Goal: Task Accomplishment & Management: Use online tool/utility

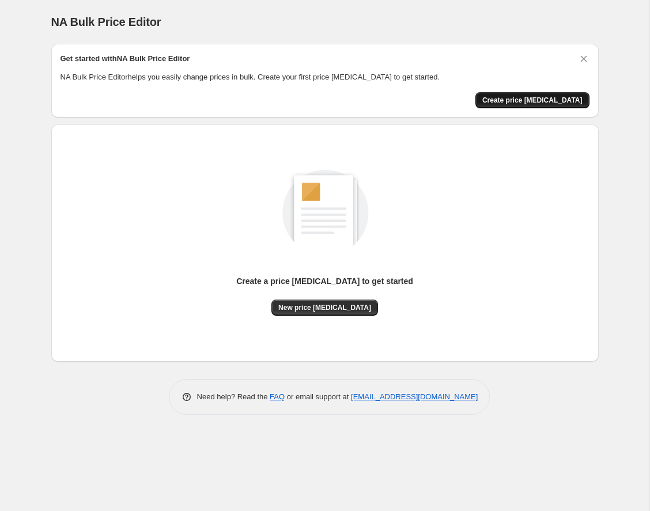
click at [551, 101] on span "Create price [MEDICAL_DATA]" at bounding box center [532, 100] width 100 height 9
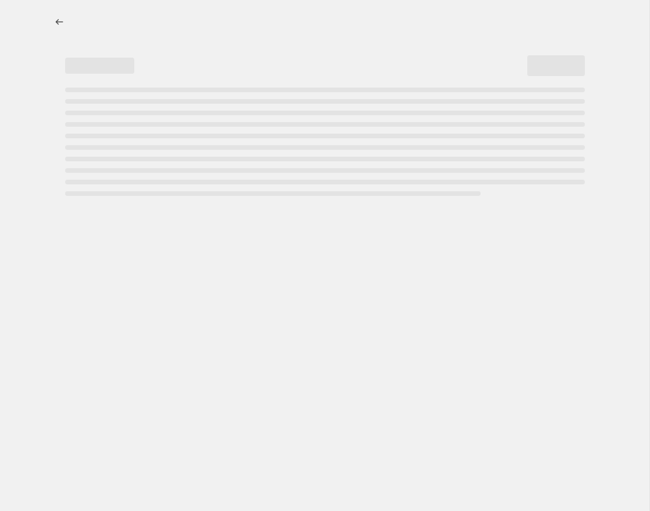
select select "percentage"
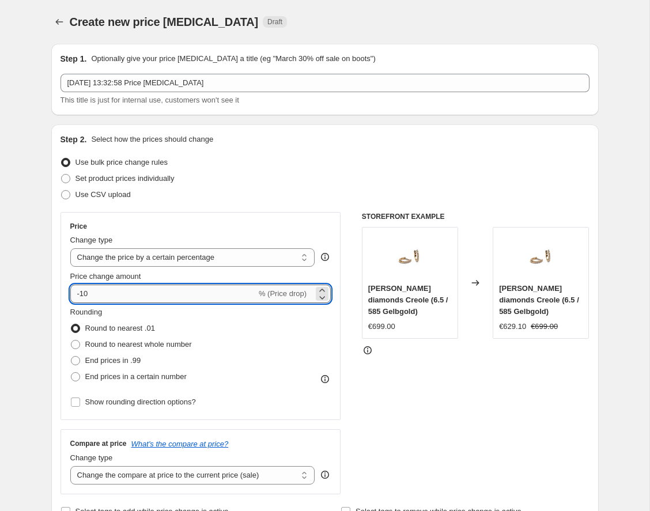
click at [158, 292] on input "-10" at bounding box center [163, 293] width 186 height 18
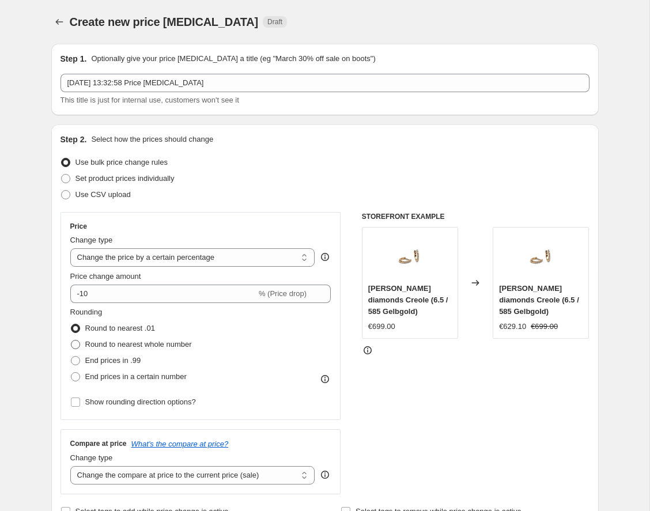
click at [139, 346] on span "Round to nearest whole number" at bounding box center [138, 344] width 107 height 9
click at [71, 340] on input "Round to nearest whole number" at bounding box center [71, 340] width 1 height 1
radio input "true"
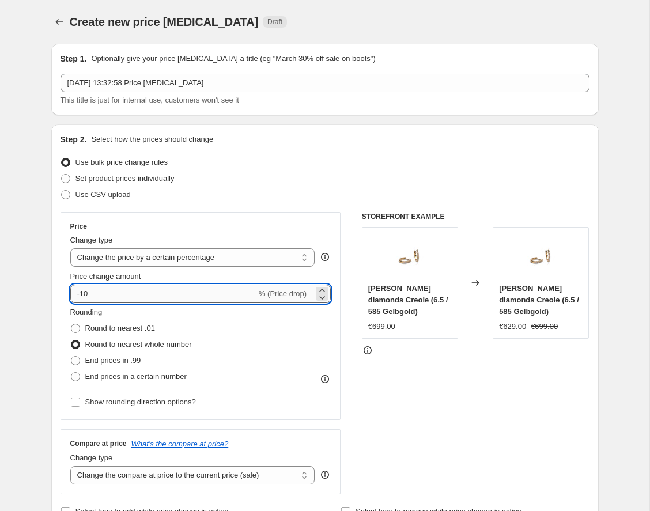
click at [139, 291] on input "-10" at bounding box center [163, 293] width 186 height 18
click at [322, 289] on icon at bounding box center [321, 290] width 5 height 3
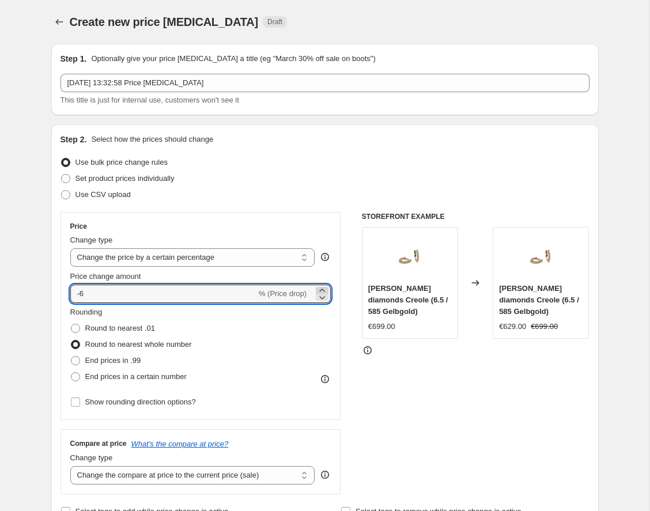
click at [322, 289] on icon at bounding box center [321, 290] width 5 height 3
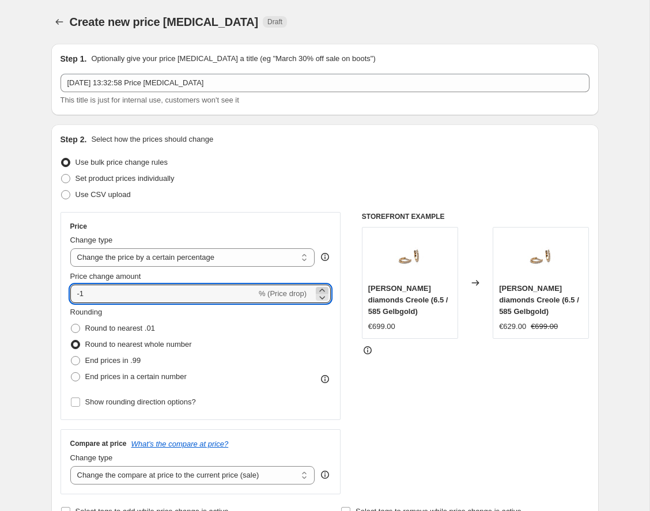
click at [322, 289] on icon at bounding box center [321, 290] width 5 height 3
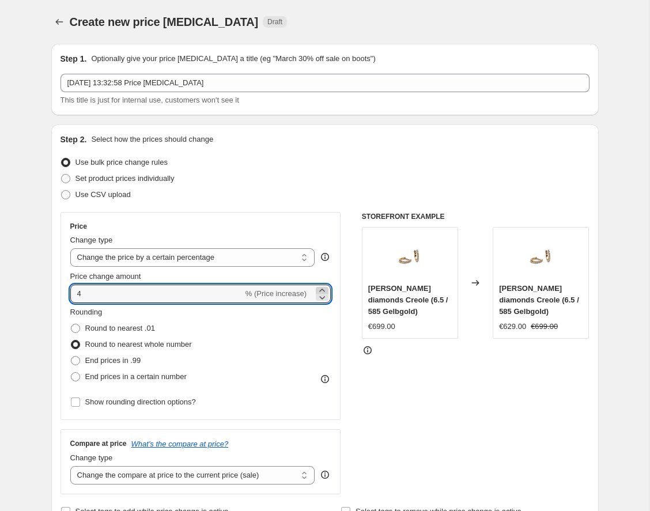
click at [322, 289] on icon at bounding box center [321, 290] width 5 height 3
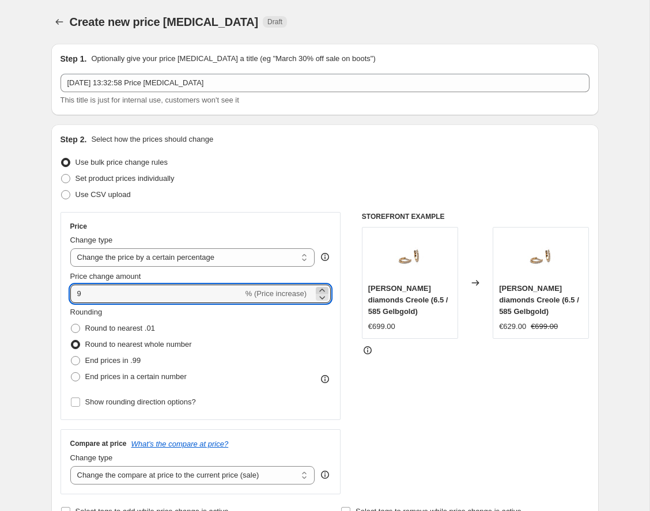
click at [322, 289] on icon at bounding box center [321, 290] width 5 height 3
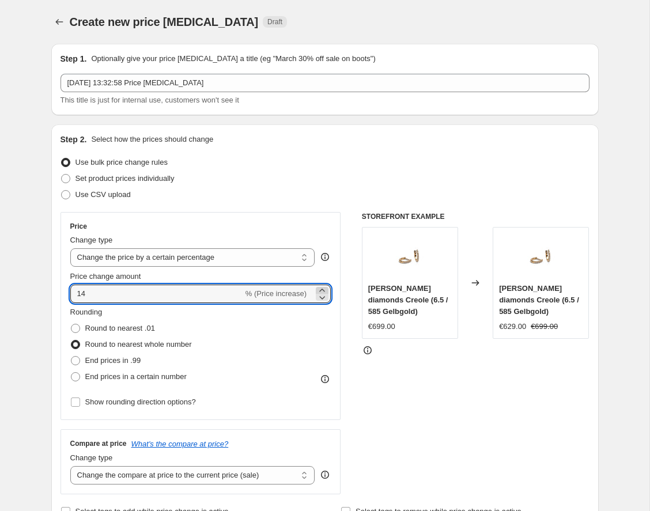
click at [322, 285] on icon at bounding box center [322, 290] width 12 height 12
type input "15"
click at [77, 401] on input "Show rounding direction options?" at bounding box center [75, 401] width 9 height 9
checkbox input "true"
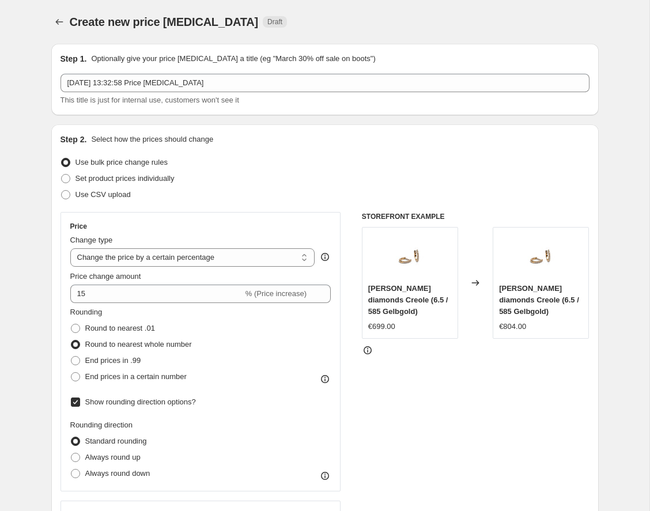
click at [285, 376] on div "Rounding Round to nearest .01 Round to nearest whole number End prices in .99 E…" at bounding box center [200, 345] width 261 height 78
click at [285, 343] on div "Rounding Round to nearest .01 Round to nearest whole number End prices in .99 E…" at bounding box center [200, 345] width 261 height 78
click at [77, 458] on span at bounding box center [75, 457] width 9 height 9
click at [71, 453] on input "Always round up" at bounding box center [71, 453] width 1 height 1
radio input "true"
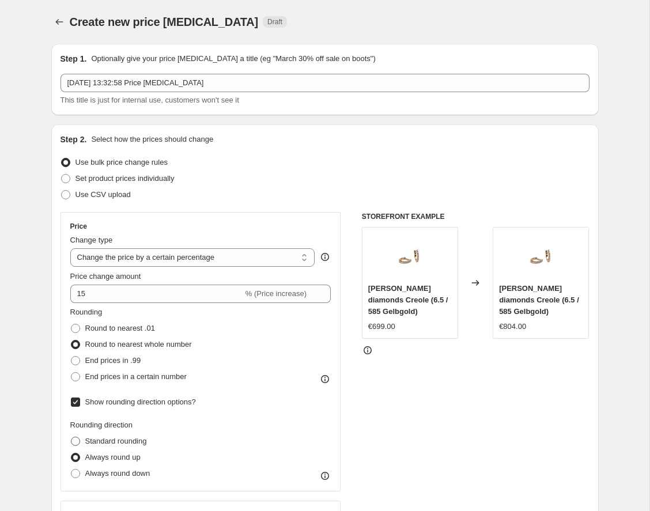
click at [75, 441] on span at bounding box center [75, 441] width 9 height 9
click at [71, 437] on input "Standard rounding" at bounding box center [71, 437] width 1 height 1
radio input "true"
click at [74, 358] on span at bounding box center [75, 360] width 9 height 9
click at [71, 356] on input "End prices in .99" at bounding box center [71, 356] width 1 height 1
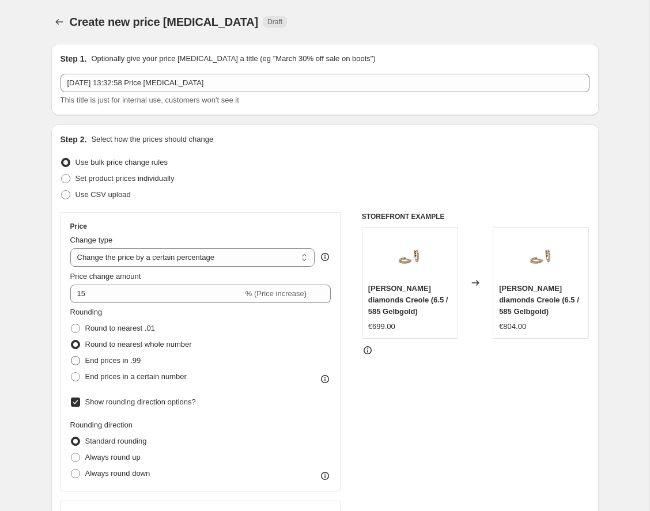
radio input "true"
click at [75, 345] on span at bounding box center [75, 344] width 9 height 9
click at [71, 340] on input "Round to nearest whole number" at bounding box center [71, 340] width 1 height 1
radio input "true"
click at [77, 375] on span at bounding box center [75, 376] width 9 height 9
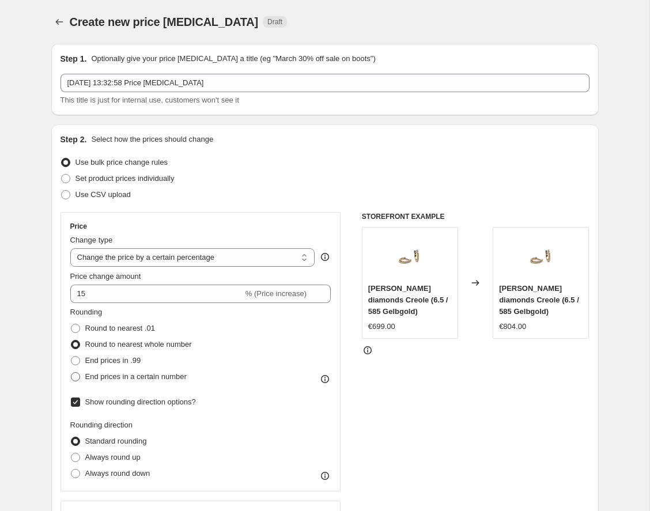
click at [71, 373] on input "End prices in a certain number" at bounding box center [71, 372] width 1 height 1
radio input "true"
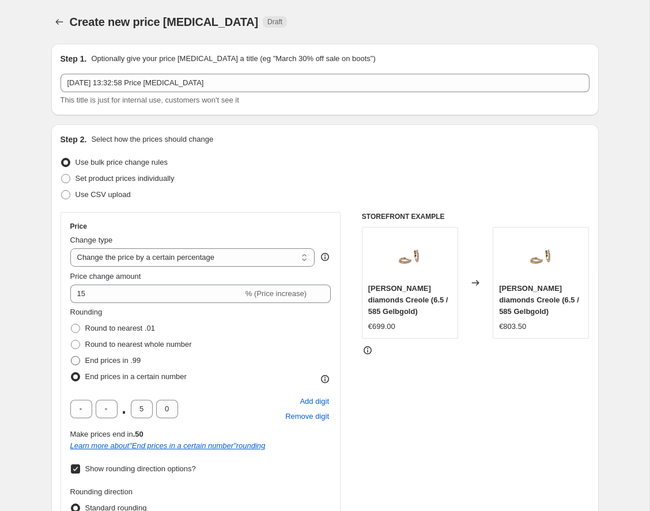
click at [77, 359] on span at bounding box center [75, 360] width 9 height 9
click at [71, 356] on input "End prices in .99" at bounding box center [71, 356] width 1 height 1
radio input "true"
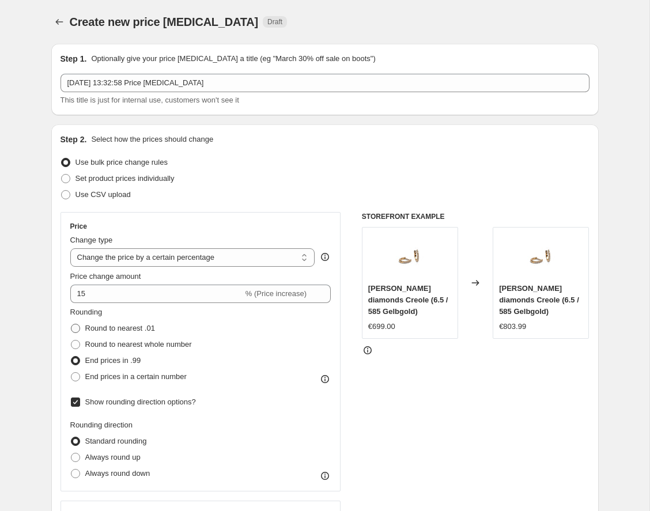
click at [75, 328] on span at bounding box center [75, 328] width 9 height 9
click at [71, 324] on input "Round to nearest .01" at bounding box center [71, 324] width 1 height 1
radio input "true"
click at [75, 343] on span at bounding box center [75, 344] width 9 height 9
click at [71, 340] on input "Round to nearest whole number" at bounding box center [71, 340] width 1 height 1
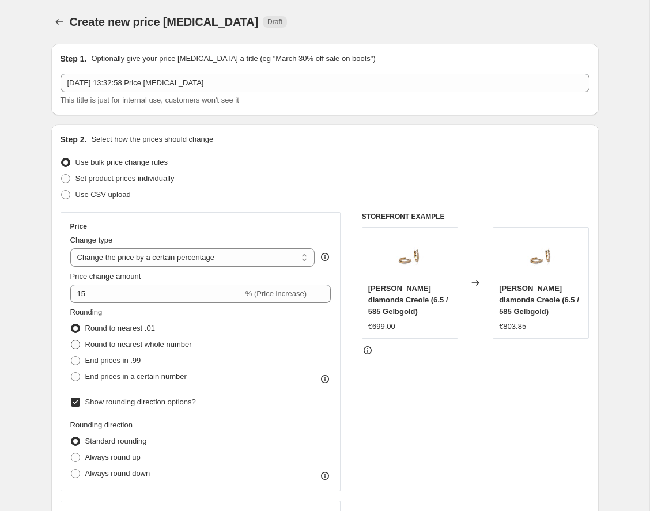
radio input "true"
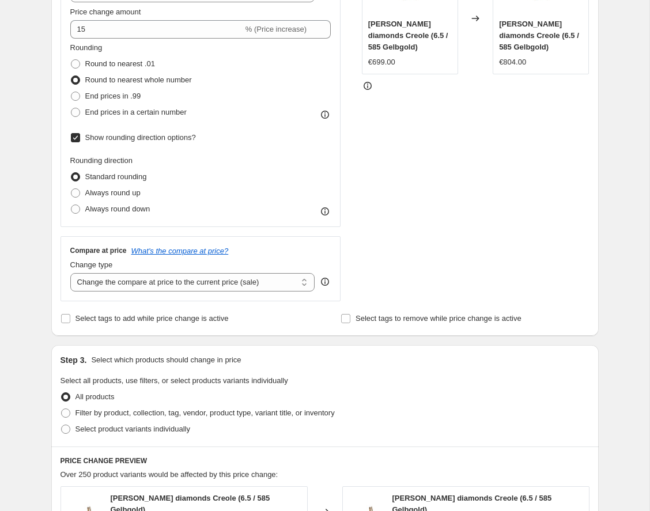
scroll to position [263, 0]
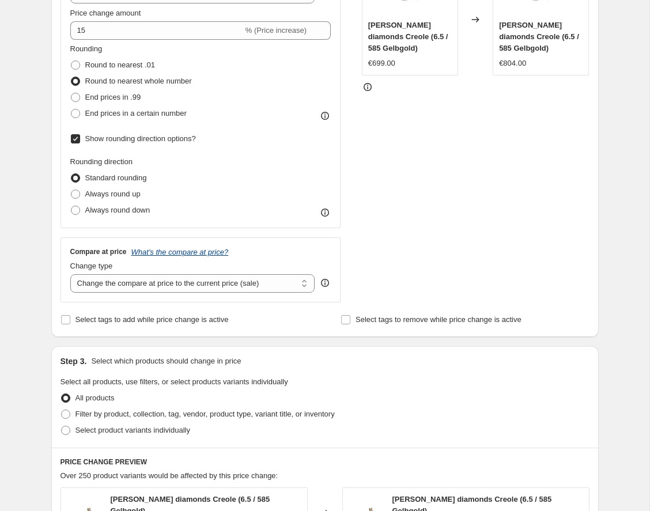
click at [217, 250] on icon "What's the compare at price?" at bounding box center [179, 252] width 97 height 9
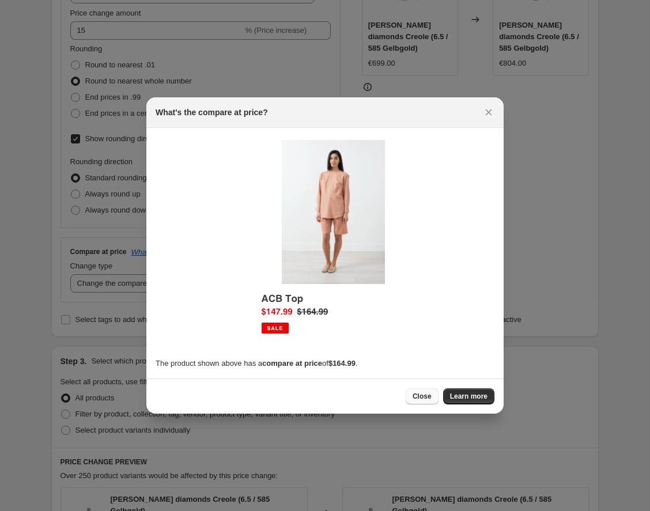
click at [430, 394] on span "Close" at bounding box center [421, 396] width 19 height 9
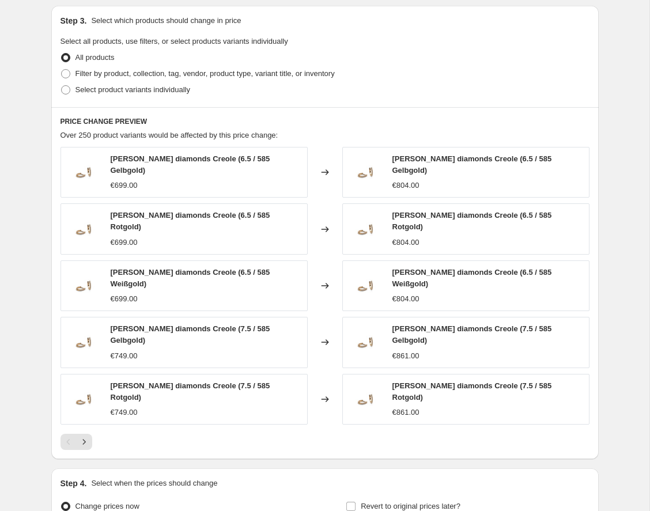
scroll to position [580, 0]
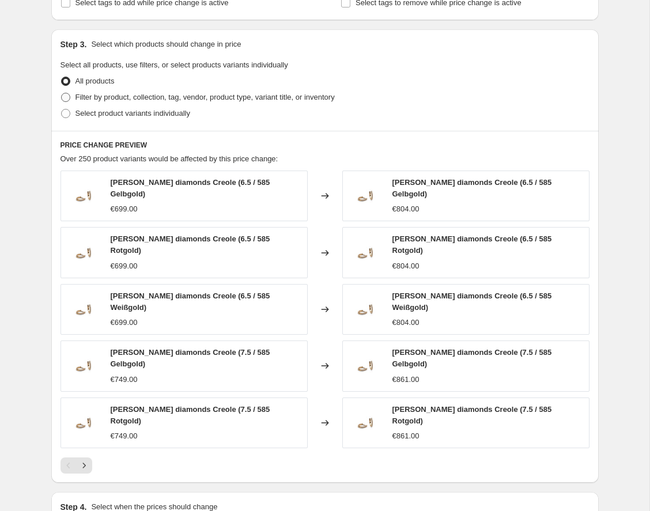
click at [66, 99] on span at bounding box center [65, 97] width 9 height 9
click at [62, 93] on input "Filter by product, collection, tag, vendor, product type, variant title, or inv…" at bounding box center [61, 93] width 1 height 1
radio input "true"
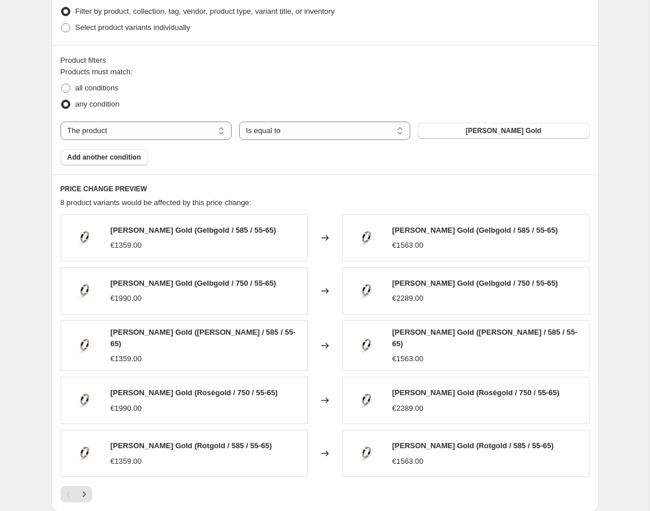
scroll to position [667, 0]
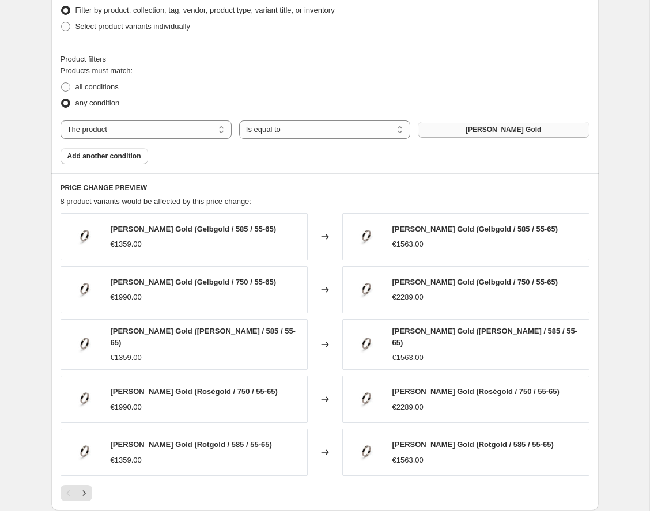
click at [485, 130] on span "[PERSON_NAME] Gold" at bounding box center [502, 129] width 75 height 9
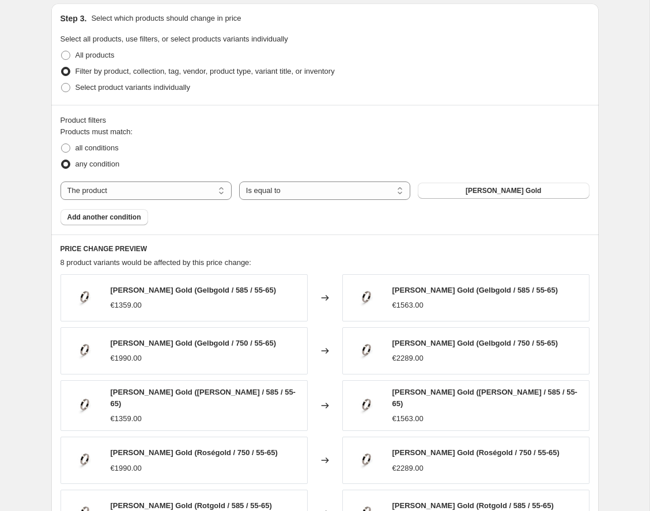
scroll to position [605, 0]
click at [66, 147] on span at bounding box center [65, 148] width 9 height 9
click at [62, 145] on input "all conditions" at bounding box center [61, 144] width 1 height 1
radio input "true"
click at [91, 219] on span "Add another condition" at bounding box center [104, 217] width 74 height 9
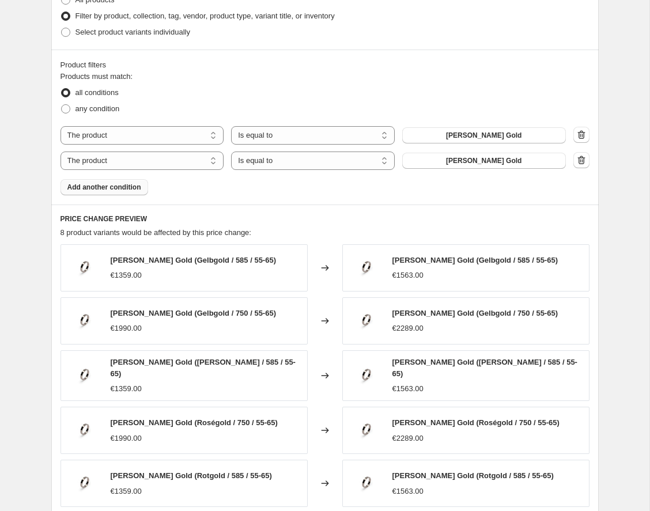
scroll to position [663, 0]
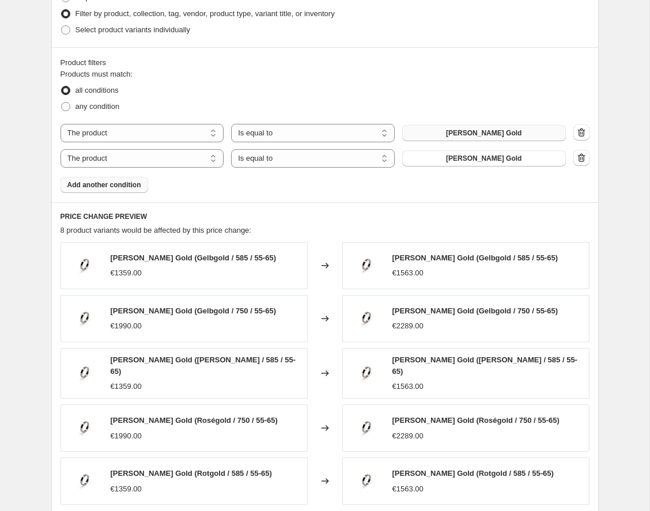
click at [492, 130] on span "[PERSON_NAME] Gold" at bounding box center [483, 132] width 75 height 9
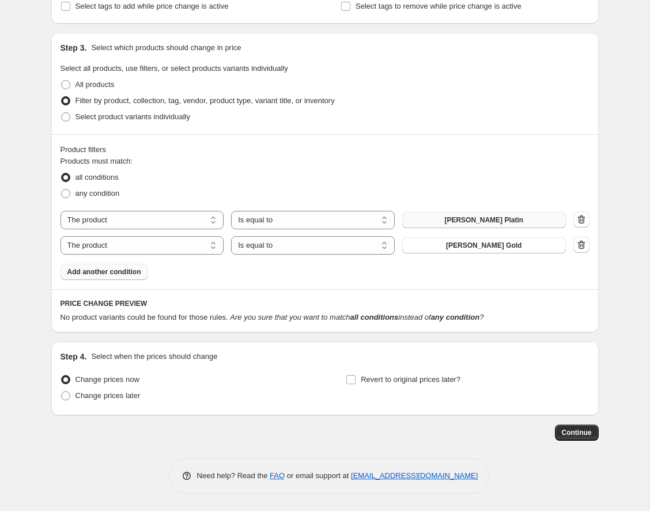
scroll to position [576, 0]
click at [67, 193] on span at bounding box center [65, 193] width 9 height 9
click at [62, 189] on input "any condition" at bounding box center [61, 189] width 1 height 1
radio input "true"
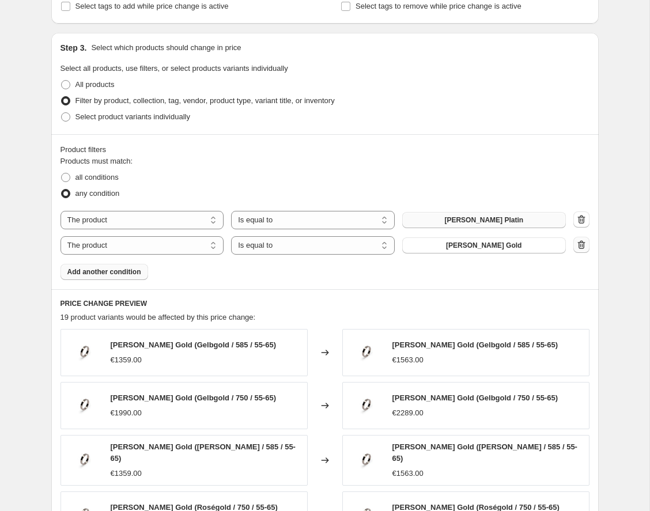
click at [582, 243] on icon "button" at bounding box center [581, 245] width 12 height 12
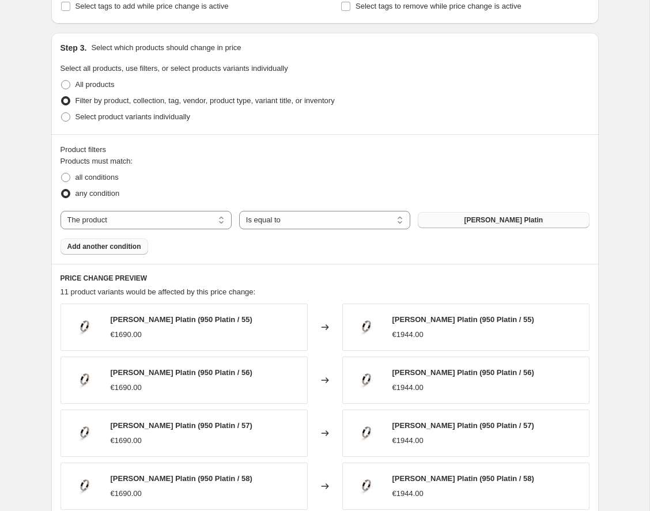
click at [132, 249] on span "Add another condition" at bounding box center [104, 246] width 74 height 9
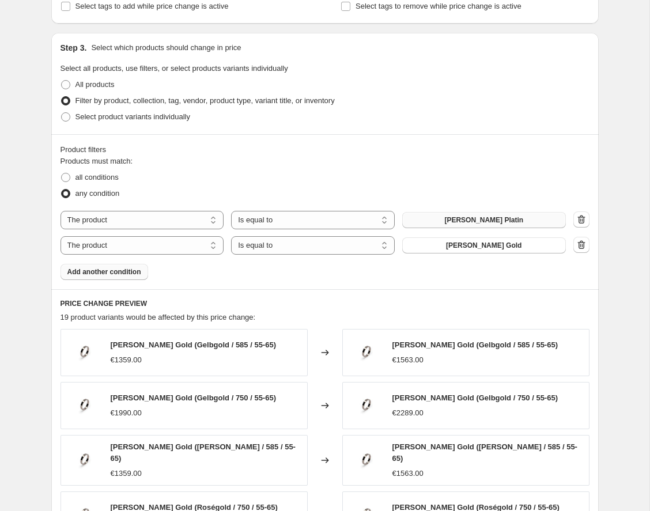
click at [123, 274] on span "Add another condition" at bounding box center [104, 271] width 74 height 9
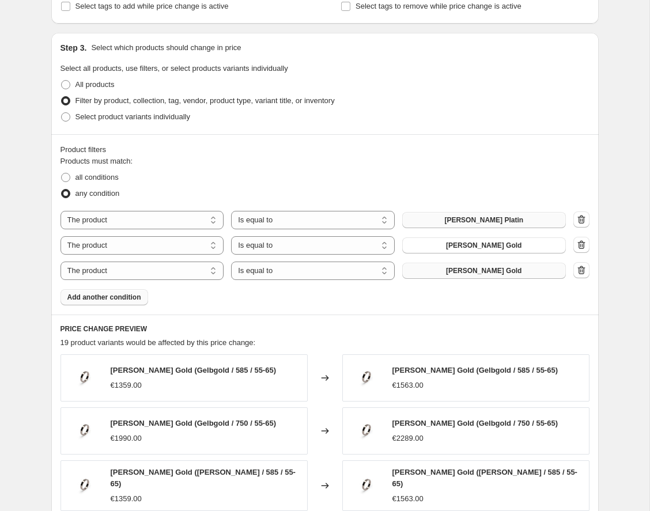
click at [484, 272] on span "[PERSON_NAME] Gold" at bounding box center [483, 270] width 75 height 9
click at [115, 299] on span "Add another condition" at bounding box center [104, 297] width 74 height 9
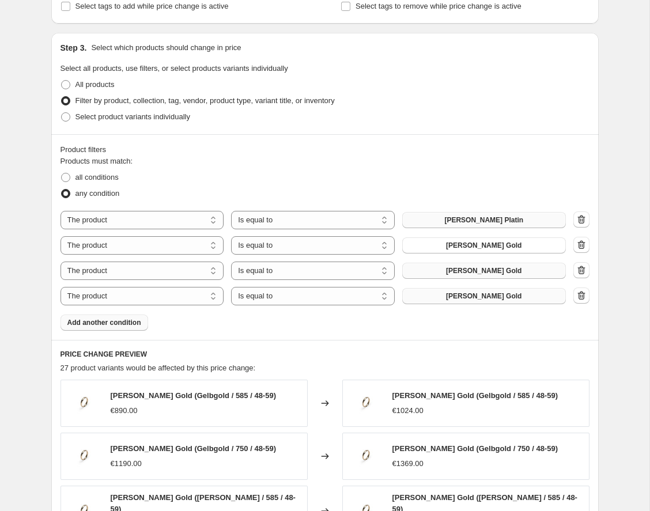
click at [519, 295] on button "[PERSON_NAME] Gold" at bounding box center [484, 296] width 164 height 16
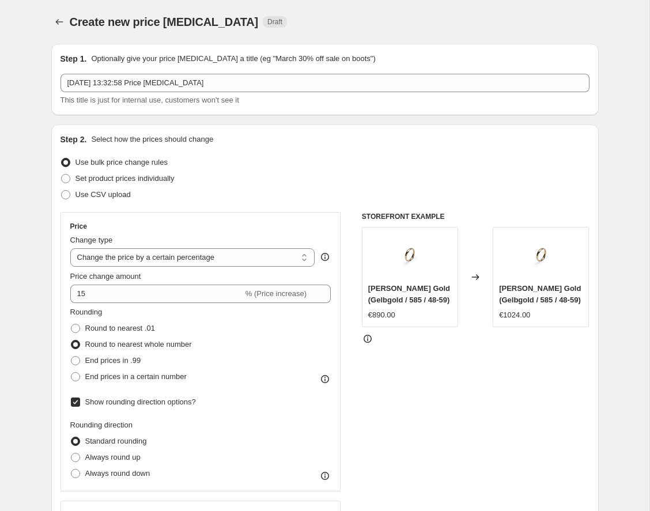
scroll to position [0, 0]
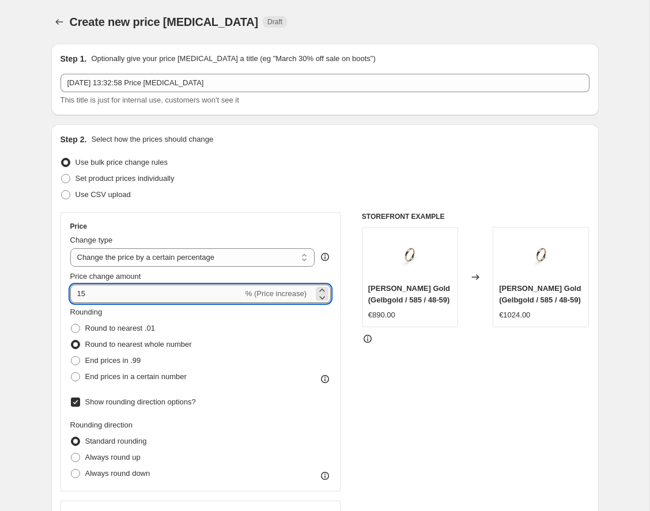
click at [91, 294] on input "15" at bounding box center [156, 293] width 173 height 18
type input "10"
click at [258, 336] on div "Rounding Round to nearest .01 Round to nearest whole number End prices in .99 E…" at bounding box center [200, 345] width 261 height 78
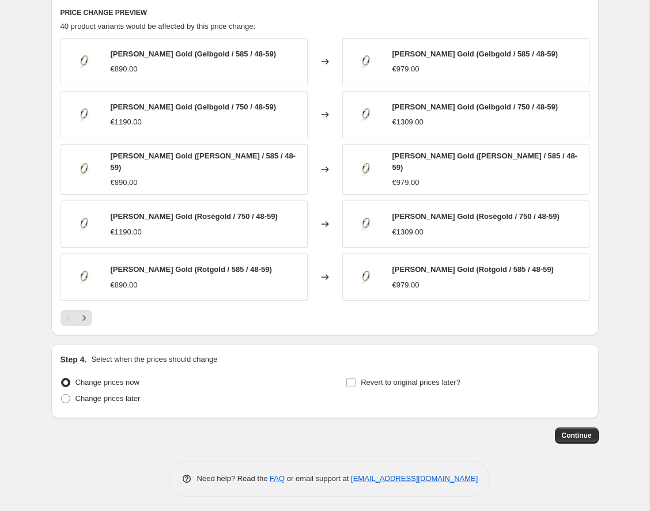
scroll to position [917, 0]
click at [584, 434] on span "Continue" at bounding box center [576, 435] width 30 height 9
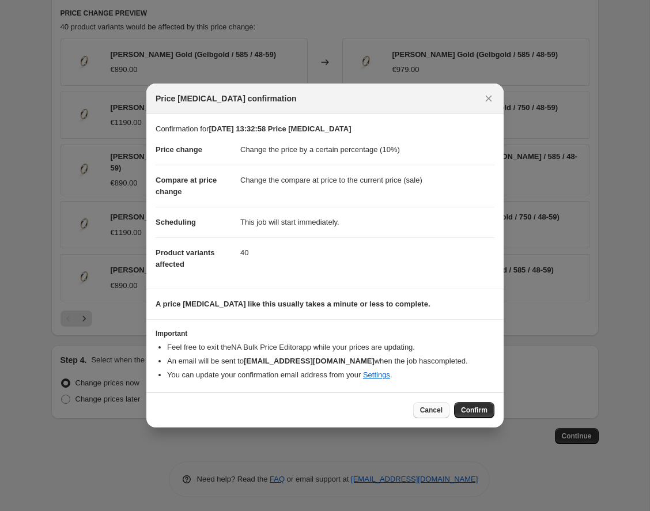
click at [436, 413] on span "Cancel" at bounding box center [431, 409] width 22 height 9
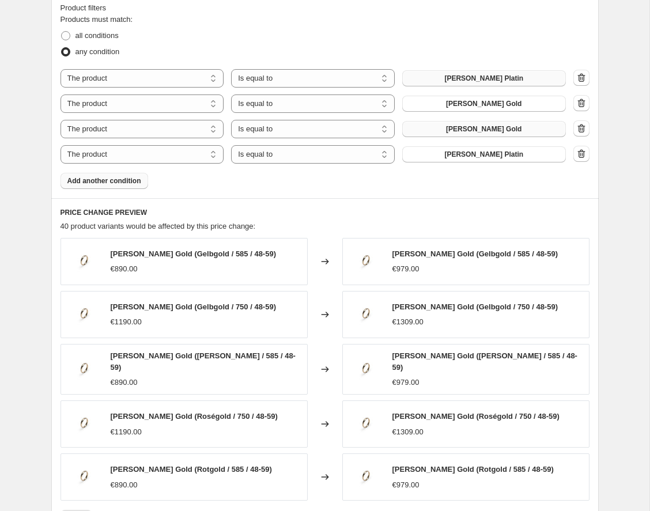
scroll to position [716, 0]
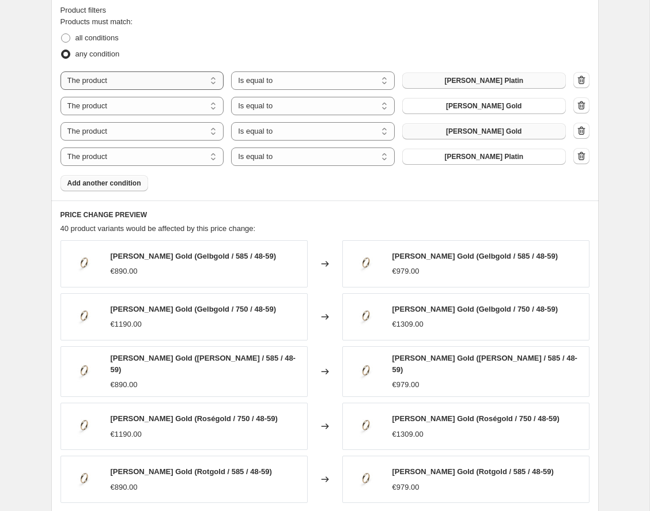
select select "collection"
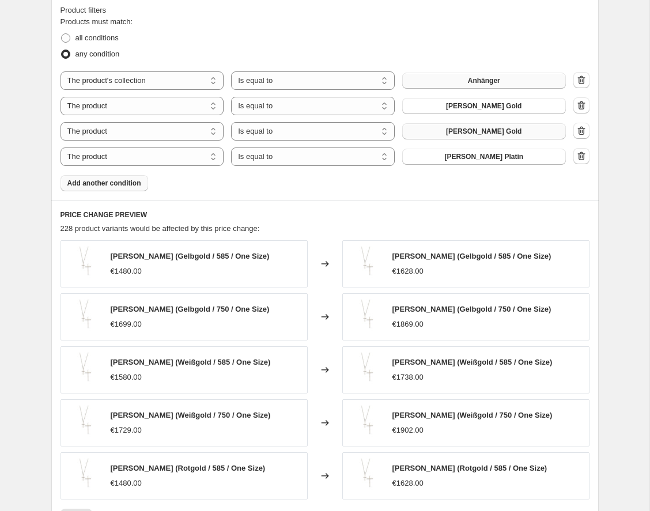
click at [457, 83] on button "Anhänger" at bounding box center [484, 81] width 164 height 16
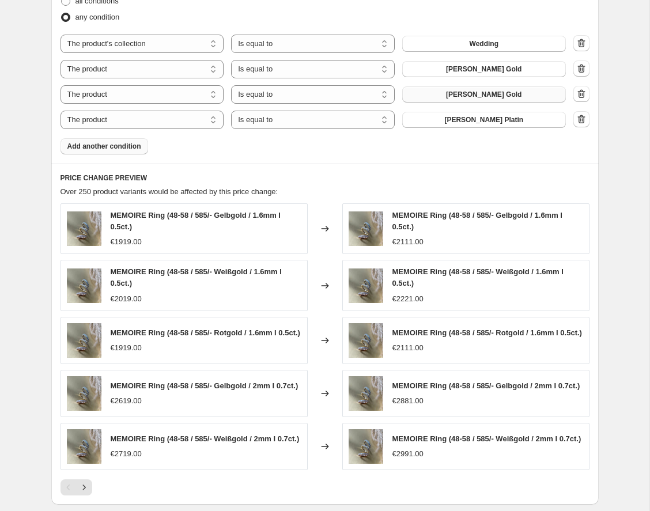
scroll to position [758, 0]
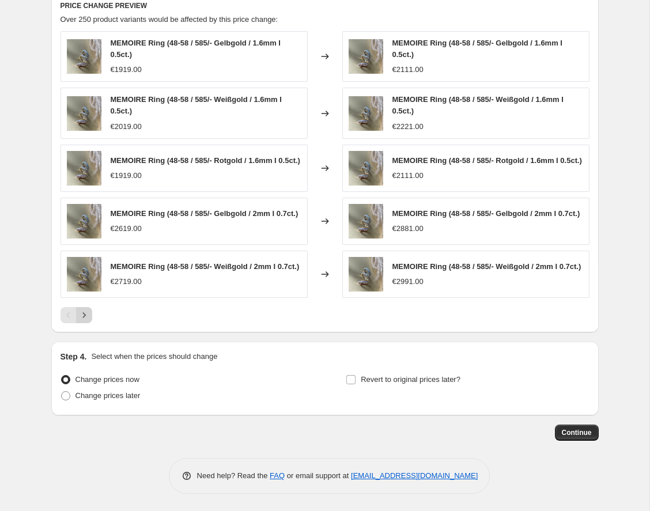
click at [80, 314] on icon "Next" at bounding box center [84, 315] width 12 height 12
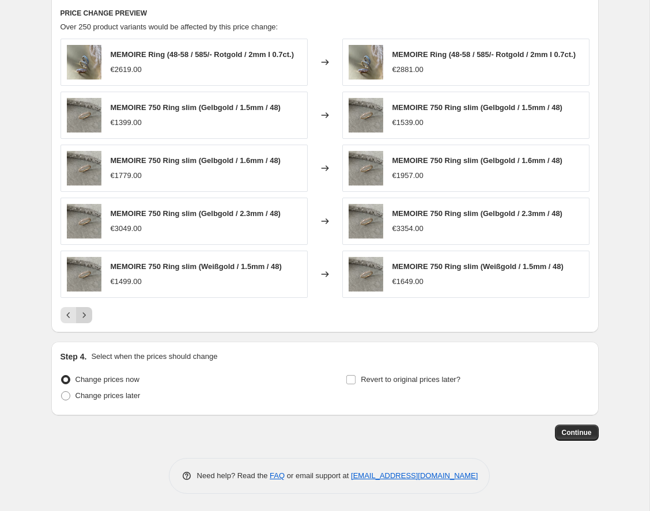
click at [80, 314] on icon "Next" at bounding box center [84, 315] width 12 height 12
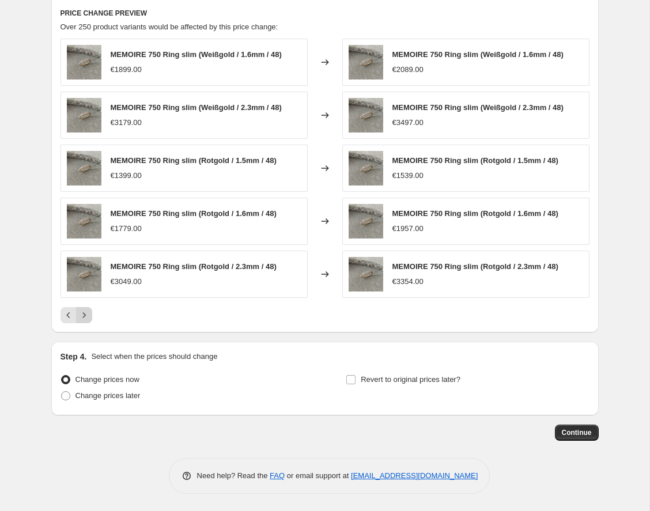
click at [81, 317] on icon "Next" at bounding box center [84, 315] width 12 height 12
click at [82, 317] on icon "Next" at bounding box center [84, 315] width 12 height 12
click at [86, 313] on icon "Next" at bounding box center [84, 315] width 12 height 12
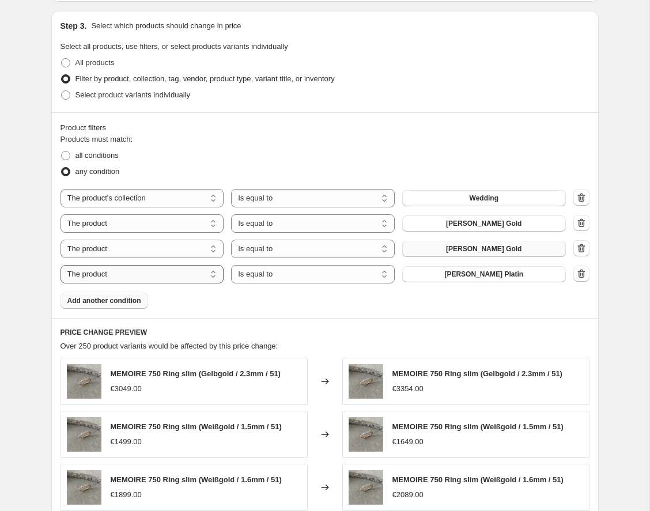
scroll to position [606, 0]
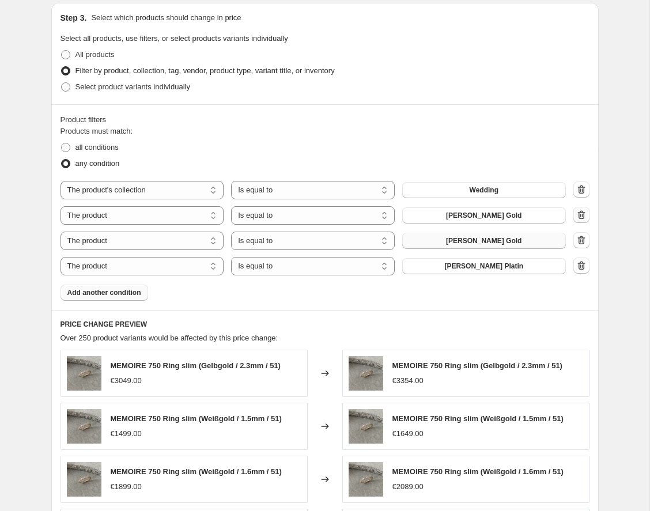
click at [580, 213] on icon "button" at bounding box center [581, 215] width 12 height 12
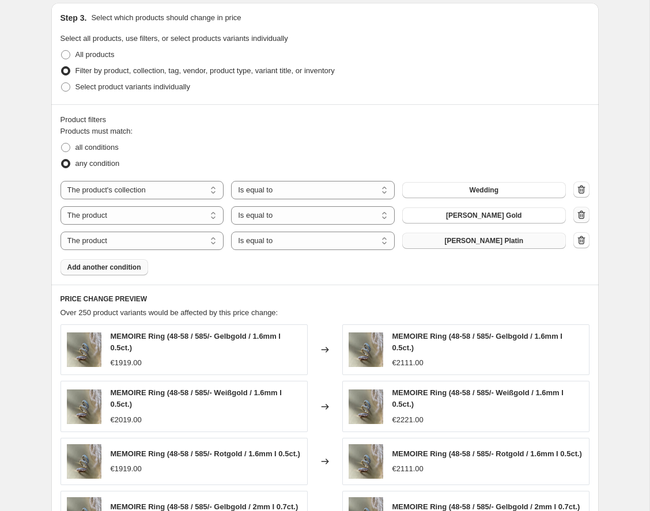
click at [586, 214] on icon "button" at bounding box center [581, 215] width 12 height 12
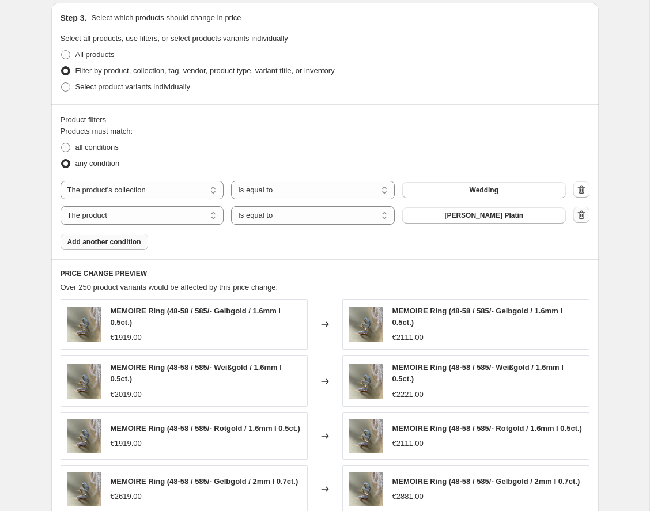
click at [583, 217] on icon "button" at bounding box center [580, 214] width 7 height 9
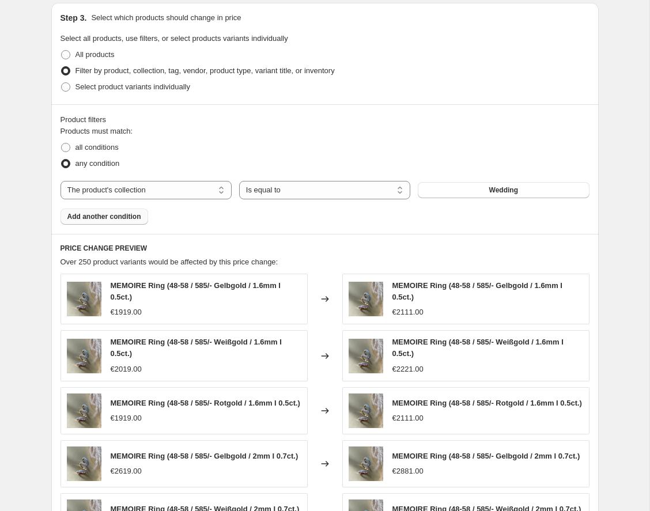
click at [115, 221] on span "Add another condition" at bounding box center [104, 216] width 74 height 9
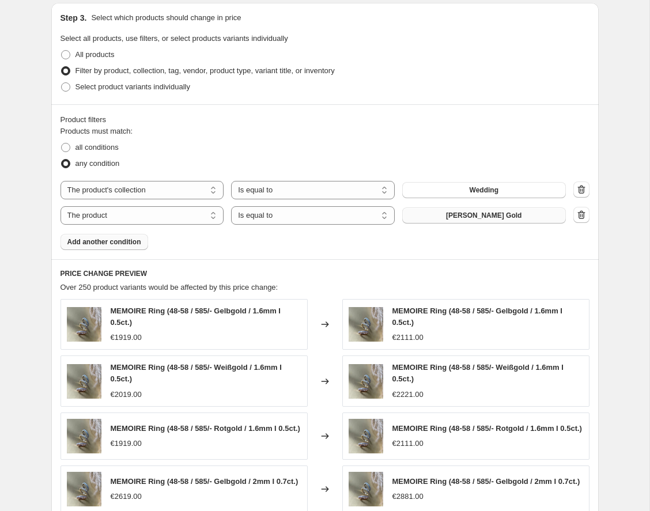
click at [470, 207] on button "[PERSON_NAME] Gold" at bounding box center [484, 215] width 164 height 16
click at [109, 240] on span "Add another condition" at bounding box center [104, 241] width 74 height 9
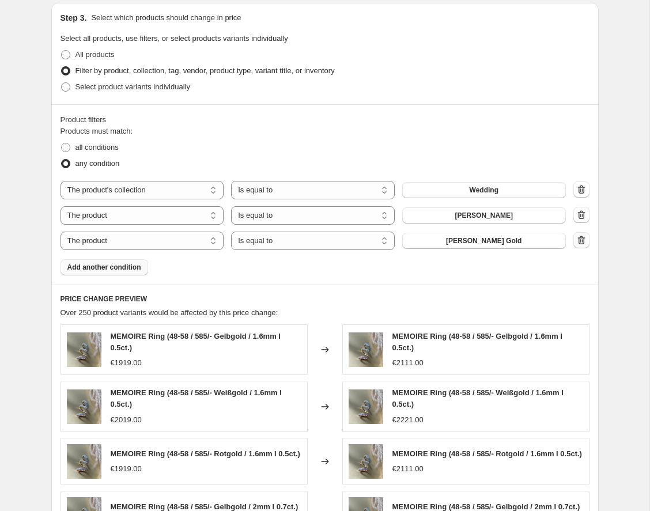
click at [584, 238] on icon "button" at bounding box center [581, 240] width 12 height 12
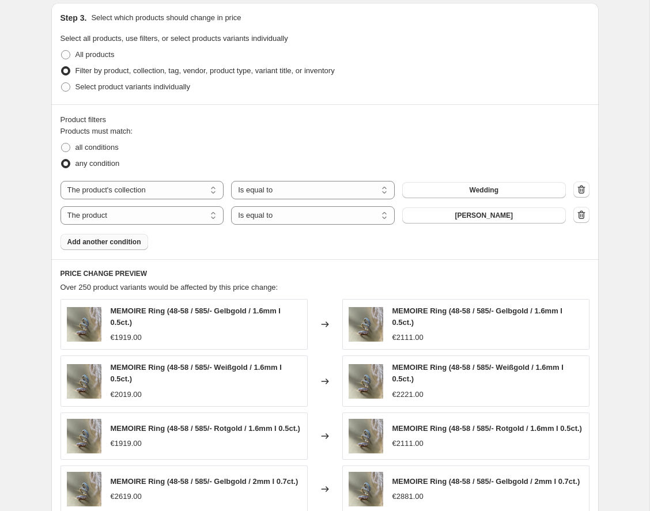
click at [126, 243] on span "Add another condition" at bounding box center [104, 241] width 74 height 9
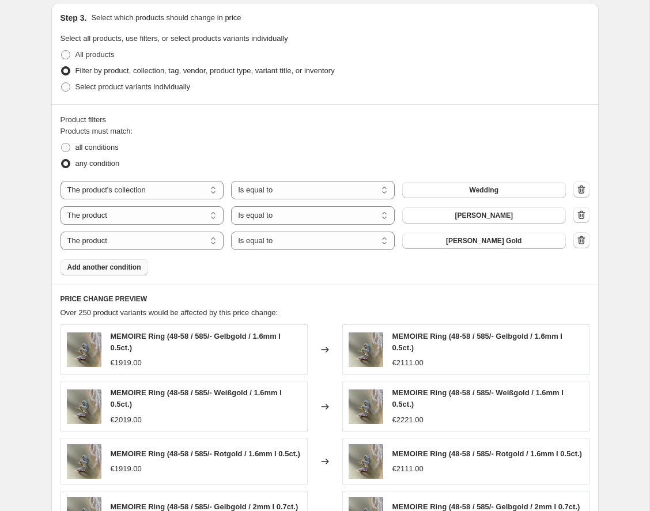
click at [583, 238] on icon "button" at bounding box center [580, 240] width 7 height 9
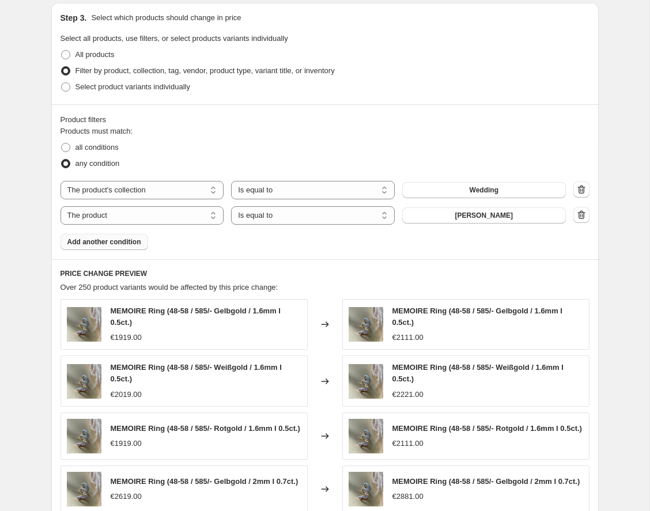
click at [108, 241] on span "Add another condition" at bounding box center [104, 241] width 74 height 9
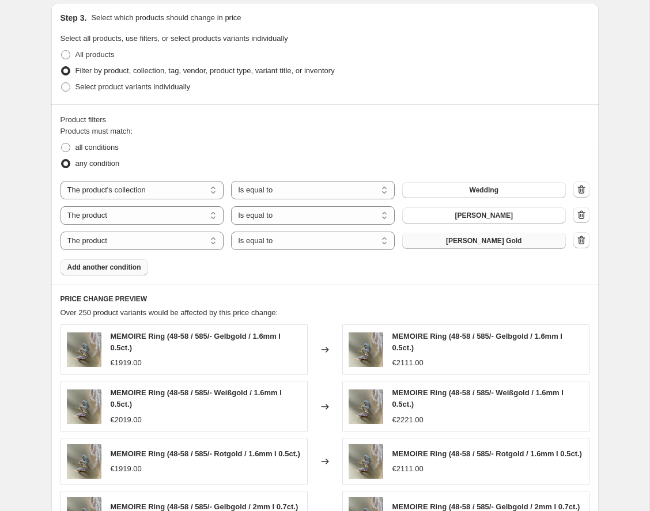
click at [487, 237] on span "[PERSON_NAME] Gold" at bounding box center [483, 240] width 75 height 9
click at [121, 265] on span "Add another condition" at bounding box center [104, 267] width 74 height 9
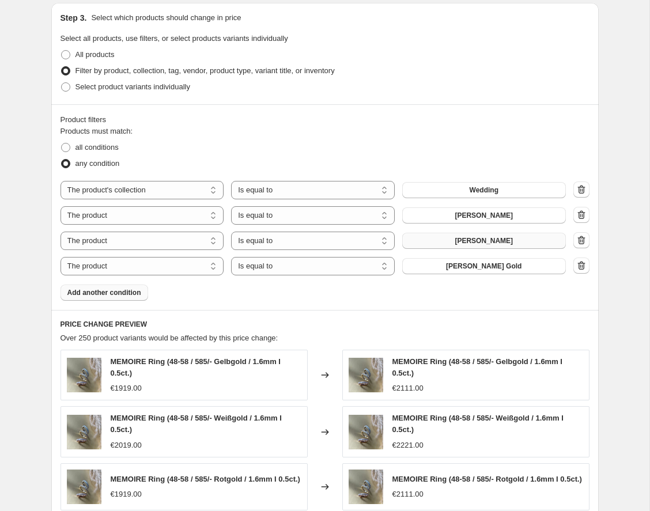
click at [116, 293] on span "Add another condition" at bounding box center [104, 292] width 74 height 9
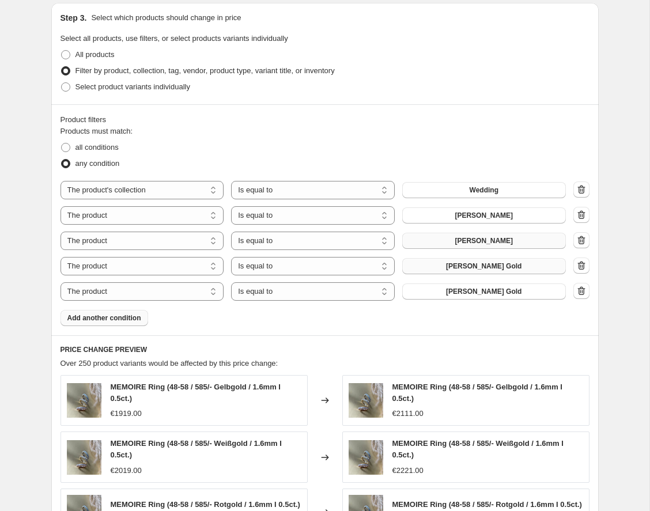
click at [474, 264] on span "[PERSON_NAME] Gold" at bounding box center [483, 265] width 75 height 9
select select "product_type"
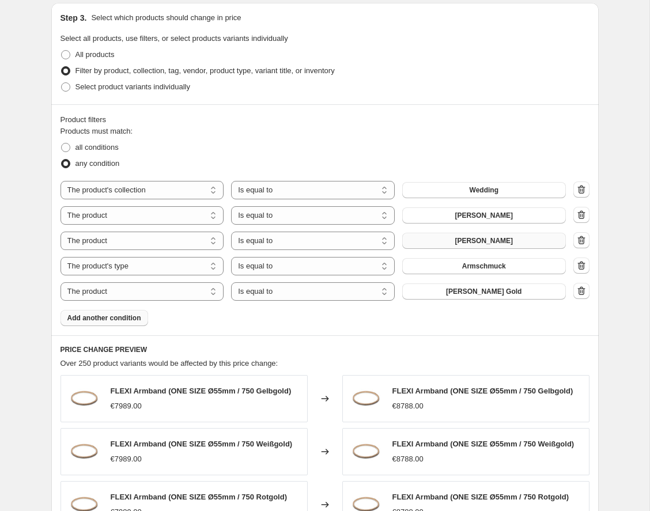
click at [499, 268] on span "Armschmuck" at bounding box center [484, 265] width 44 height 9
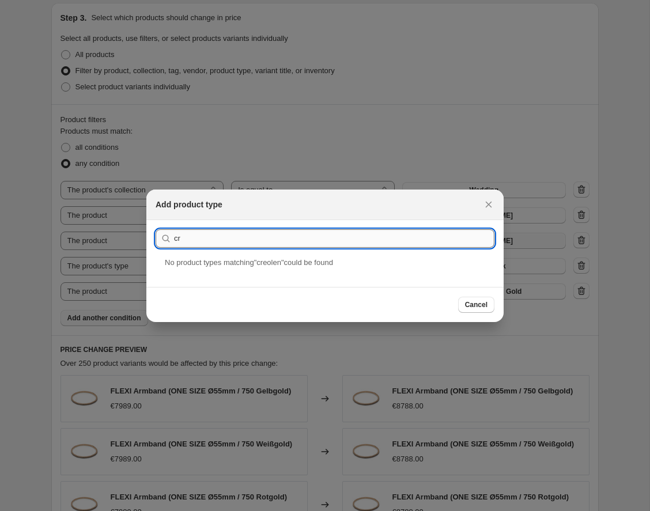
type input "c"
type input "Ohrschmuck"
drag, startPoint x: 215, startPoint y: 236, endPoint x: 195, endPoint y: 274, distance: 43.3
click at [195, 274] on div "Ohrschmuck" at bounding box center [324, 271] width 357 height 31
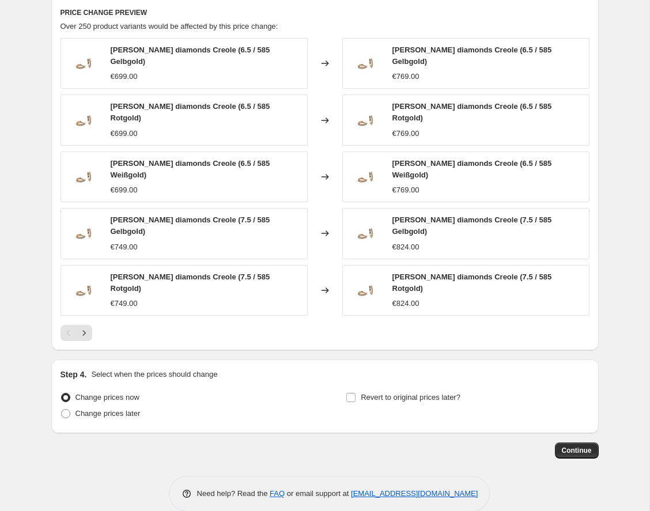
scroll to position [943, 0]
click at [85, 328] on icon "Next" at bounding box center [84, 334] width 12 height 12
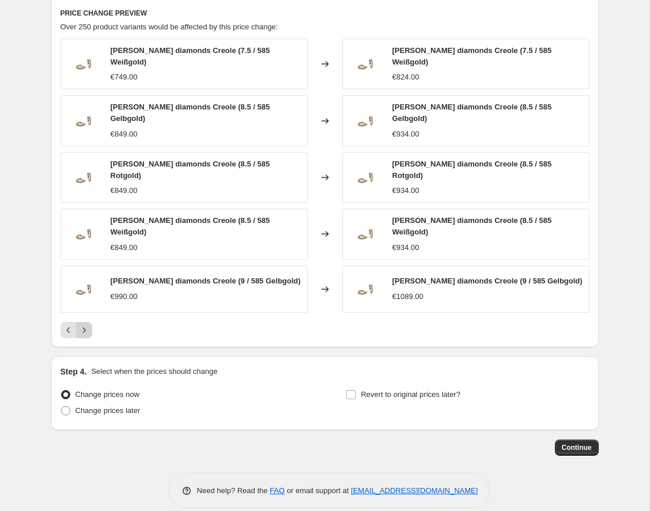
click at [85, 324] on icon "Next" at bounding box center [84, 330] width 12 height 12
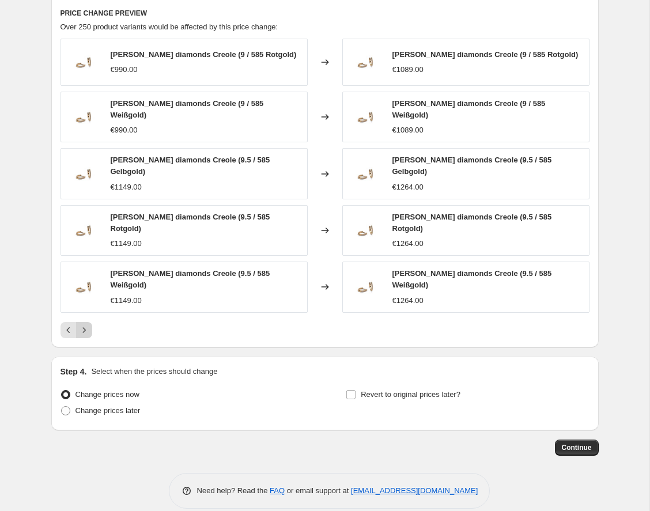
click at [85, 324] on icon "Next" at bounding box center [84, 330] width 12 height 12
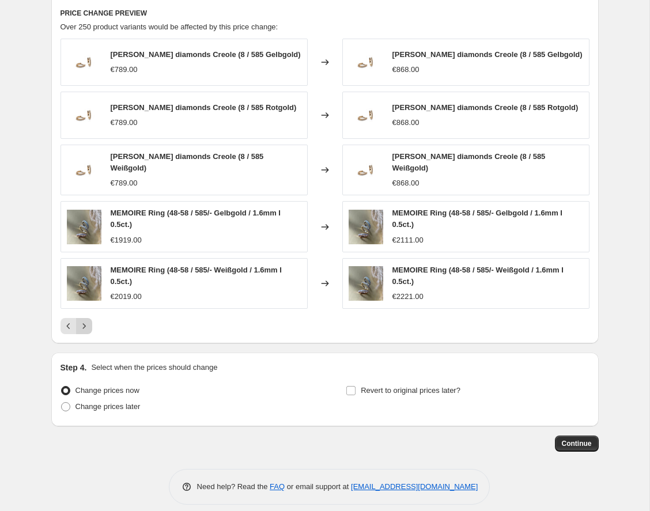
click at [85, 323] on icon "Next" at bounding box center [83, 325] width 3 height 5
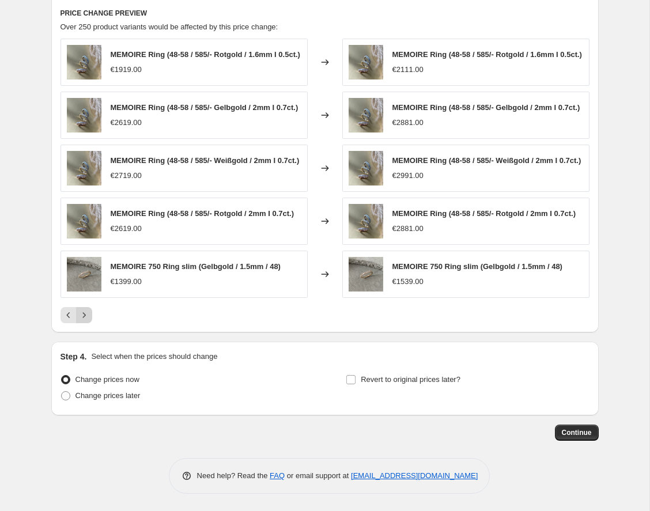
click at [85, 322] on button "Next" at bounding box center [84, 315] width 16 height 16
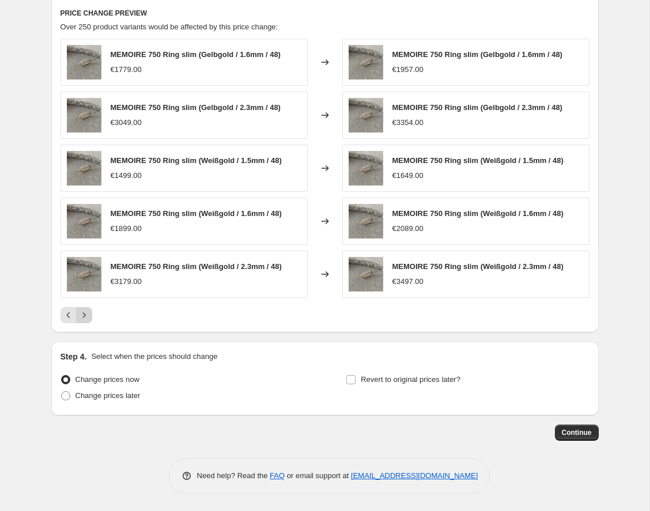
click at [85, 322] on button "Next" at bounding box center [84, 315] width 16 height 16
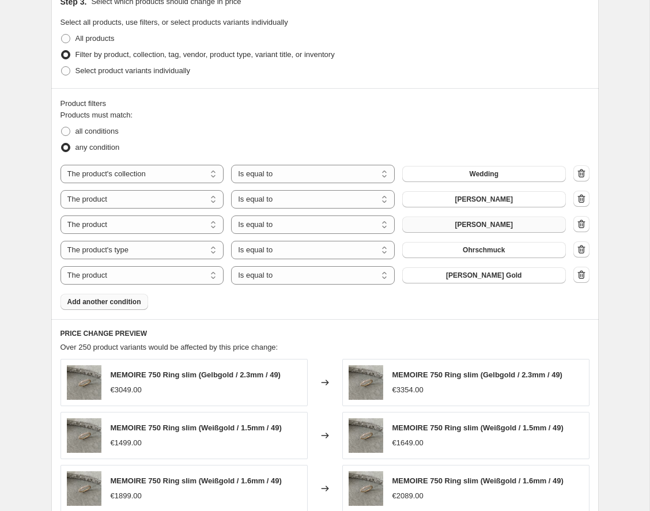
scroll to position [621, 0]
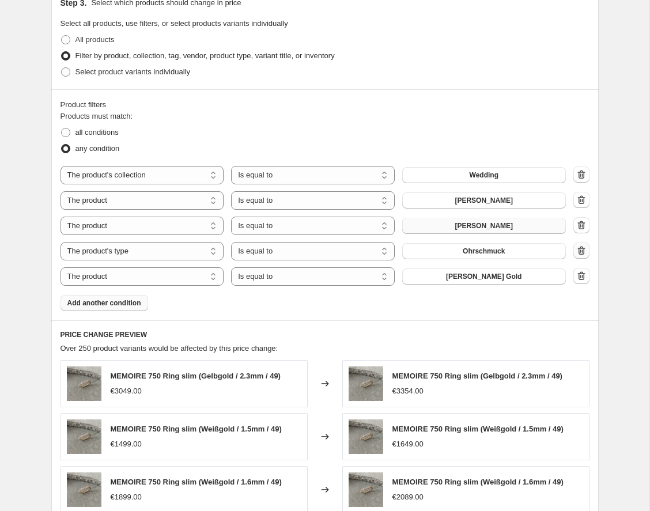
click at [581, 248] on icon "button" at bounding box center [581, 251] width 12 height 12
select select "product"
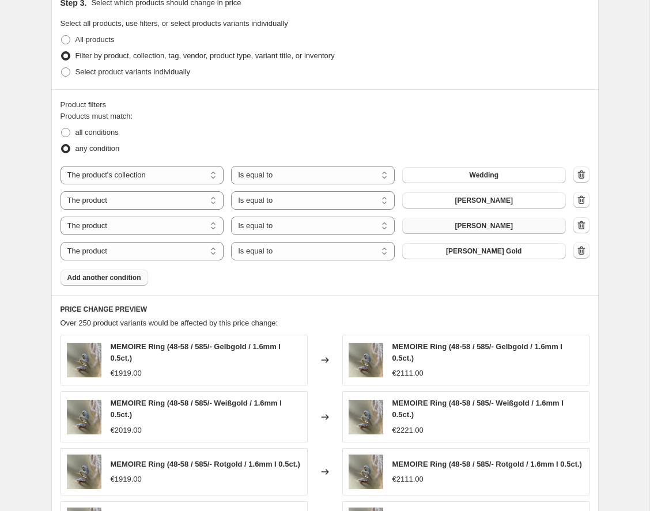
click at [581, 251] on icon "button" at bounding box center [581, 251] width 12 height 12
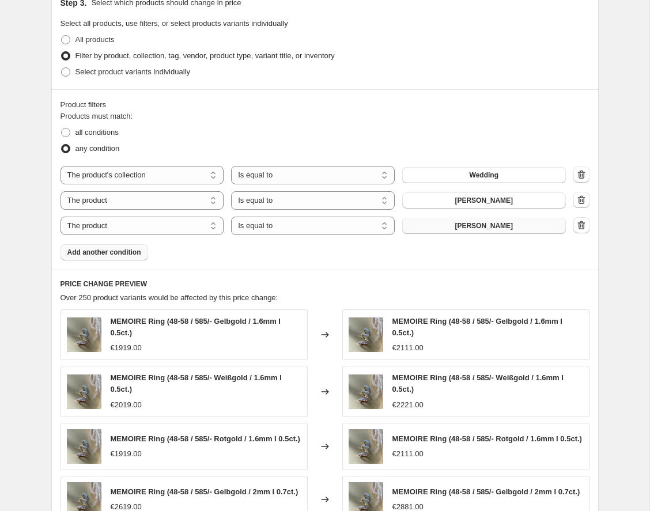
click at [95, 254] on span "Add another condition" at bounding box center [104, 252] width 74 height 9
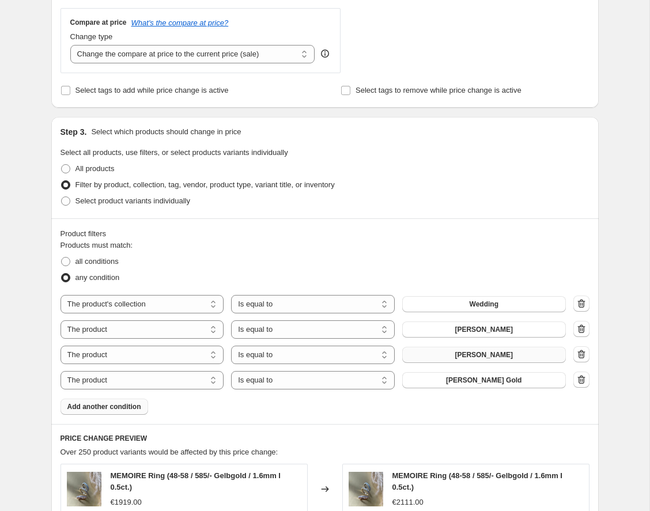
scroll to position [503, 0]
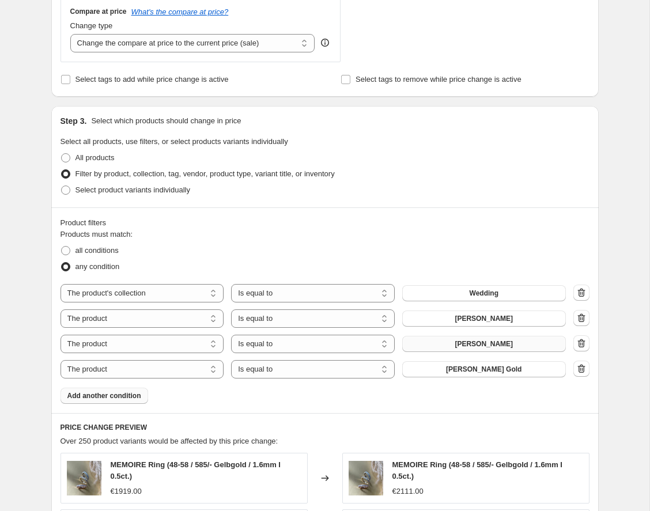
click at [359, 383] on div "Products must match: all conditions any condition The product The product's col…" at bounding box center [324, 316] width 529 height 175
click at [582, 366] on icon "button" at bounding box center [580, 368] width 7 height 9
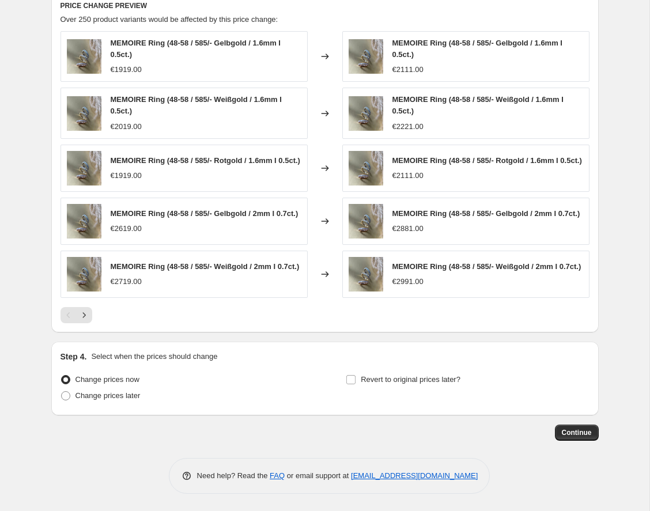
scroll to position [910, 0]
click at [584, 428] on span "Continue" at bounding box center [576, 432] width 30 height 9
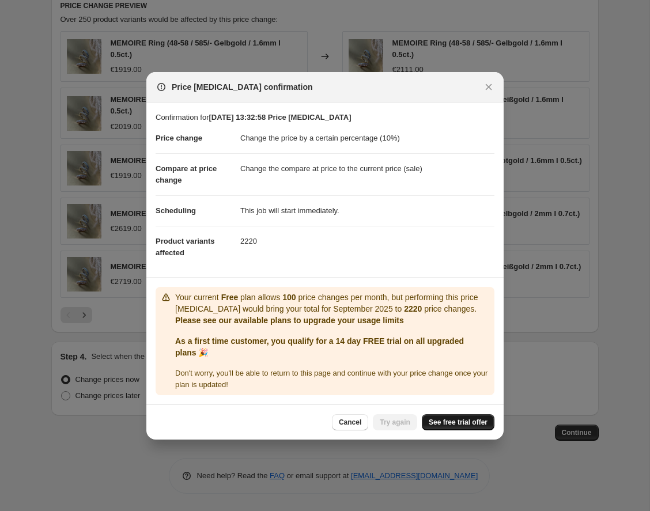
click at [465, 426] on span "See free trial offer" at bounding box center [457, 421] width 59 height 9
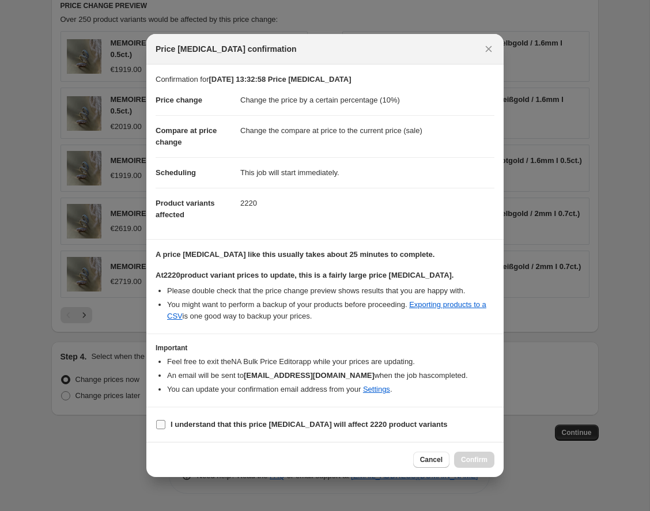
click at [164, 424] on input "I understand that this price [MEDICAL_DATA] will affect 2220 product variants" at bounding box center [160, 424] width 9 height 9
click at [161, 427] on input "I understand that this price [MEDICAL_DATA] will affect 2220 product variants" at bounding box center [160, 424] width 9 height 9
checkbox input "true"
click at [478, 458] on span "Confirm" at bounding box center [474, 459] width 26 height 9
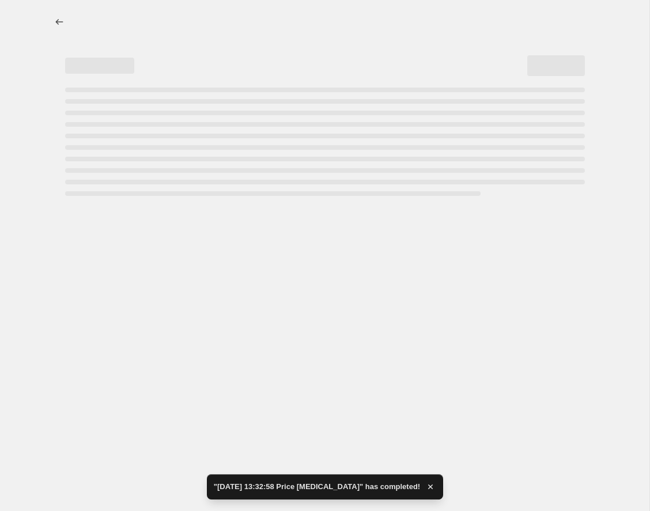
select select "percentage"
select select "collection"
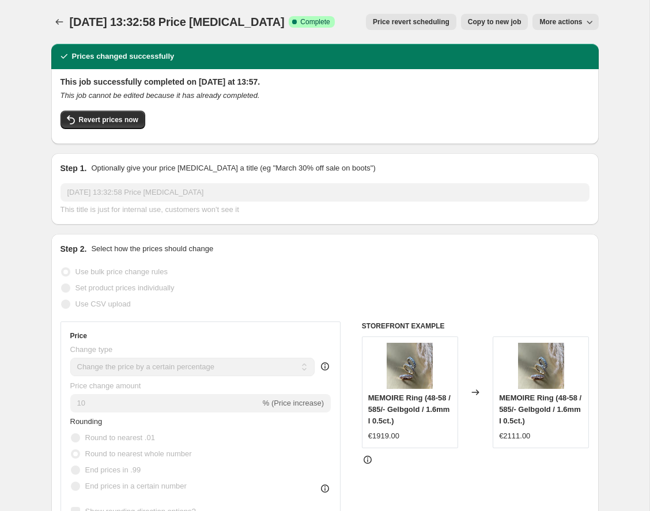
click at [559, 17] on button "More actions" at bounding box center [565, 22] width 66 height 16
click at [240, 310] on div "Use CSV upload" at bounding box center [324, 304] width 529 height 16
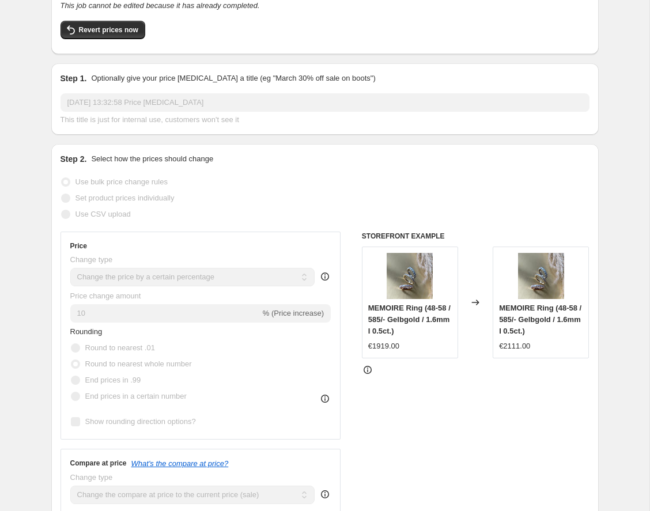
scroll to position [122, 0]
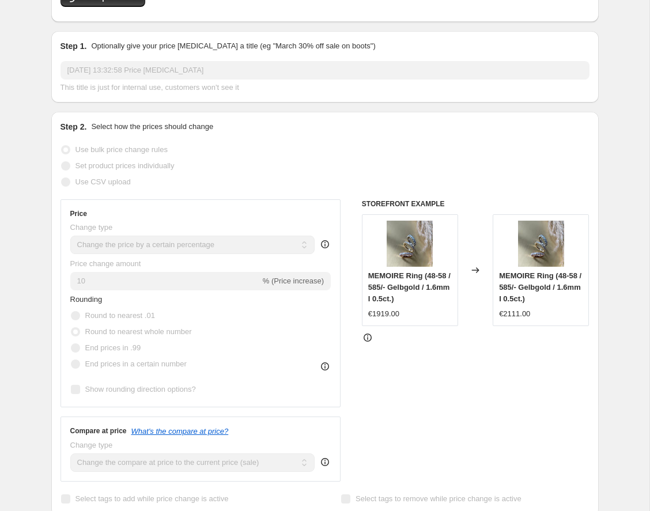
click at [129, 348] on span "End prices in .99" at bounding box center [113, 347] width 56 height 9
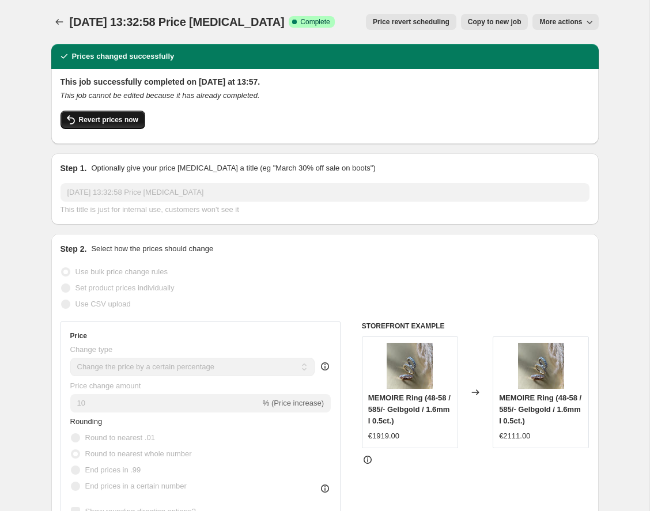
scroll to position [0, 0]
click at [102, 119] on span "Revert prices now" at bounding box center [108, 119] width 59 height 9
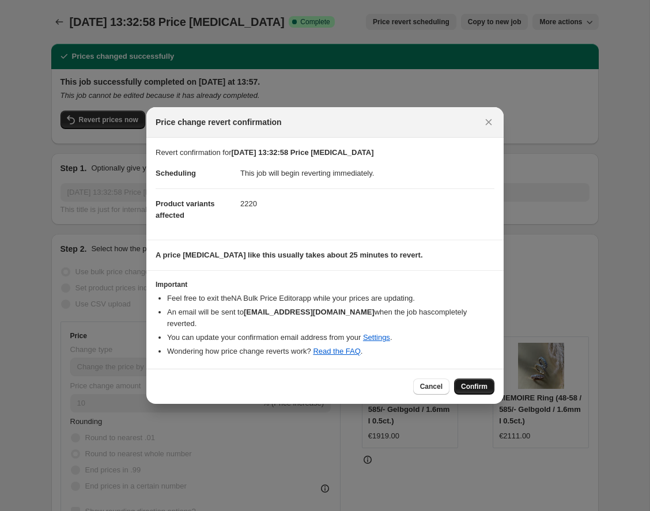
click at [480, 378] on button "Confirm" at bounding box center [474, 386] width 40 height 16
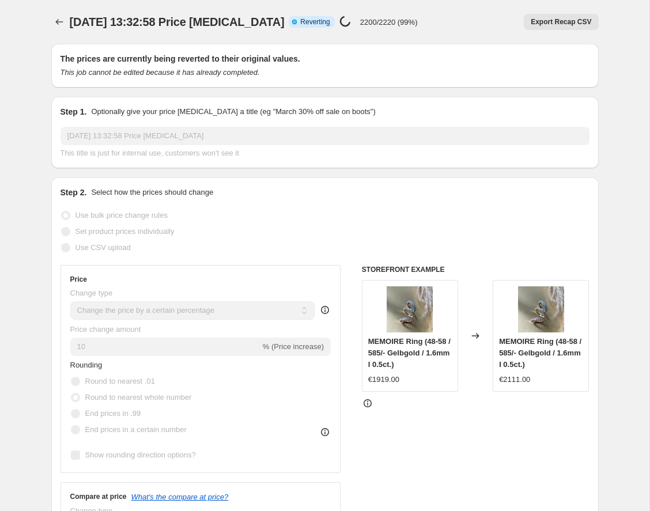
select select "percentage"
select select "collection"
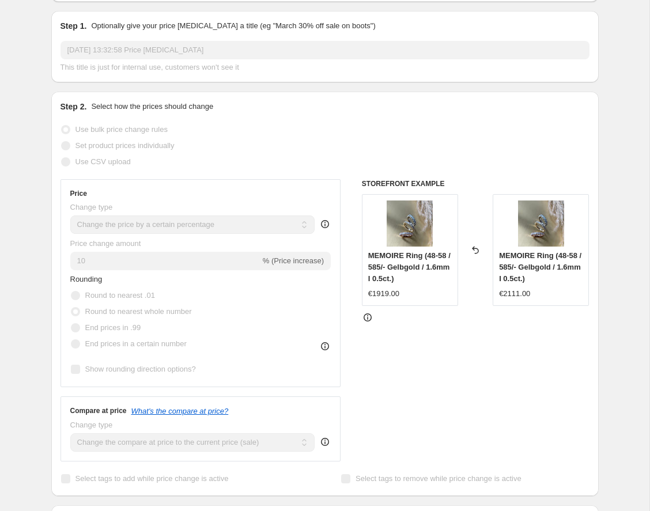
scroll to position [118, 0]
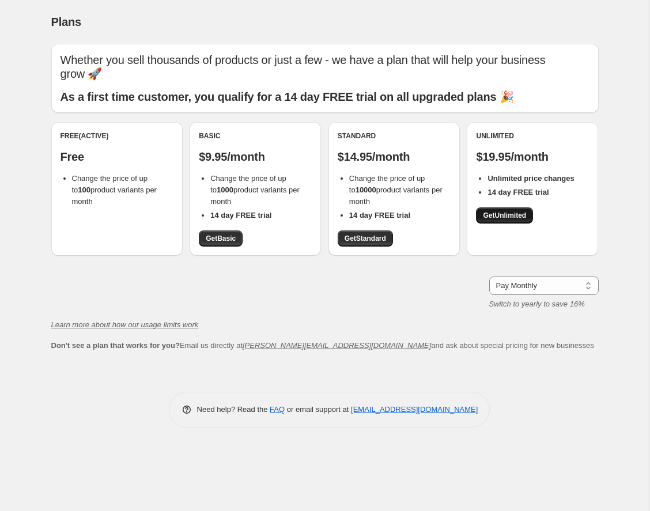
click at [521, 211] on span "Get Unlimited" at bounding box center [504, 215] width 43 height 9
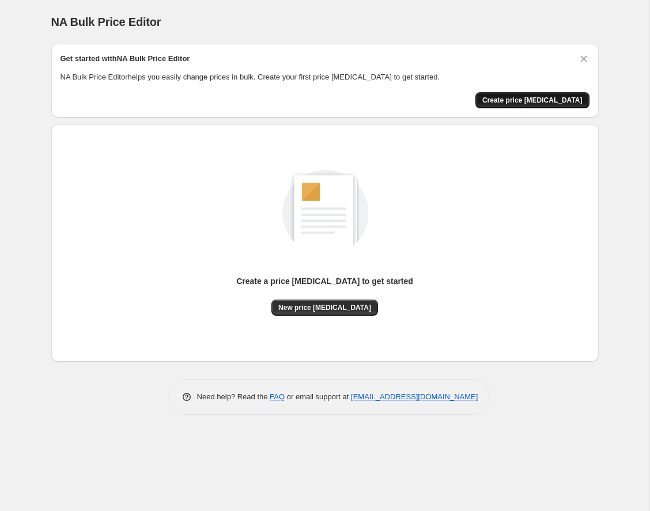
click at [538, 99] on span "Create price [MEDICAL_DATA]" at bounding box center [532, 100] width 100 height 9
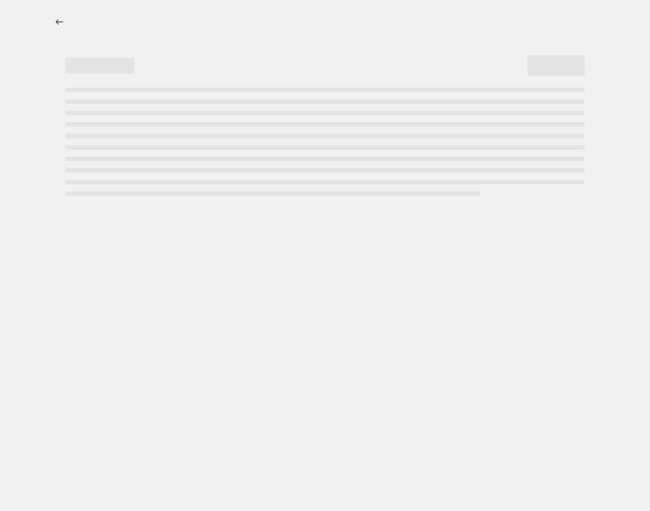
select select "percentage"
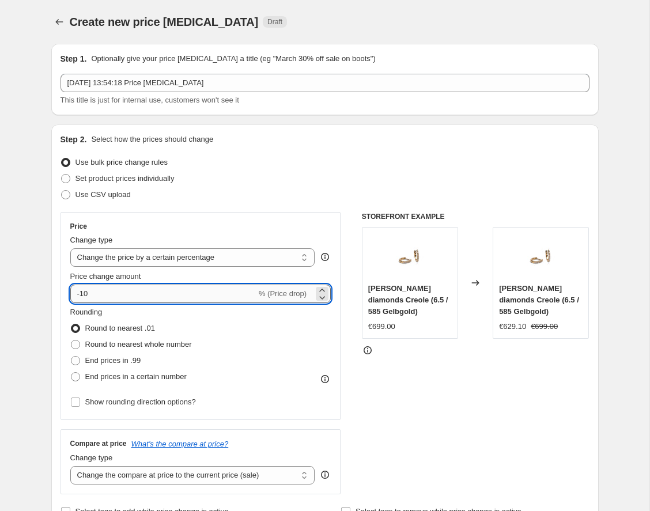
click at [122, 294] on input "-10" at bounding box center [163, 293] width 186 height 18
drag, startPoint x: 116, startPoint y: 297, endPoint x: 59, endPoint y: 297, distance: 57.6
click at [58, 297] on div "Step 2. Select how the prices should change Use bulk price change rules Set pro…" at bounding box center [324, 326] width 547 height 404
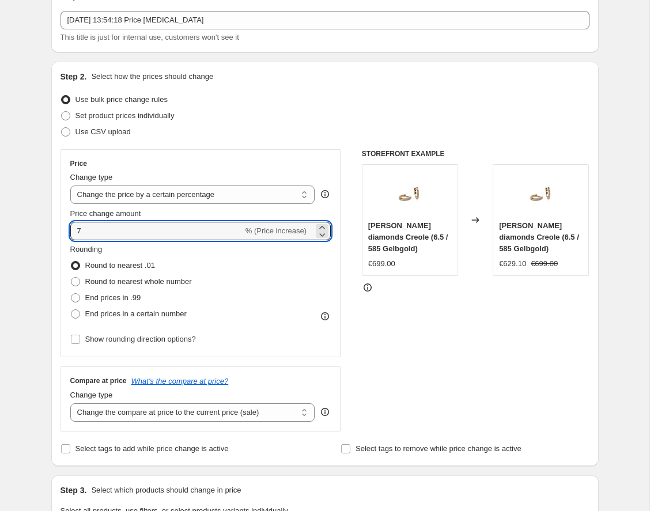
scroll to position [65, 0]
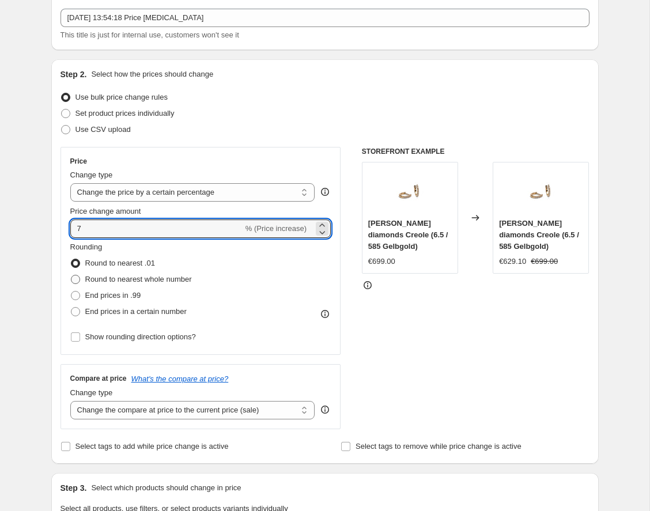
type input "7"
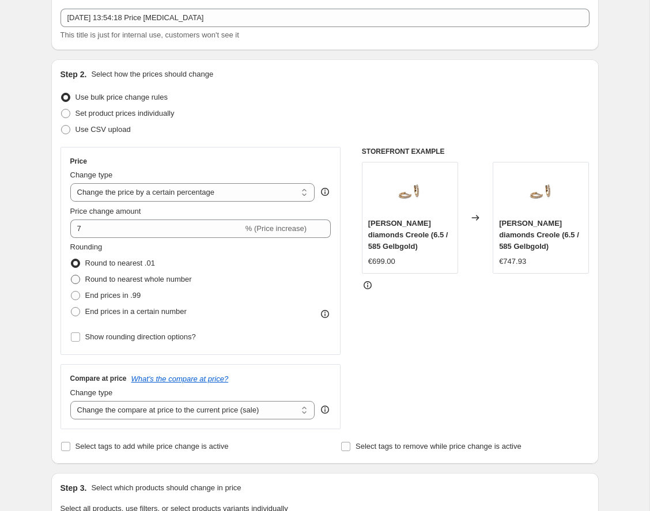
click at [74, 278] on span at bounding box center [75, 279] width 9 height 9
click at [71, 275] on input "Round to nearest whole number" at bounding box center [71, 275] width 1 height 1
radio input "true"
click at [73, 295] on span at bounding box center [75, 295] width 9 height 9
click at [71, 291] on input "End prices in .99" at bounding box center [71, 291] width 1 height 1
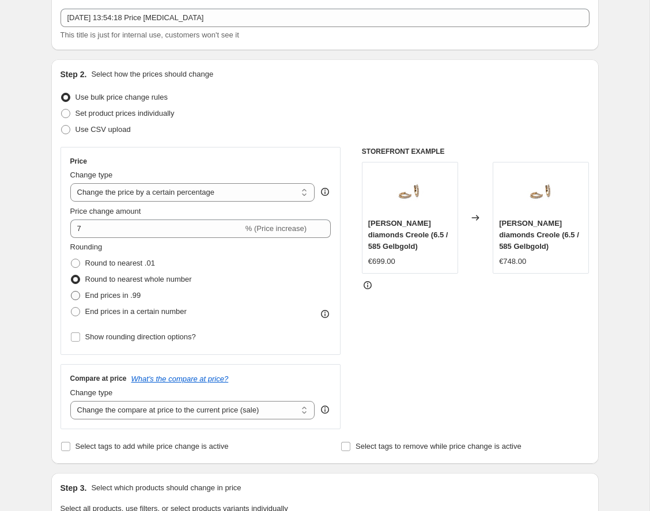
radio input "true"
click at [76, 310] on span at bounding box center [75, 311] width 9 height 9
click at [71, 308] on input "End prices in a certain number" at bounding box center [71, 307] width 1 height 1
radio input "true"
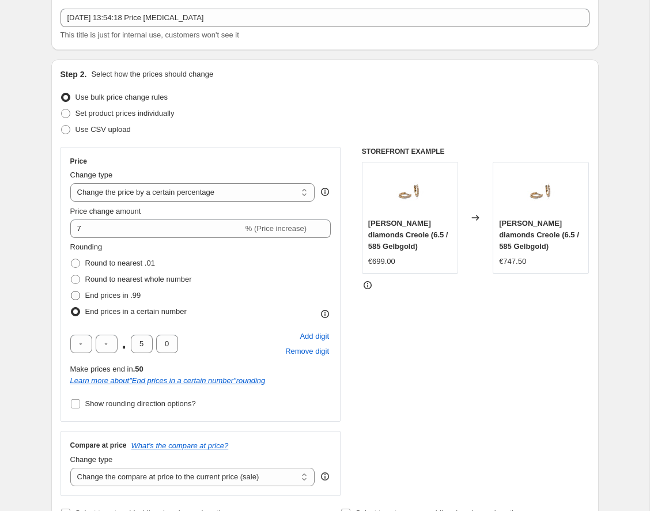
click at [76, 295] on span at bounding box center [75, 295] width 9 height 9
click at [71, 291] on input "End prices in .99" at bounding box center [71, 291] width 1 height 1
radio input "true"
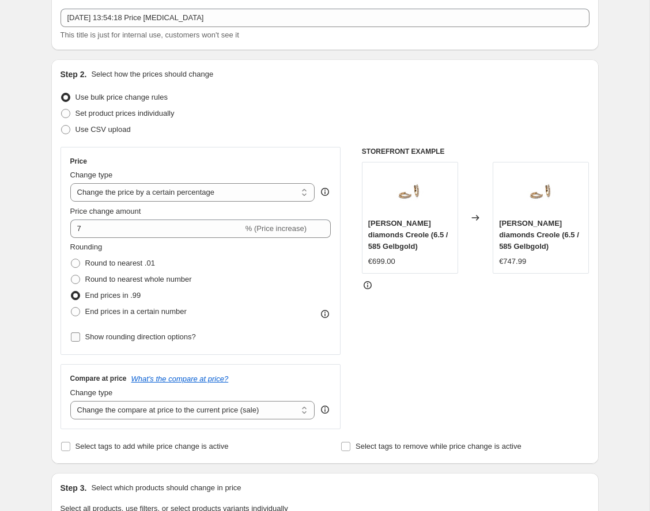
click at [75, 339] on input "Show rounding direction options?" at bounding box center [75, 336] width 9 height 9
checkbox input "true"
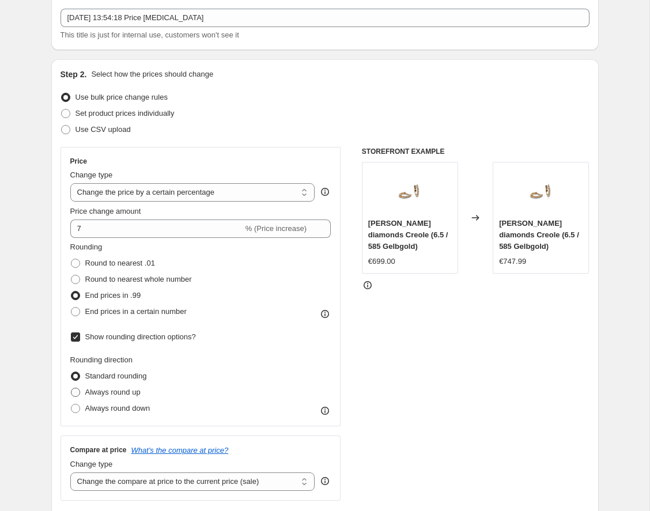
click at [77, 393] on span at bounding box center [75, 392] width 9 height 9
click at [71, 388] on input "Always round up" at bounding box center [71, 388] width 1 height 1
radio input "true"
click at [77, 406] on span at bounding box center [75, 408] width 9 height 9
click at [71, 404] on input "Always round down" at bounding box center [71, 404] width 1 height 1
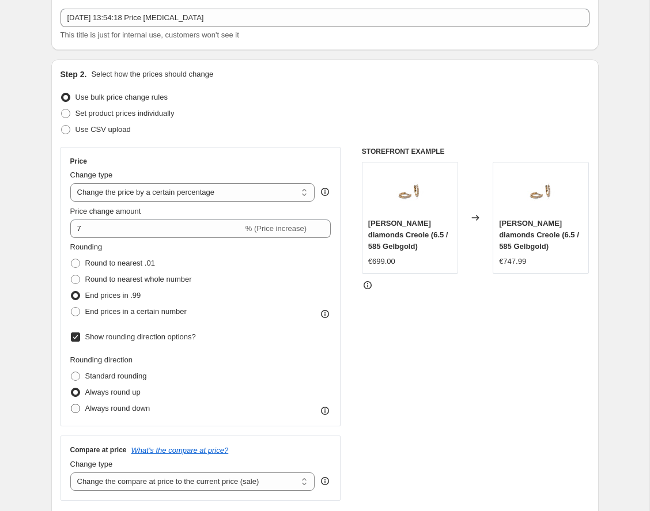
radio input "true"
click at [77, 279] on span at bounding box center [75, 279] width 9 height 9
click at [71, 275] on input "Round to nearest whole number" at bounding box center [71, 275] width 1 height 1
radio input "true"
click at [78, 390] on span at bounding box center [75, 392] width 9 height 9
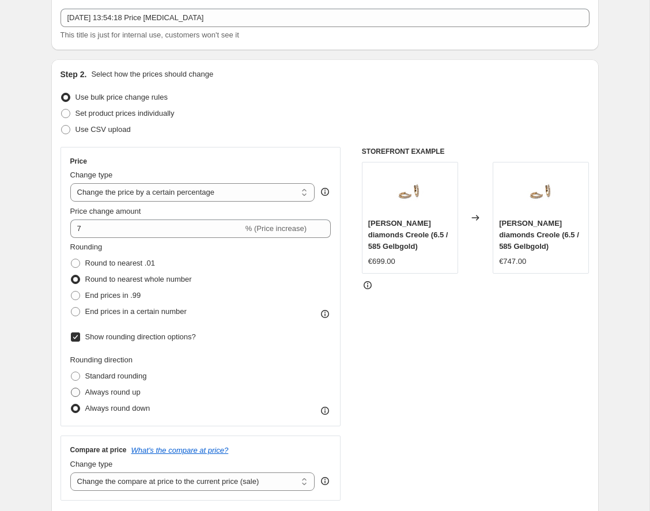
click at [71, 388] on input "Always round up" at bounding box center [71, 388] width 1 height 1
radio input "true"
click at [75, 409] on span at bounding box center [75, 408] width 9 height 9
click at [71, 404] on input "Always round down" at bounding box center [71, 404] width 1 height 1
radio input "true"
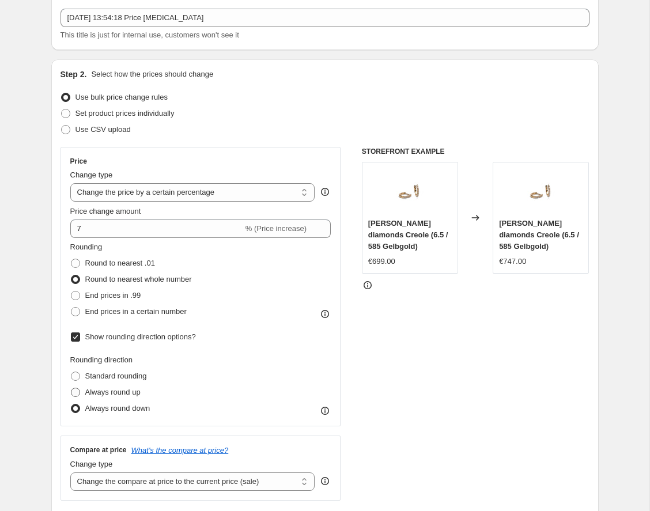
click at [74, 389] on span at bounding box center [75, 392] width 9 height 9
click at [71, 388] on input "Always round up" at bounding box center [71, 388] width 1 height 1
radio input "true"
click at [75, 374] on span at bounding box center [75, 375] width 9 height 9
click at [71, 372] on input "Standard rounding" at bounding box center [71, 371] width 1 height 1
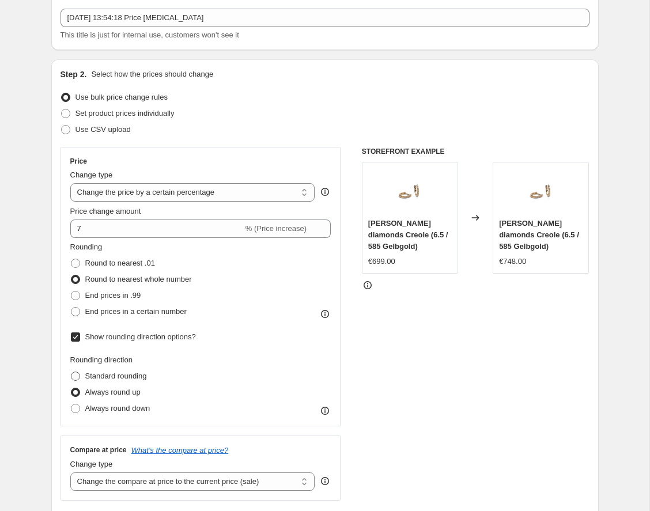
radio input "true"
click at [79, 266] on span at bounding box center [75, 263] width 9 height 9
click at [71, 259] on input "Round to nearest .01" at bounding box center [71, 259] width 1 height 1
radio input "true"
click at [75, 278] on span at bounding box center [75, 279] width 9 height 9
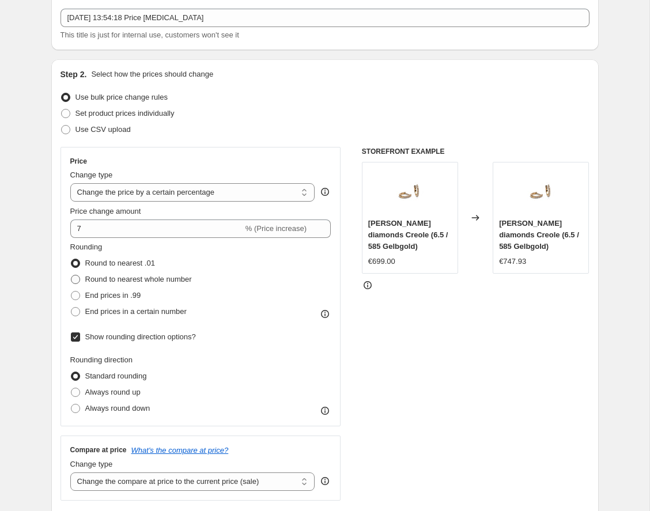
click at [71, 275] on input "Round to nearest whole number" at bounding box center [71, 275] width 1 height 1
radio input "true"
click at [75, 295] on span at bounding box center [75, 295] width 9 height 9
click at [71, 291] on input "End prices in .99" at bounding box center [71, 291] width 1 height 1
radio input "true"
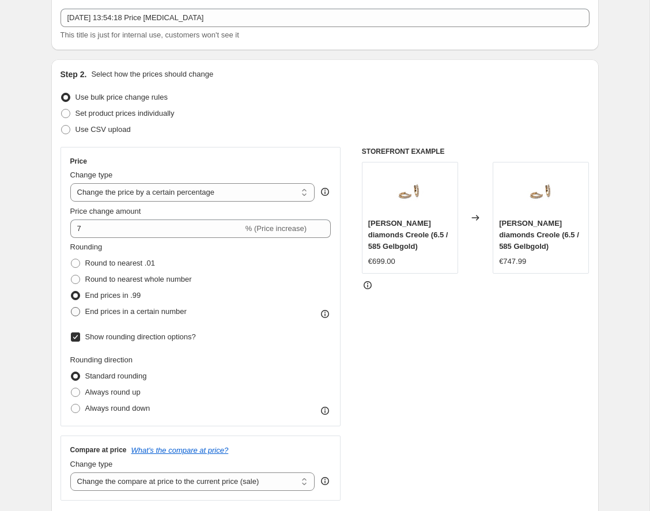
click at [74, 310] on span at bounding box center [75, 311] width 9 height 9
click at [71, 308] on input "End prices in a certain number" at bounding box center [71, 307] width 1 height 1
radio input "true"
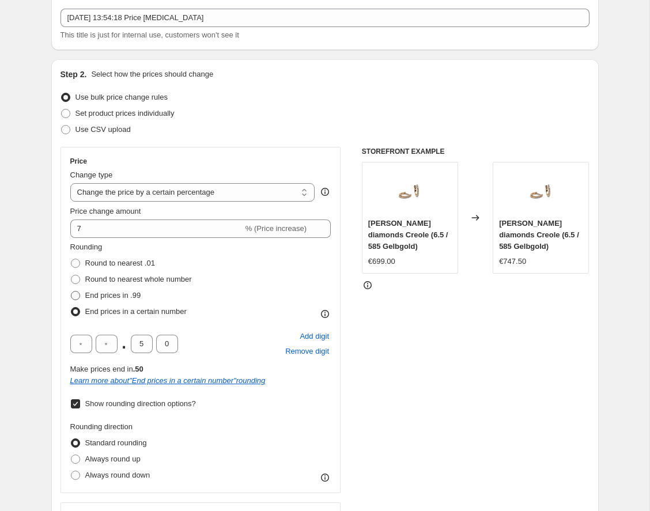
click at [74, 297] on span at bounding box center [75, 295] width 9 height 9
click at [71, 291] on input "End prices in .99" at bounding box center [71, 291] width 1 height 1
radio input "true"
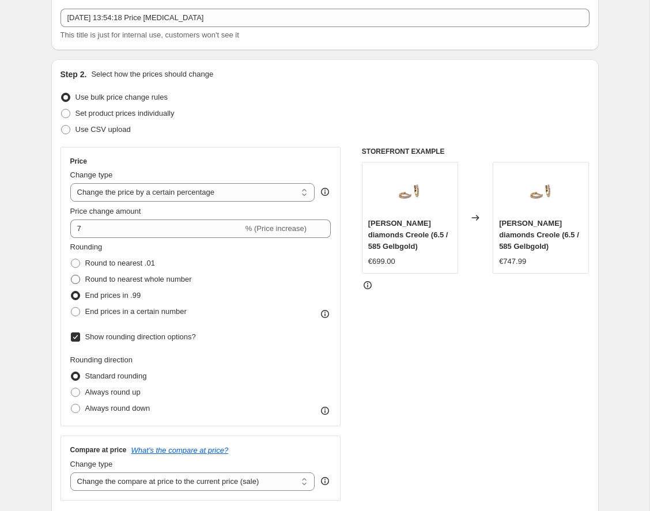
click at [75, 282] on span at bounding box center [75, 279] width 9 height 9
click at [71, 275] on input "Round to nearest whole number" at bounding box center [71, 275] width 1 height 1
radio input "true"
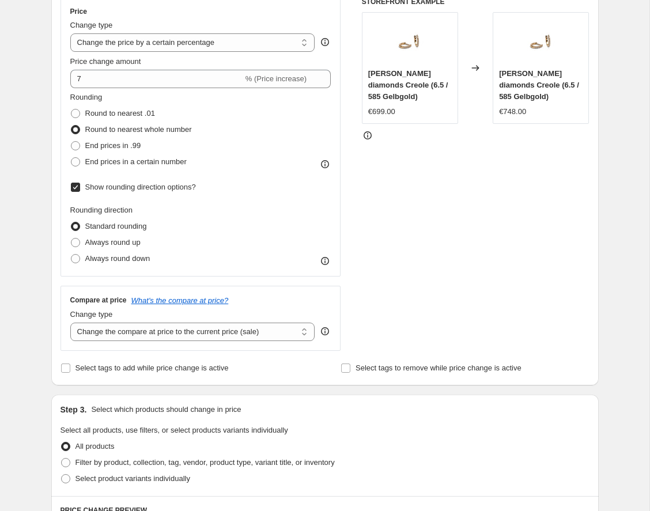
scroll to position [217, 0]
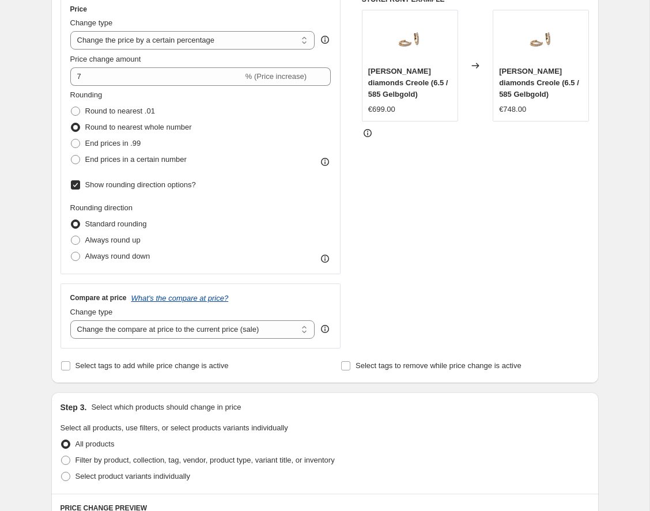
click at [193, 295] on icon "What's the compare at price?" at bounding box center [179, 298] width 97 height 9
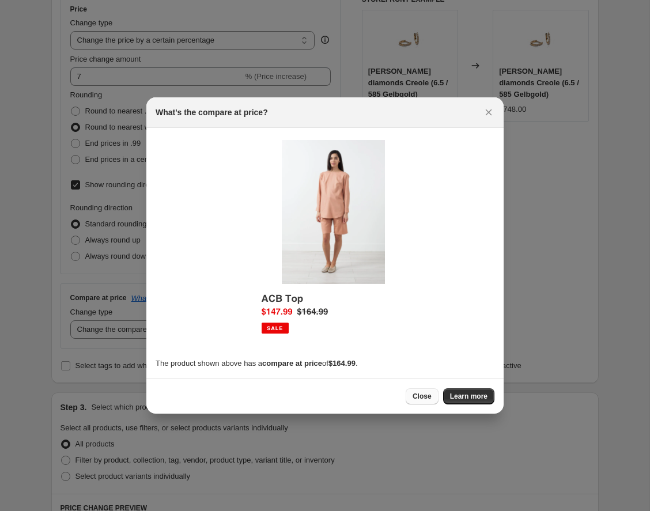
click at [429, 398] on span "Close" at bounding box center [421, 396] width 19 height 9
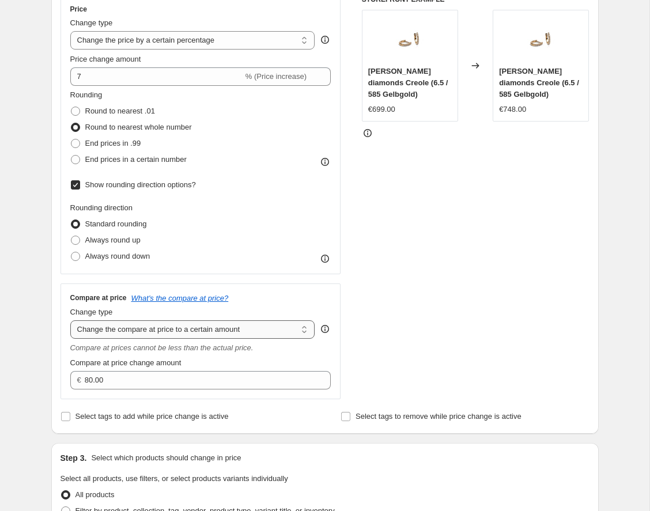
select select "by"
type input "-10.00"
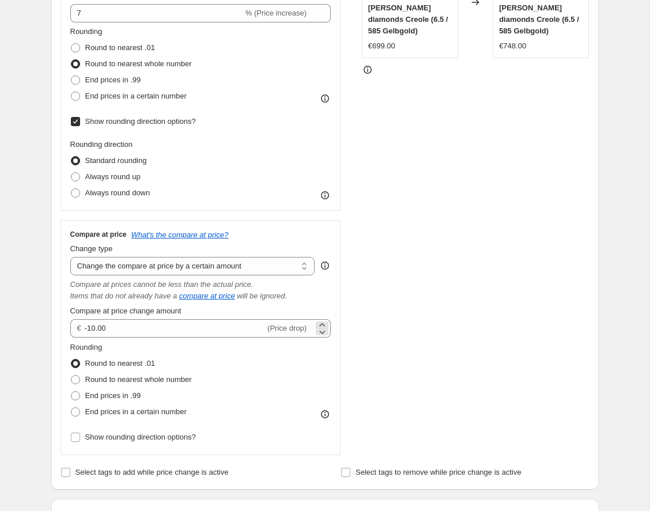
scroll to position [282, 0]
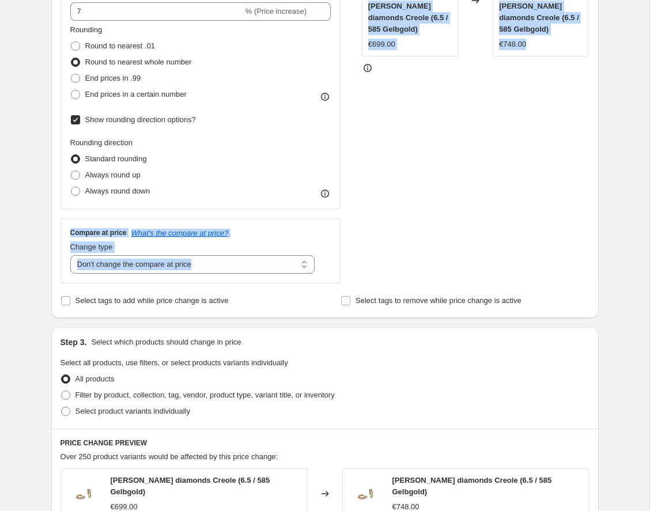
drag, startPoint x: 66, startPoint y: 230, endPoint x: 215, endPoint y: 289, distance: 160.1
click at [215, 289] on div "Step 2. Select how the prices should change Use bulk price change rules Set pro…" at bounding box center [324, 79] width 529 height 457
copy div "Compare at price What's the compare at price? Change type Change the compare at…"
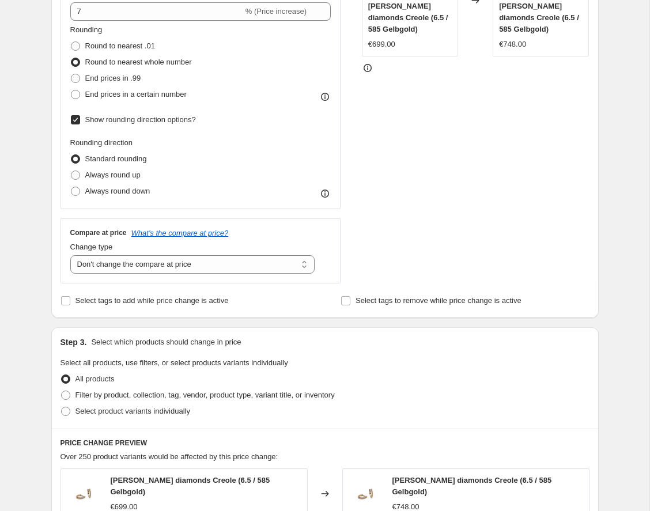
click at [268, 227] on div "Compare at price What's the compare at price? Change type Change the compare at…" at bounding box center [200, 250] width 280 height 64
select select "ep"
click at [324, 262] on icon at bounding box center [325, 264] width 12 height 12
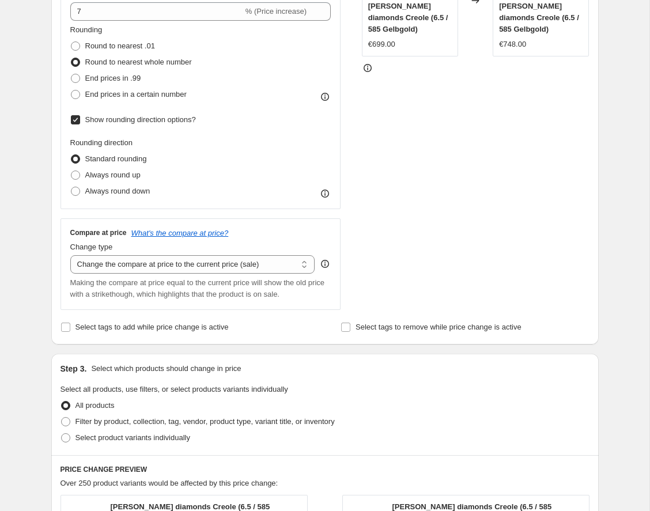
click at [324, 262] on icon at bounding box center [325, 264] width 12 height 12
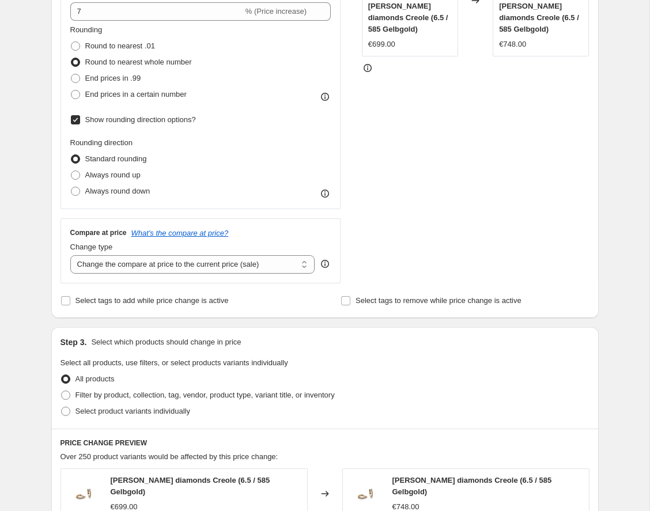
click at [324, 262] on icon at bounding box center [325, 264] width 12 height 12
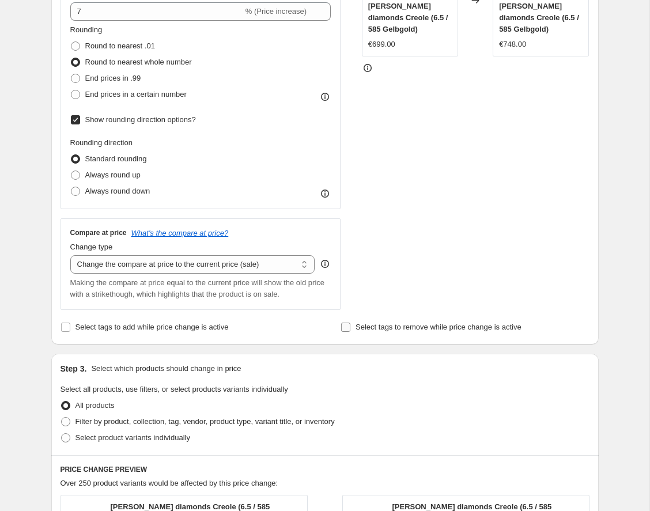
click at [349, 327] on input "Select tags to remove while price change is active" at bounding box center [345, 326] width 9 height 9
checkbox input "true"
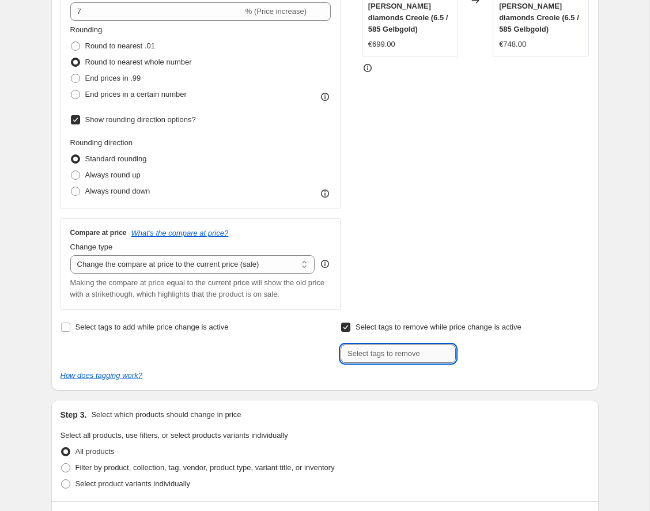
click at [373, 351] on input "text" at bounding box center [397, 353] width 115 height 18
click at [409, 289] on div "STOREFRONT EXAMPLE MONA diamonds Creole (6.5 / 585 Gelbgold) €699.00 Changed to…" at bounding box center [475, 120] width 227 height 380
click at [64, 328] on input "Select tags to add while price change is active" at bounding box center [65, 326] width 9 height 9
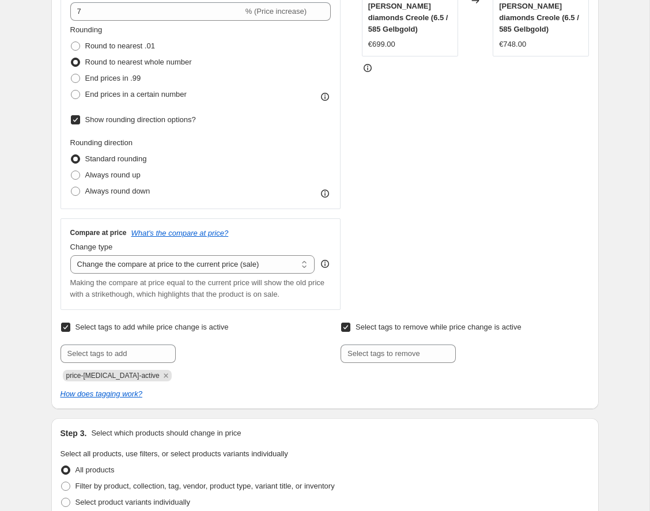
click at [64, 325] on input "Select tags to add while price change is active" at bounding box center [65, 326] width 9 height 9
checkbox input "false"
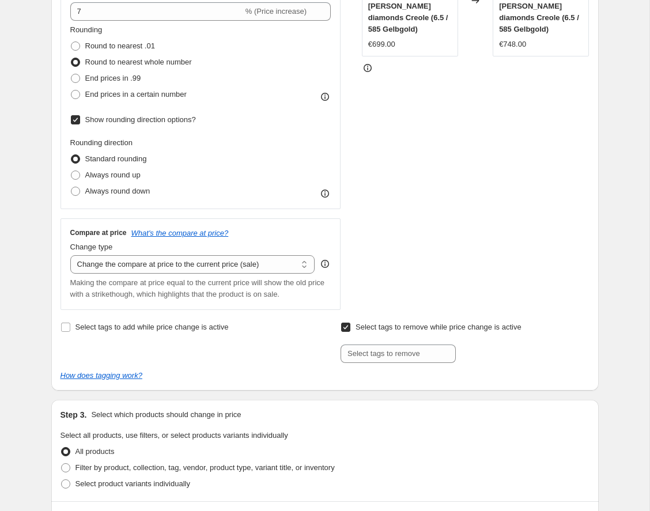
click at [347, 325] on input "Select tags to remove while price change is active" at bounding box center [345, 326] width 9 height 9
checkbox input "false"
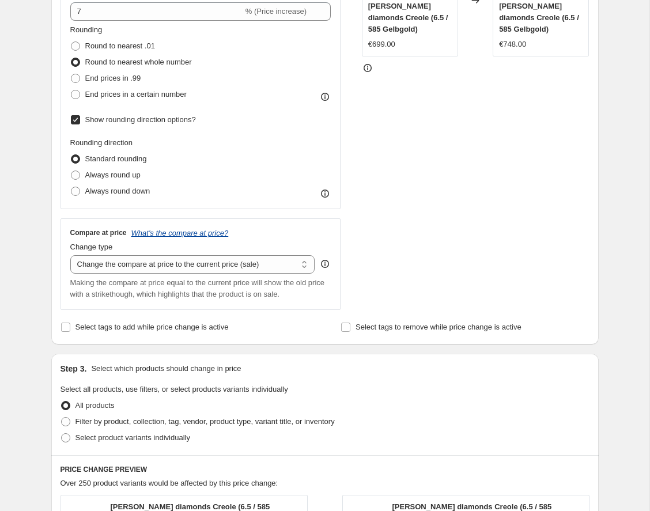
click at [208, 231] on icon "What's the compare at price?" at bounding box center [179, 233] width 97 height 9
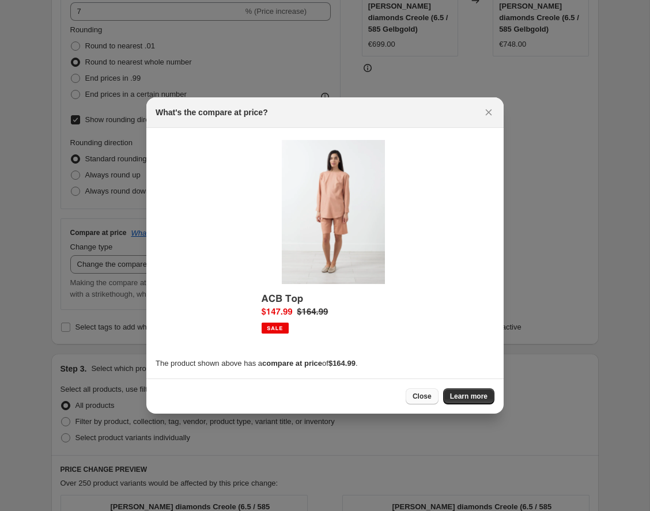
click at [427, 395] on span "Close" at bounding box center [421, 396] width 19 height 9
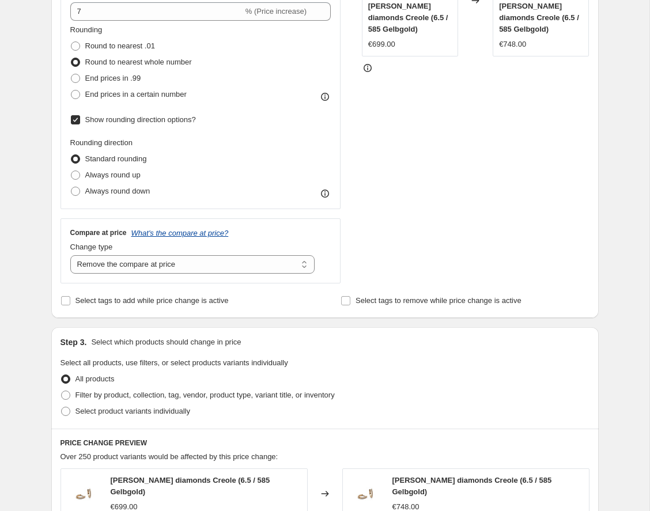
click at [189, 231] on icon "What's the compare at price?" at bounding box center [179, 233] width 97 height 9
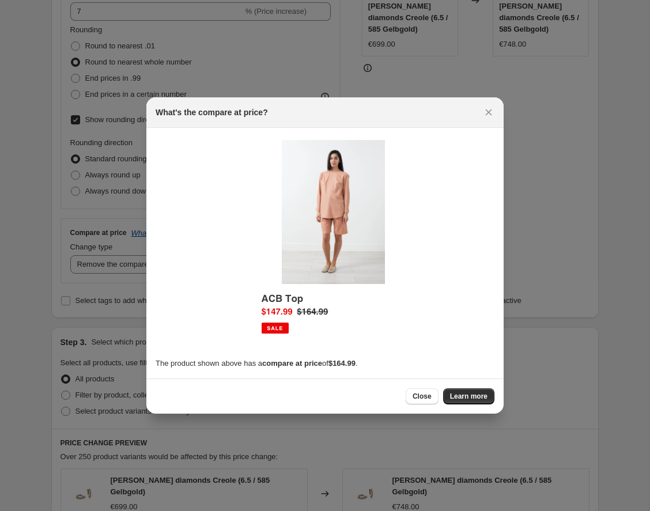
scroll to position [0, 0]
click at [428, 396] on span "Close" at bounding box center [421, 396] width 19 height 9
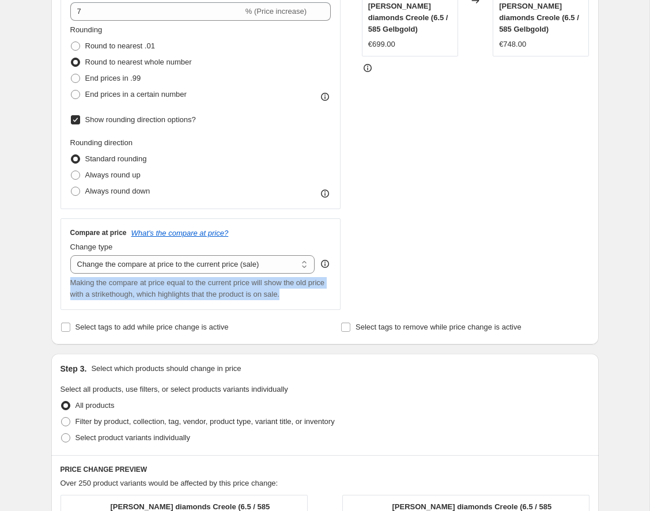
drag, startPoint x: 317, startPoint y: 296, endPoint x: 62, endPoint y: 284, distance: 255.4
click at [62, 284] on div "Compare at price What's the compare at price? Change type Change the compare at…" at bounding box center [200, 264] width 280 height 92
copy span "Making the compare at price equal to the current price will show the old price …"
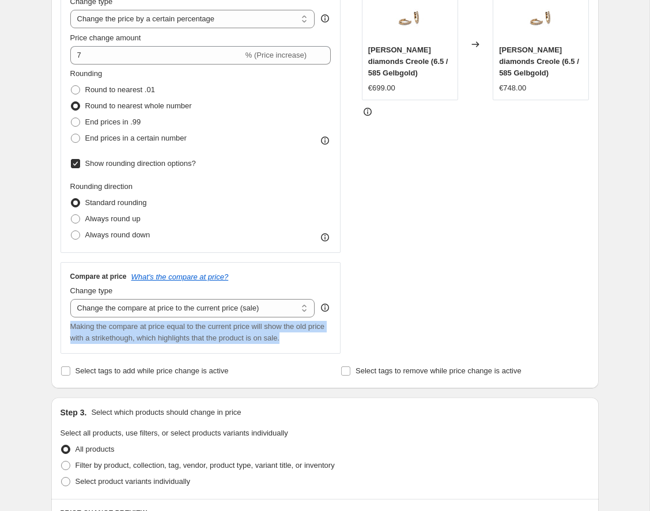
scroll to position [238, 0]
select select "remove"
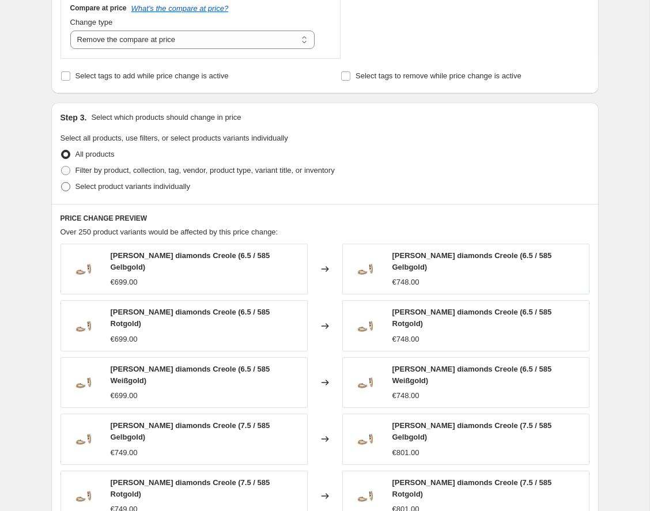
scroll to position [508, 0]
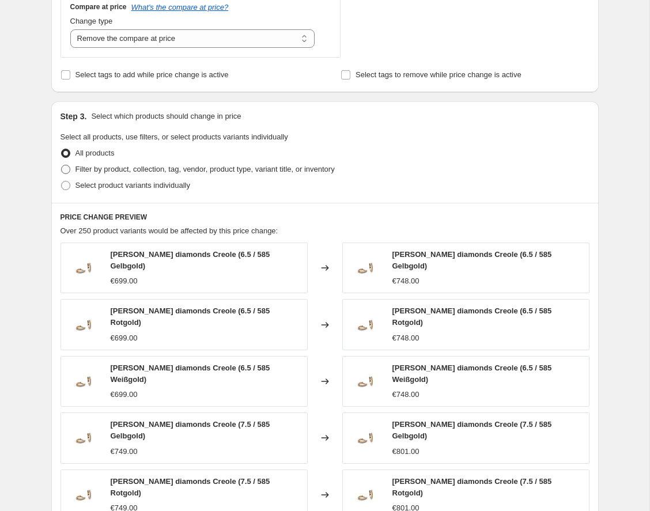
click at [67, 169] on span at bounding box center [65, 169] width 9 height 9
click at [62, 165] on input "Filter by product, collection, tag, vendor, product type, variant title, or inv…" at bounding box center [61, 165] width 1 height 1
radio input "true"
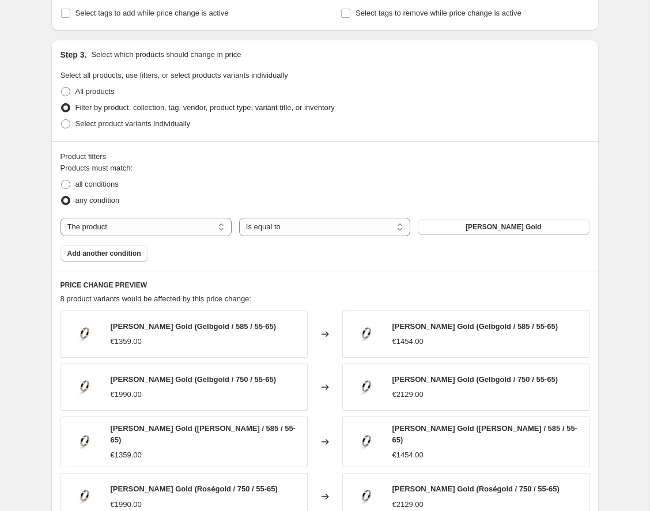
scroll to position [571, 0]
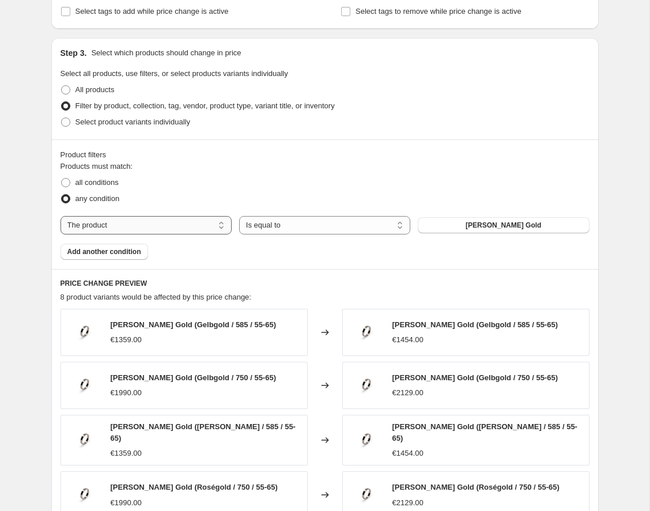
select select "tag"
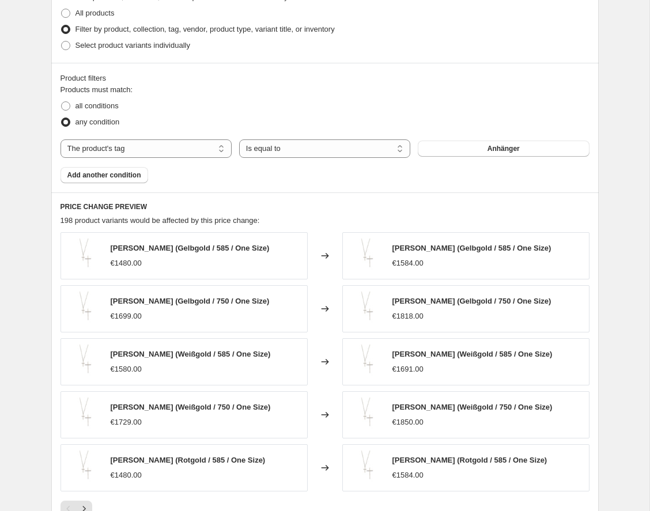
scroll to position [652, 0]
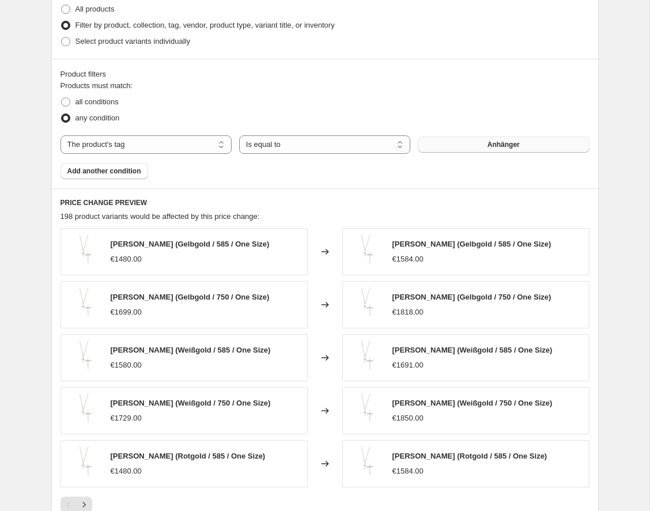
click at [514, 140] on button "Anhänger" at bounding box center [502, 144] width 171 height 16
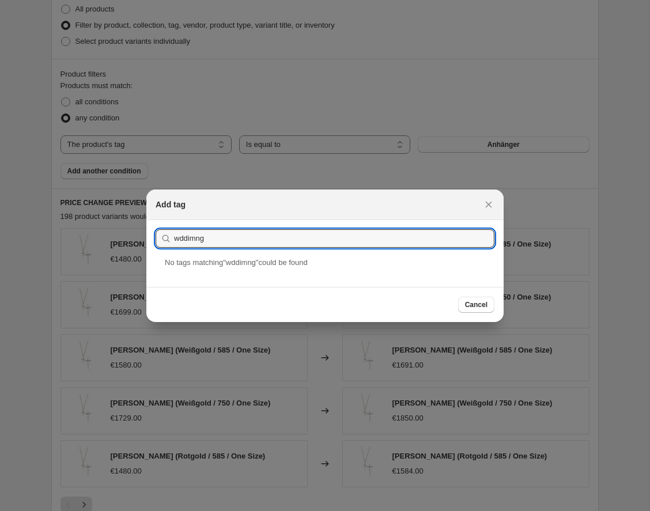
click at [257, 226] on section "Submit wddimng" at bounding box center [324, 238] width 357 height 37
click at [248, 238] on input "wddimng" at bounding box center [334, 238] width 320 height 18
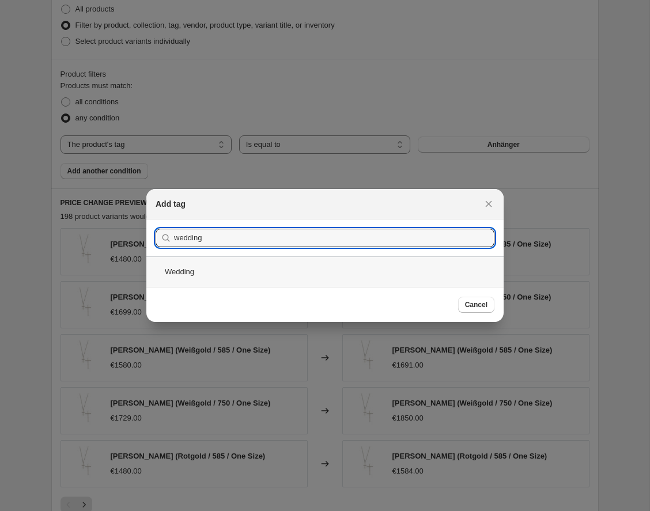
type input "wedding"
click at [229, 272] on div "Wedding" at bounding box center [324, 271] width 357 height 31
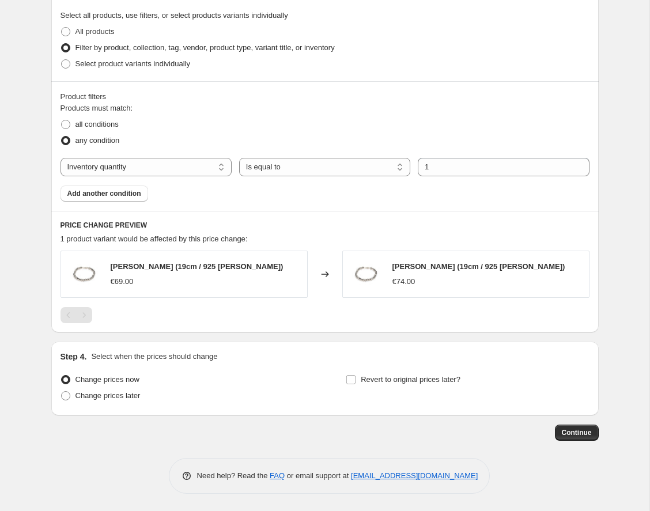
scroll to position [629, 0]
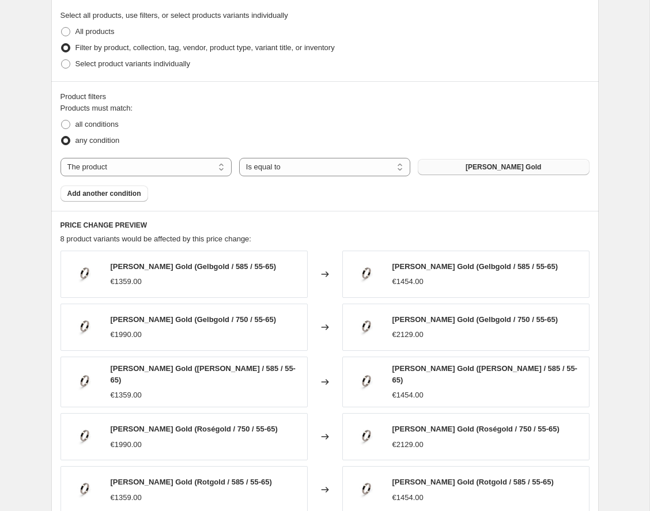
click at [479, 169] on span "[PERSON_NAME] Gold" at bounding box center [502, 166] width 75 height 9
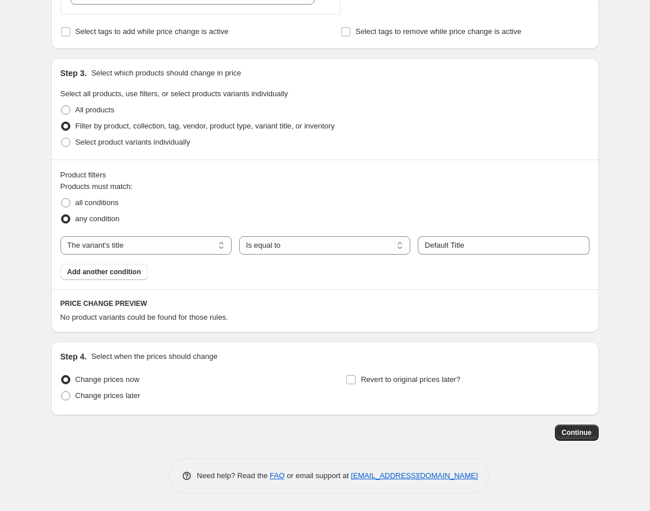
scroll to position [551, 0]
click at [446, 245] on input "Default Title" at bounding box center [502, 245] width 171 height 18
click at [397, 174] on div "Product filters" at bounding box center [324, 175] width 529 height 12
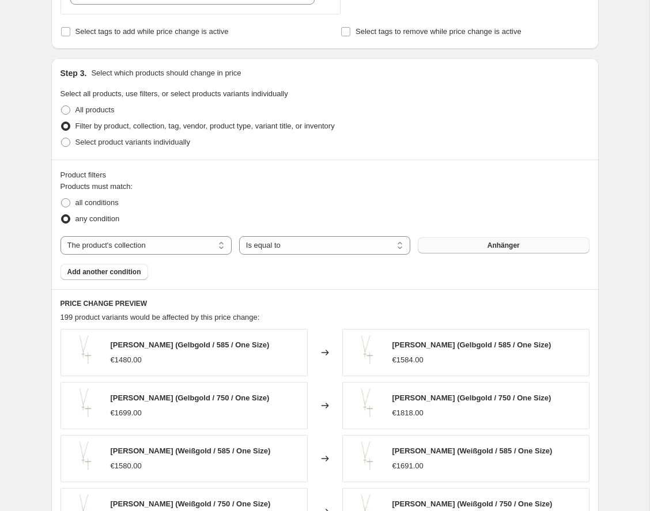
click at [528, 244] on button "Anhänger" at bounding box center [502, 245] width 171 height 16
select select "product"
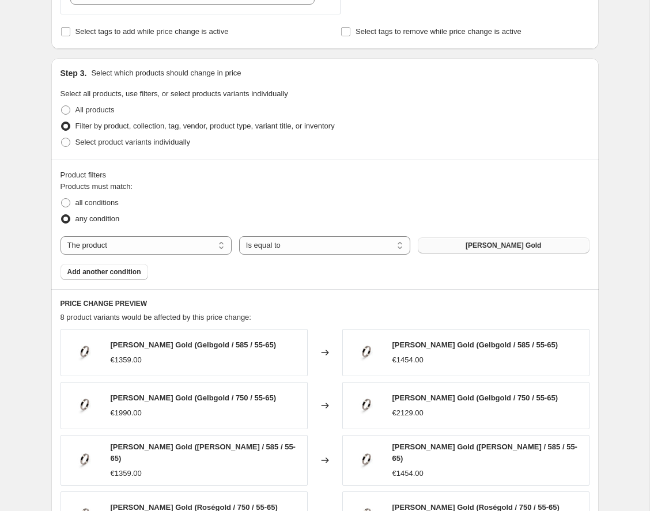
click at [491, 246] on span "[PERSON_NAME] Gold" at bounding box center [502, 245] width 75 height 9
click at [109, 270] on span "Add another condition" at bounding box center [104, 271] width 74 height 9
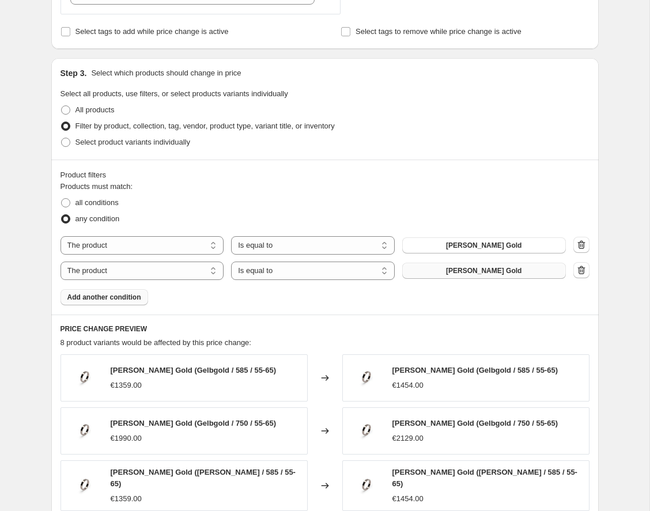
click at [478, 273] on span "[PERSON_NAME] Gold" at bounding box center [483, 270] width 75 height 9
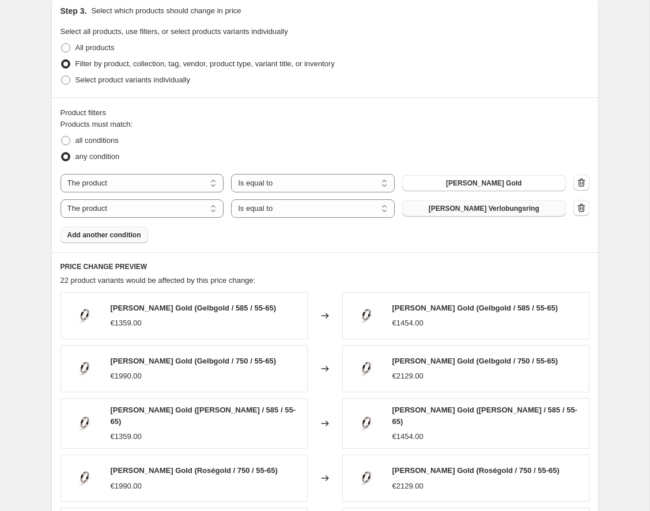
click at [128, 236] on span "Add another condition" at bounding box center [104, 234] width 74 height 9
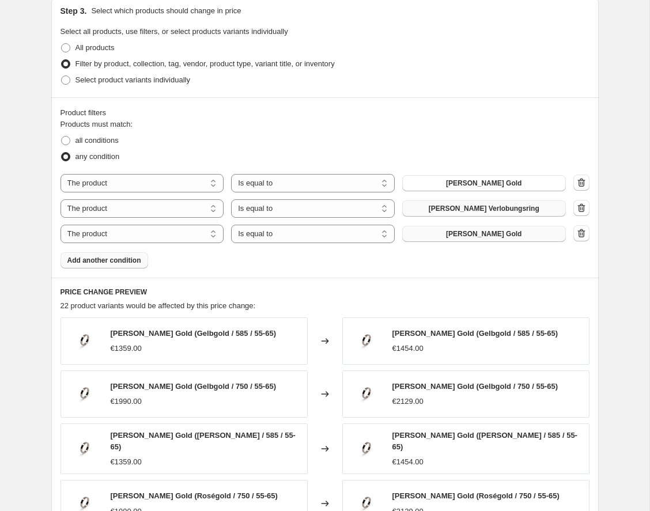
click at [532, 233] on button "[PERSON_NAME] Gold" at bounding box center [484, 234] width 164 height 16
click at [138, 260] on span "Add another condition" at bounding box center [104, 260] width 74 height 9
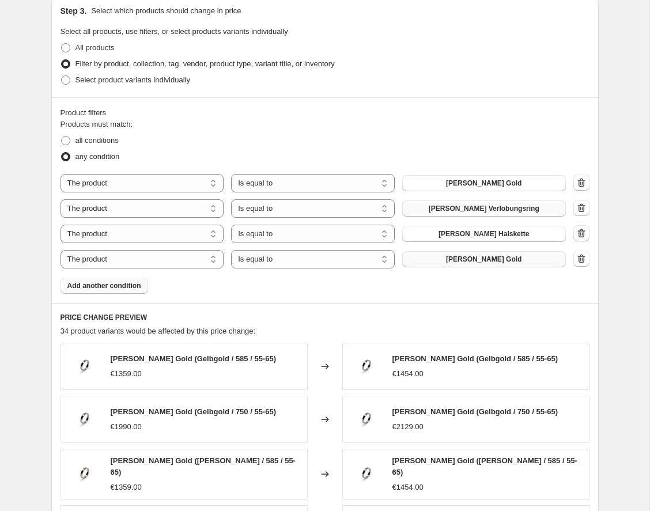
click at [520, 260] on button "[PERSON_NAME] Gold" at bounding box center [484, 259] width 164 height 16
click at [115, 282] on span "Add another condition" at bounding box center [104, 285] width 74 height 9
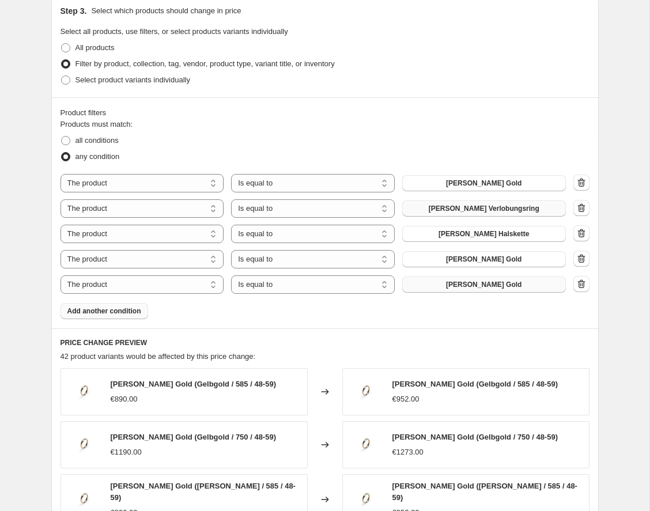
click at [473, 285] on span "[PERSON_NAME] Gold" at bounding box center [483, 284] width 75 height 9
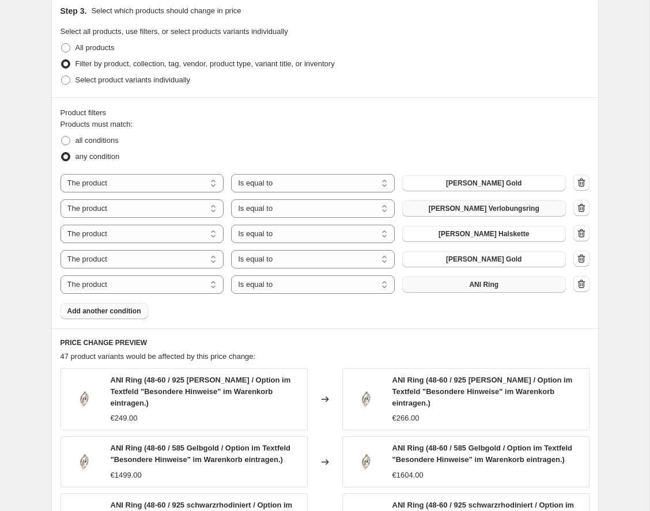
click at [100, 313] on span "Add another condition" at bounding box center [104, 310] width 74 height 9
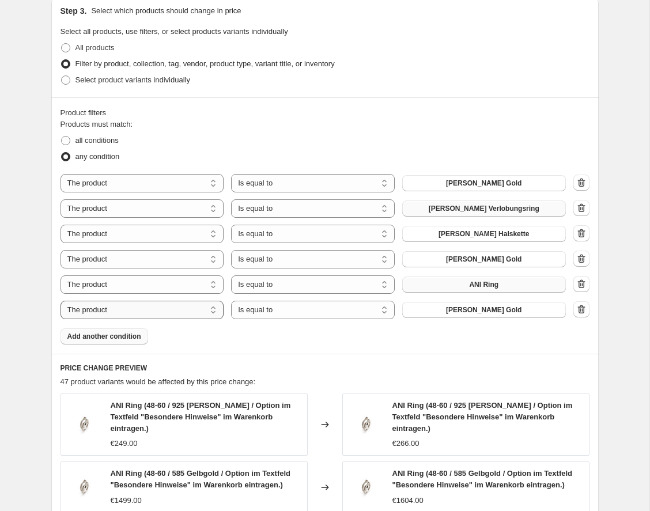
select select "collection"
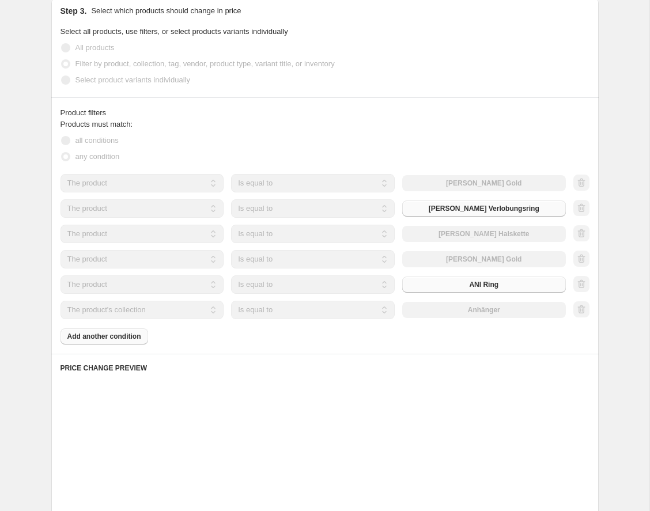
click at [521, 316] on div "The product The product's collection The product's tag The product's vendor The…" at bounding box center [312, 310] width 505 height 18
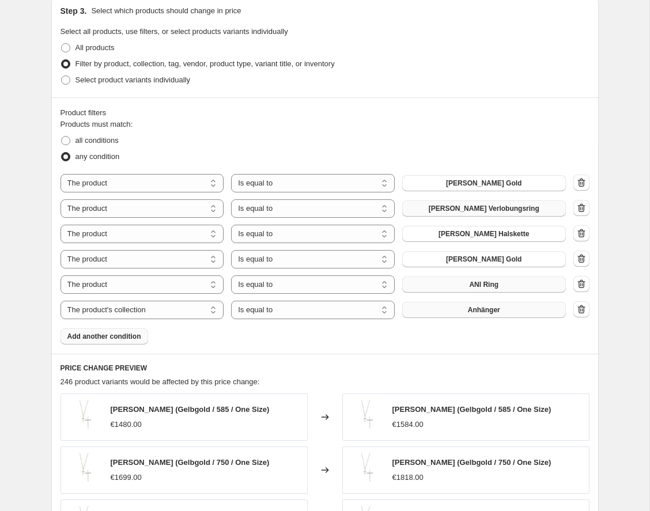
click at [506, 308] on button "Anhänger" at bounding box center [484, 310] width 164 height 16
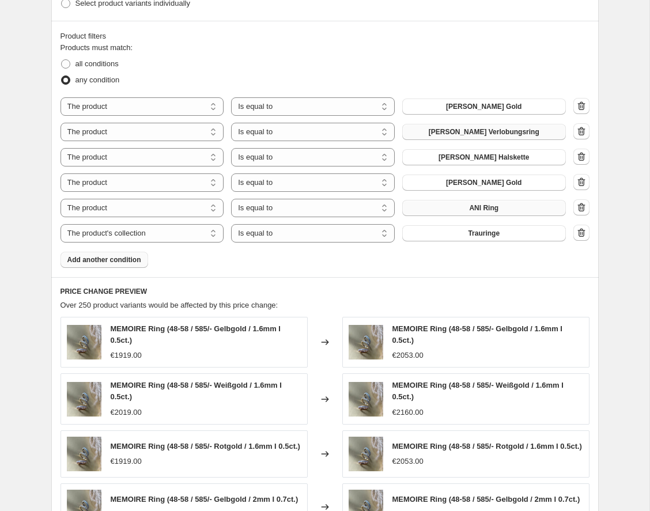
scroll to position [679, 0]
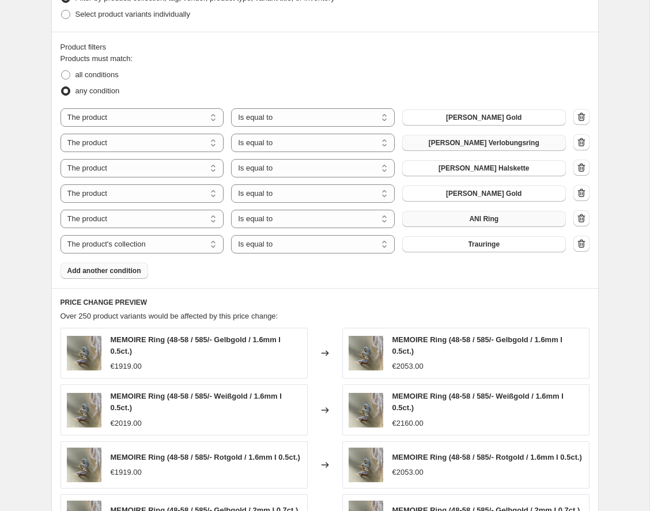
click at [112, 274] on span "Add another condition" at bounding box center [104, 270] width 74 height 9
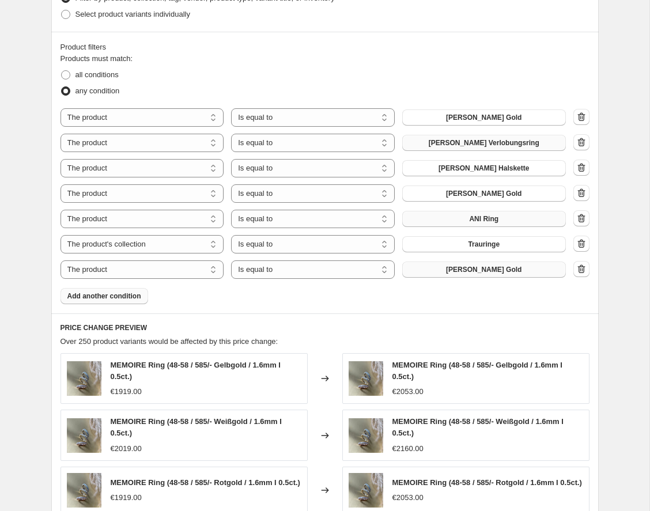
click at [514, 267] on span "[PERSON_NAME] Gold" at bounding box center [483, 269] width 75 height 9
click at [101, 295] on span "Add another condition" at bounding box center [104, 295] width 74 height 9
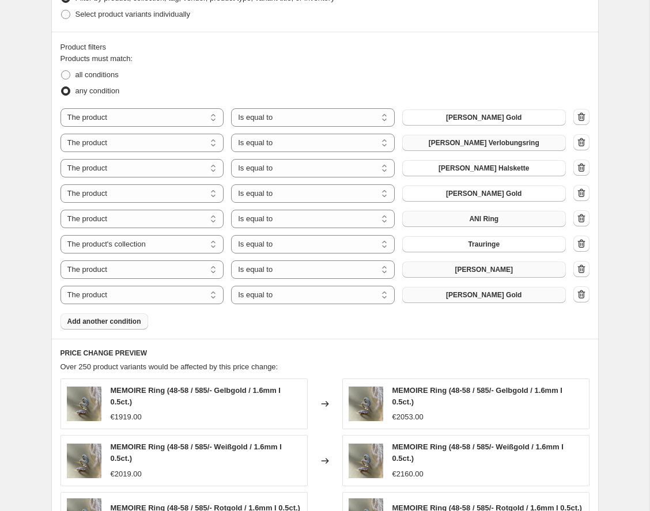
click at [477, 297] on span "[PERSON_NAME] Gold" at bounding box center [483, 294] width 75 height 9
click at [108, 324] on span "Add another condition" at bounding box center [104, 321] width 74 height 9
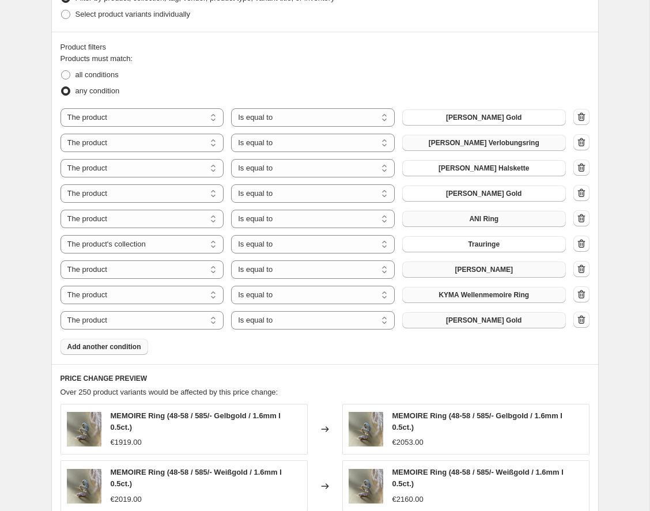
click at [504, 316] on button "[PERSON_NAME] Gold" at bounding box center [484, 320] width 164 height 16
click at [118, 348] on span "Add another condition" at bounding box center [104, 346] width 74 height 9
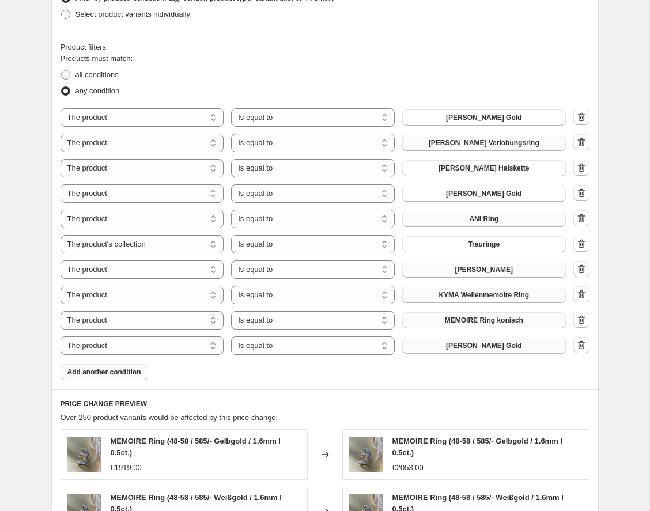
click at [479, 344] on span "[PERSON_NAME] Gold" at bounding box center [483, 345] width 75 height 9
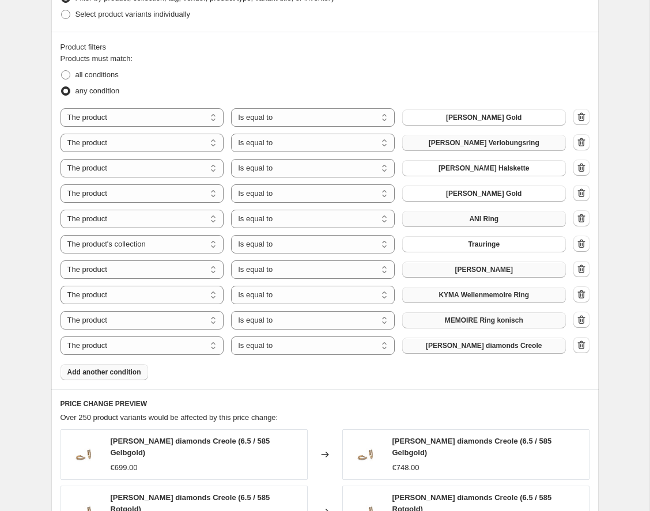
click at [108, 375] on span "Add another condition" at bounding box center [104, 371] width 74 height 9
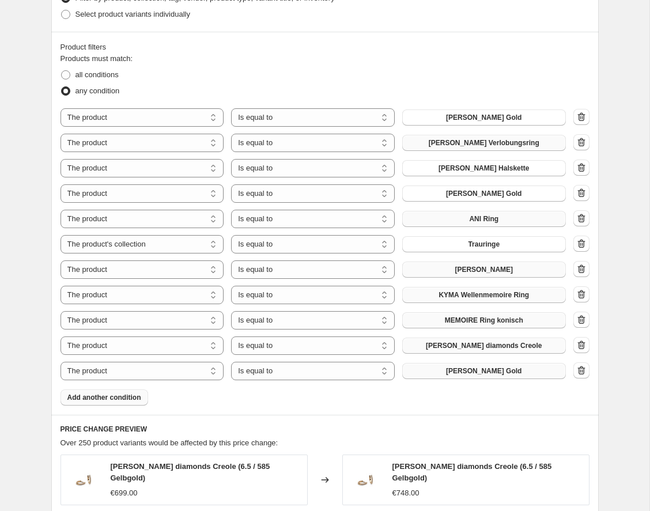
click at [488, 375] on span "[PERSON_NAME] Gold" at bounding box center [483, 370] width 75 height 9
click at [125, 398] on span "Add another condition" at bounding box center [104, 397] width 74 height 9
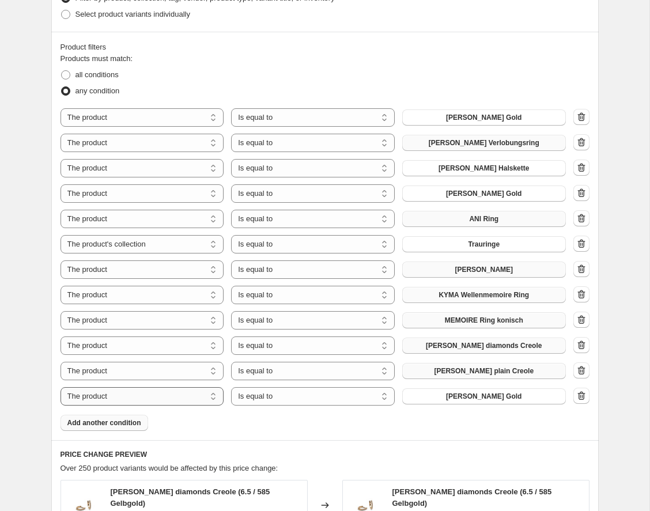
select select "collection"
click at [479, 394] on span "Anhänger" at bounding box center [484, 396] width 32 height 9
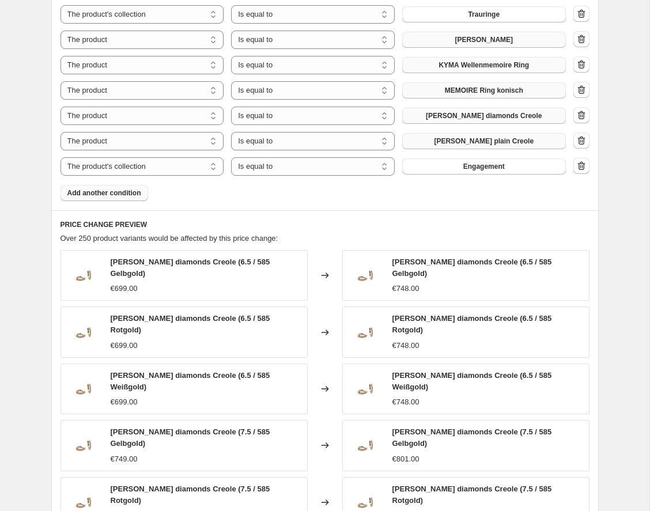
scroll to position [904, 0]
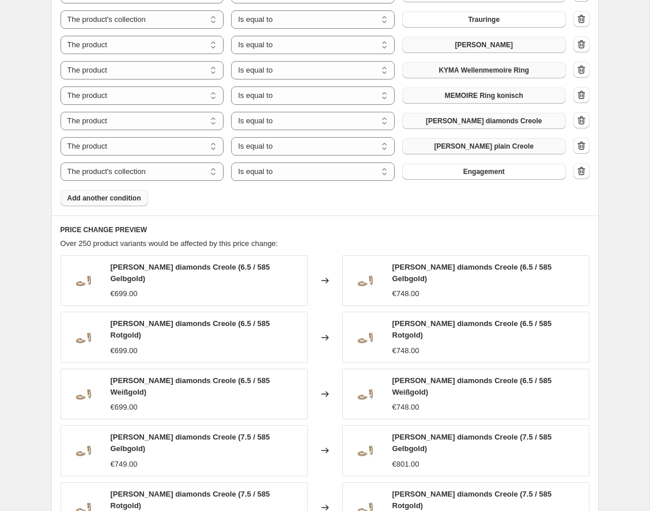
click at [112, 199] on span "Add another condition" at bounding box center [104, 197] width 74 height 9
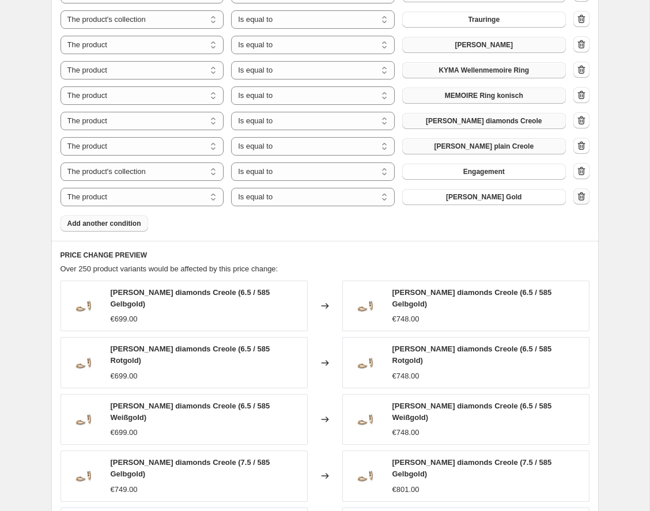
click at [578, 196] on icon "button" at bounding box center [581, 197] width 12 height 12
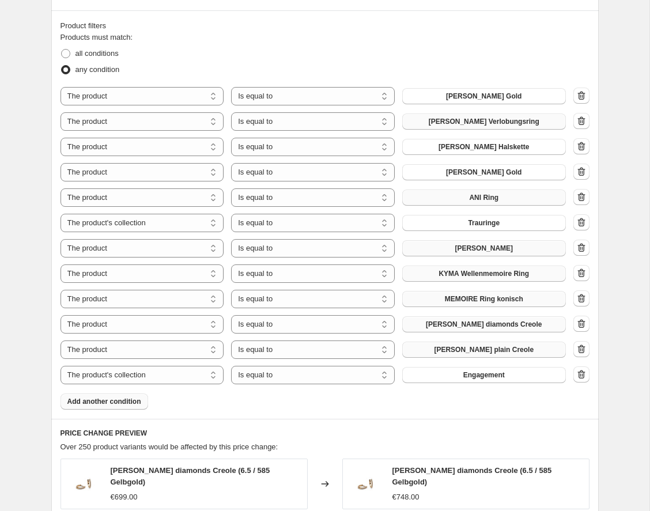
scroll to position [697, 0]
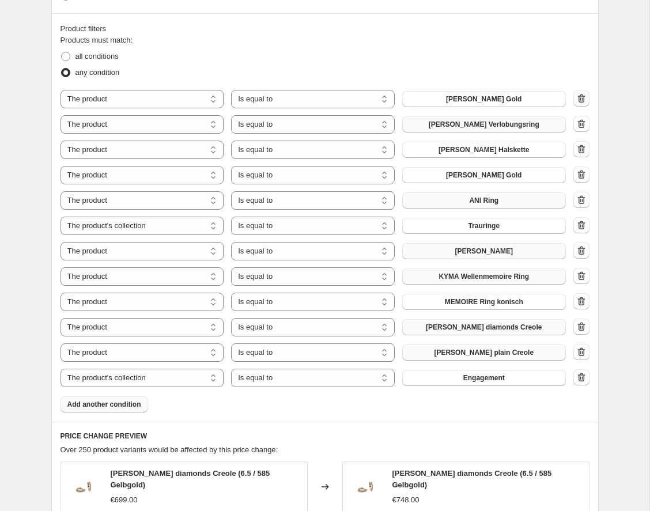
click at [580, 98] on icon "button" at bounding box center [581, 99] width 12 height 12
select select "collection"
select select "product"
select select "collection"
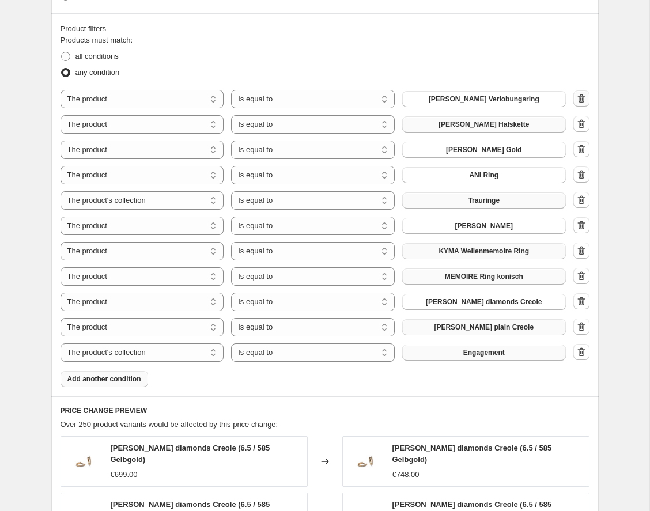
click at [580, 98] on icon "button" at bounding box center [581, 99] width 12 height 12
select select "collection"
select select "product"
select select "collection"
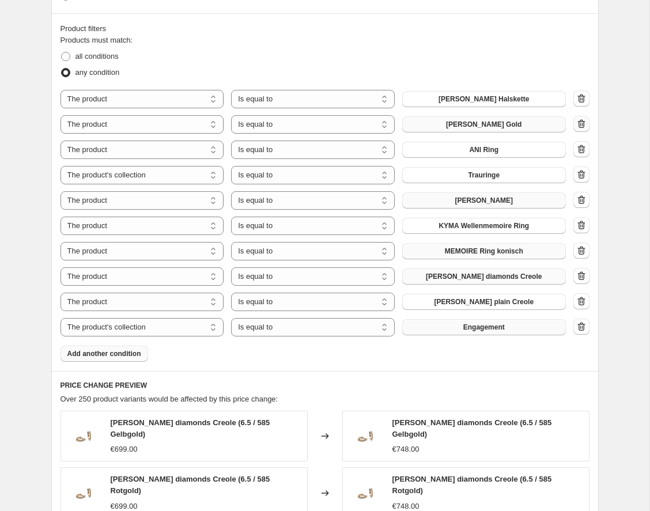
click at [579, 123] on icon "button" at bounding box center [581, 124] width 12 height 12
select select "collection"
select select "product"
select select "collection"
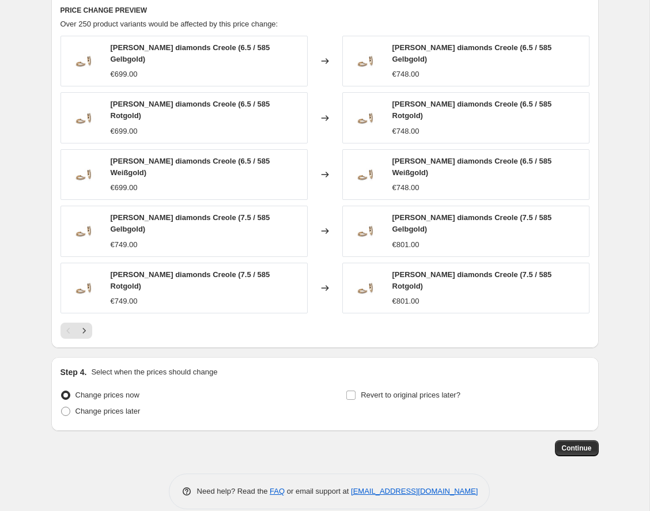
scroll to position [1044, 0]
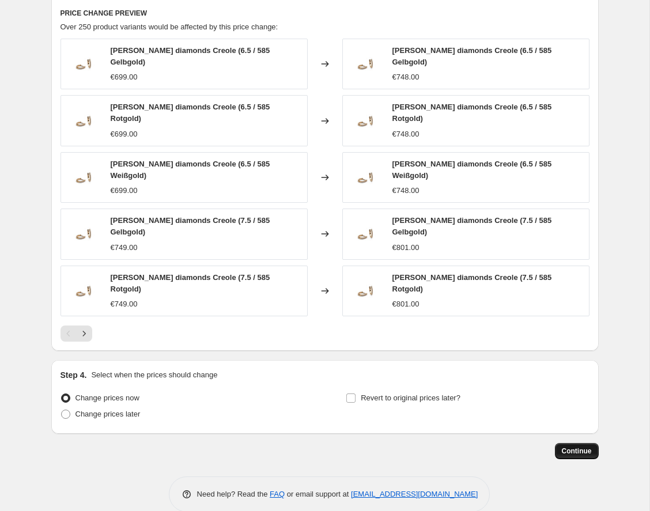
click at [568, 446] on span "Continue" at bounding box center [576, 450] width 30 height 9
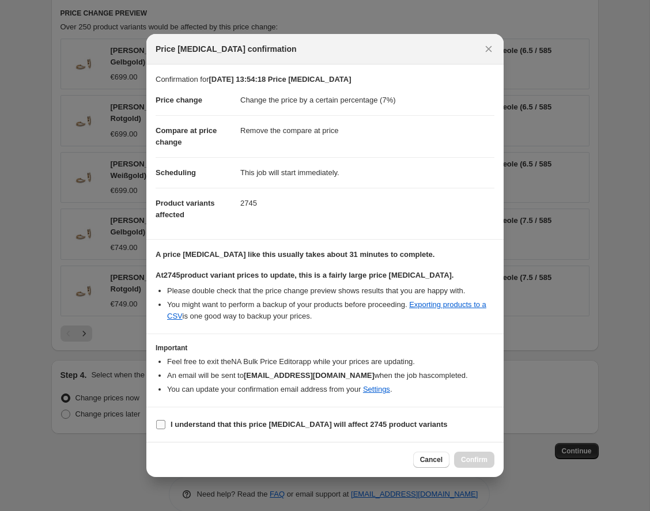
click at [160, 423] on input "I understand that this price change job will affect 2745 product variants" at bounding box center [160, 424] width 9 height 9
checkbox input "true"
click at [485, 459] on span "Confirm" at bounding box center [474, 459] width 26 height 9
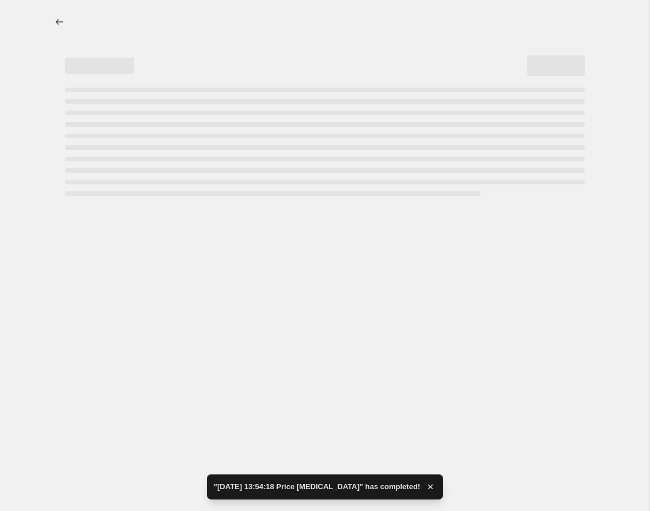
select select "percentage"
select select "remove"
select select "collection"
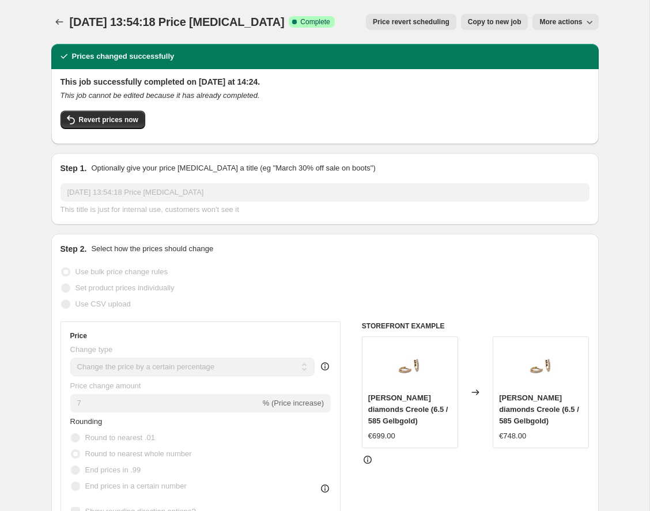
click at [498, 26] on span "Copy to new job" at bounding box center [495, 21] width 54 height 9
select select "percentage"
select select "remove"
select select "collection"
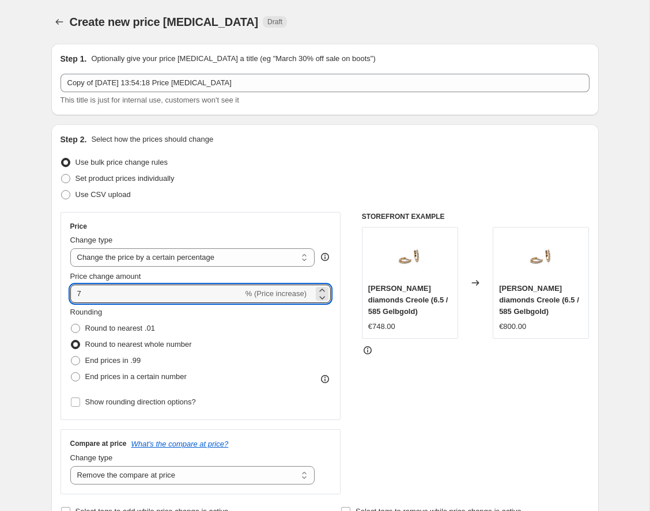
drag, startPoint x: 111, startPoint y: 294, endPoint x: 69, endPoint y: 294, distance: 42.0
click at [69, 294] on div "Price Change type Change the price to a certain amount Change the price by a ce…" at bounding box center [200, 316] width 280 height 208
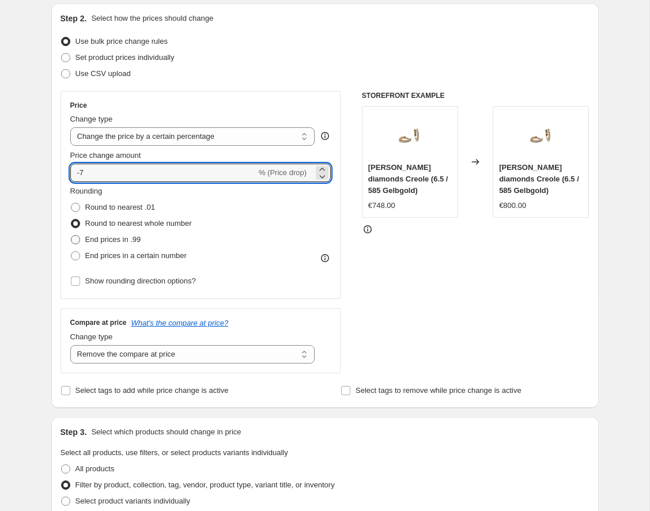
scroll to position [126, 0]
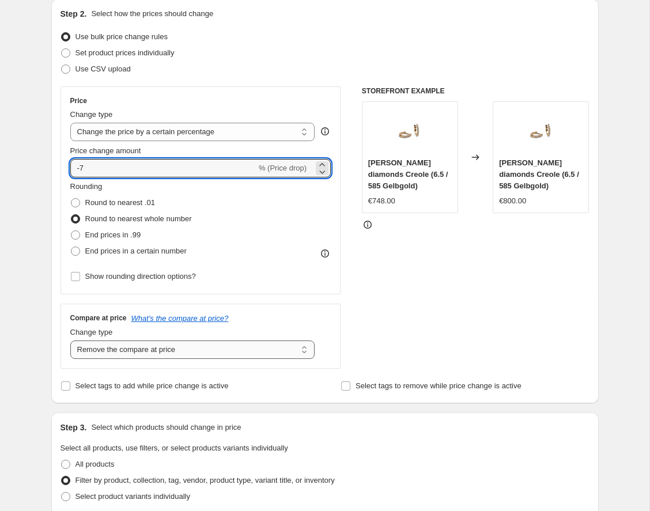
type input "-7"
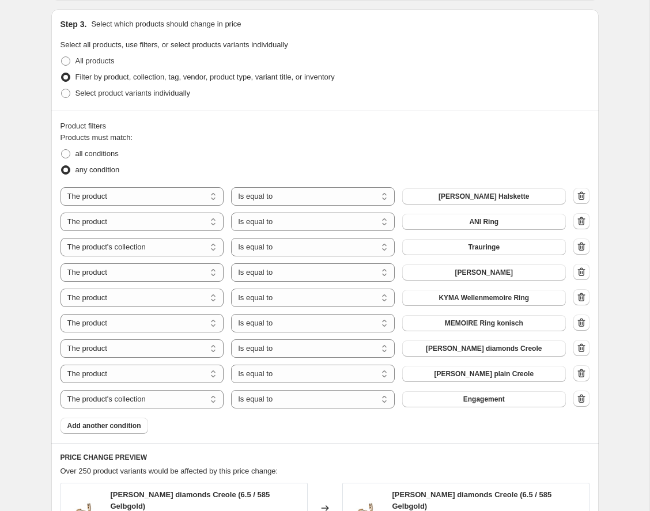
scroll to position [532, 0]
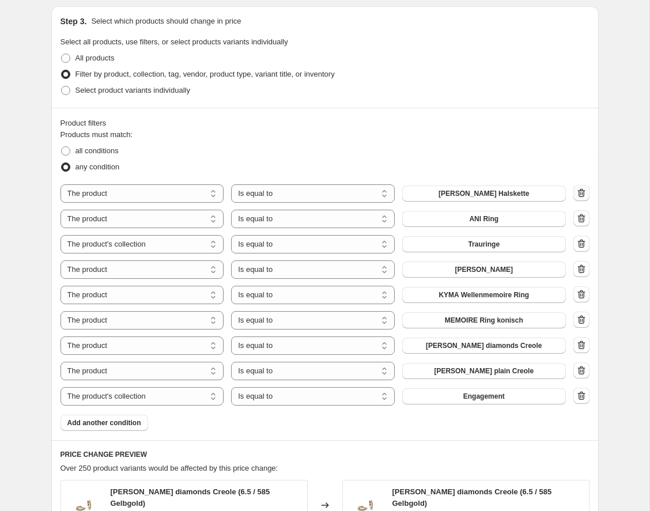
click at [579, 192] on icon "button" at bounding box center [581, 193] width 12 height 12
select select "collection"
select select "product"
select select "collection"
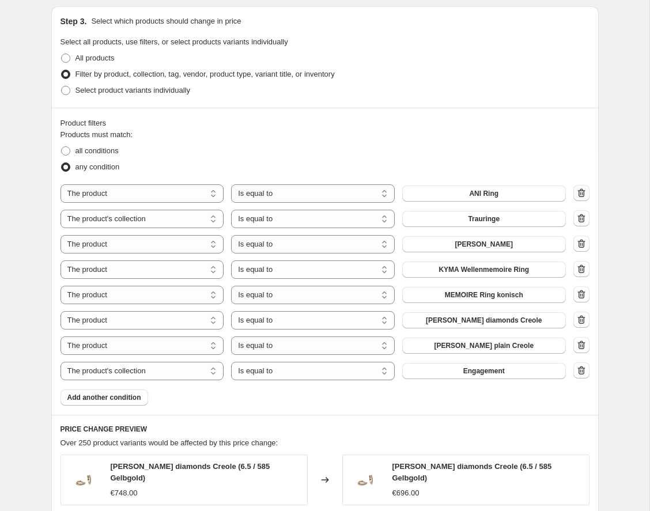
click at [579, 192] on icon "button" at bounding box center [581, 193] width 12 height 12
select select "collection"
select select "product"
select select "collection"
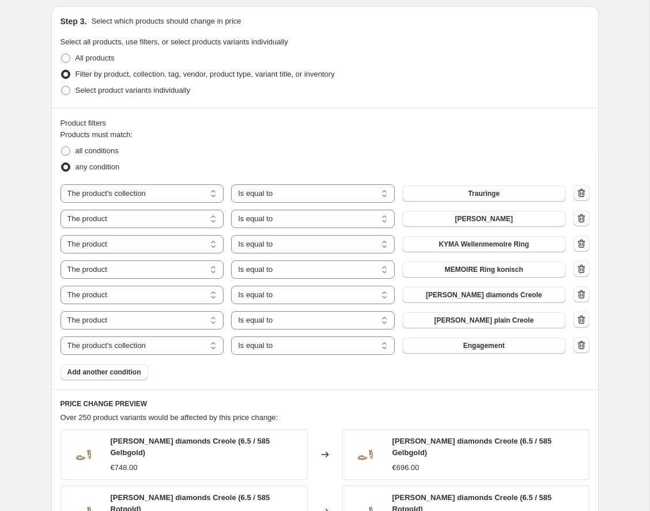
click at [579, 192] on icon "button" at bounding box center [581, 193] width 12 height 12
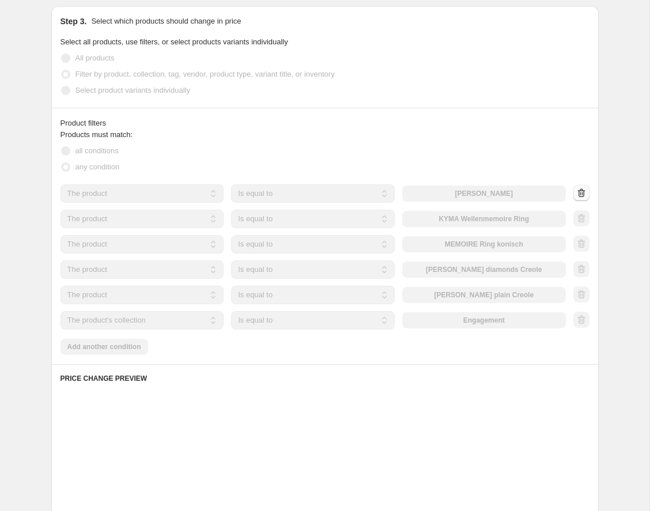
select select "product"
select select "collection"
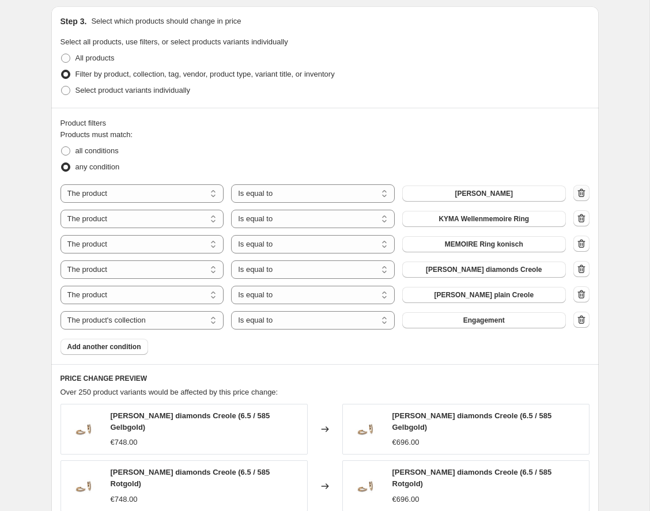
click at [579, 192] on icon "button" at bounding box center [581, 193] width 12 height 12
select select "collection"
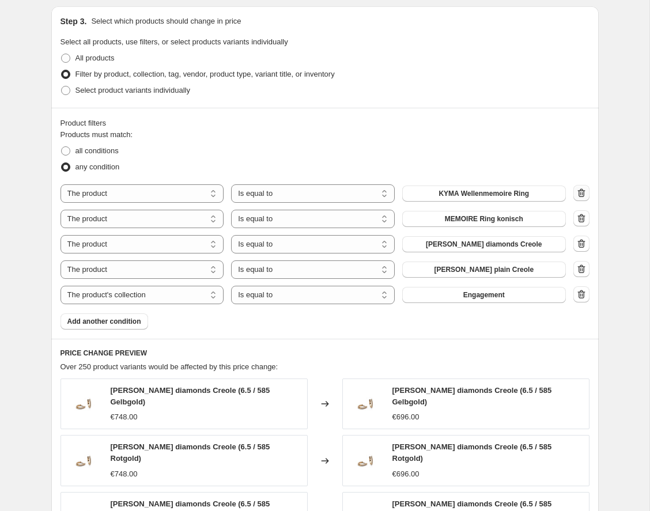
click at [579, 192] on icon "button" at bounding box center [581, 193] width 12 height 12
select select "collection"
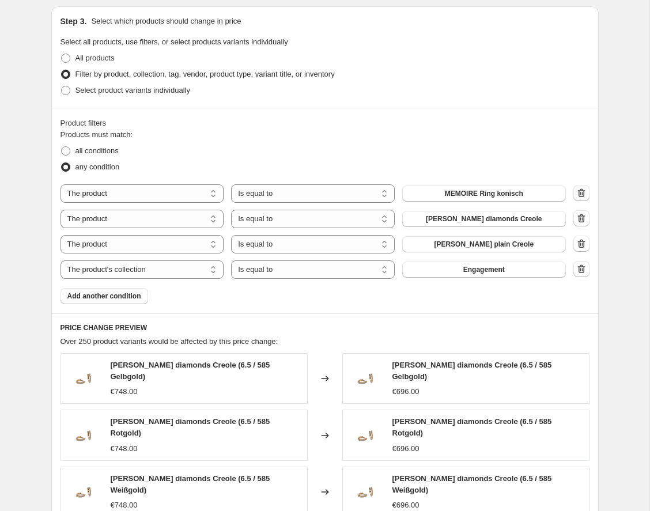
click at [579, 192] on icon "button" at bounding box center [581, 193] width 12 height 12
select select "collection"
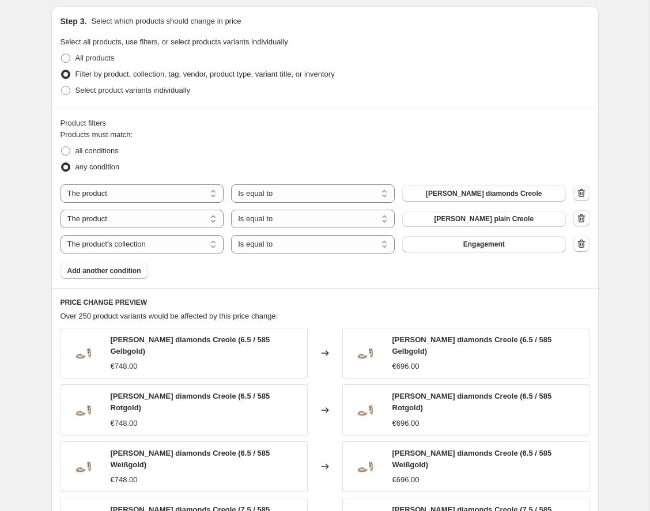
click at [579, 192] on icon "button" at bounding box center [581, 193] width 12 height 12
select select "collection"
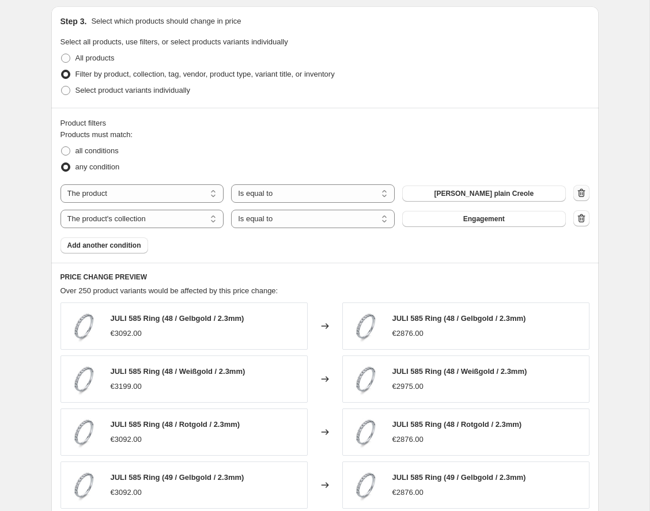
click at [579, 192] on icon "button" at bounding box center [581, 193] width 12 height 12
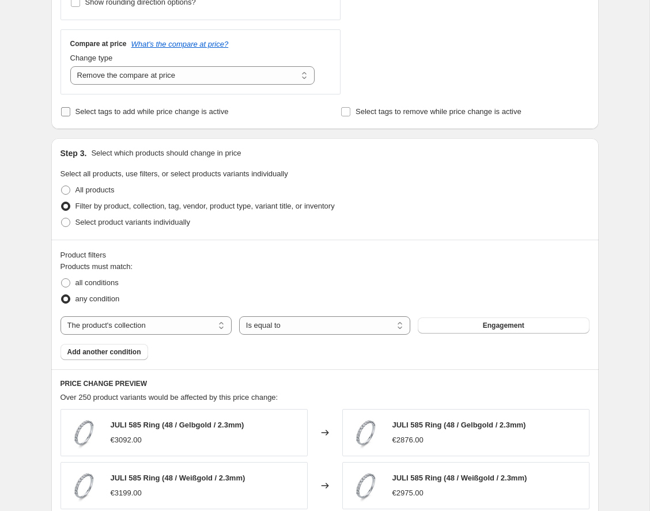
scroll to position [412, 0]
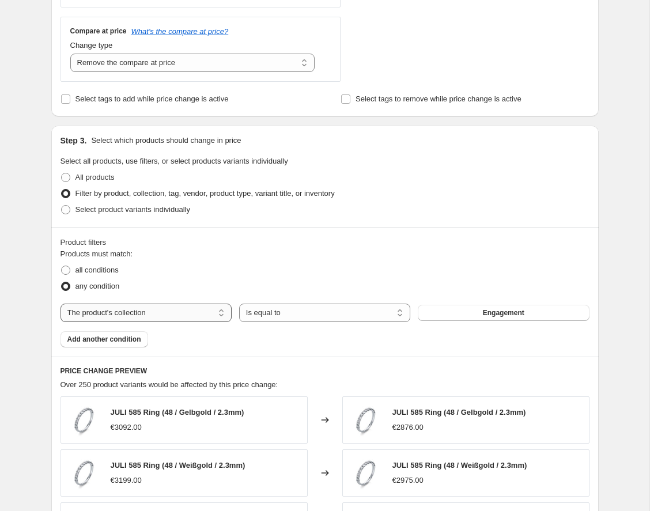
select select "product"
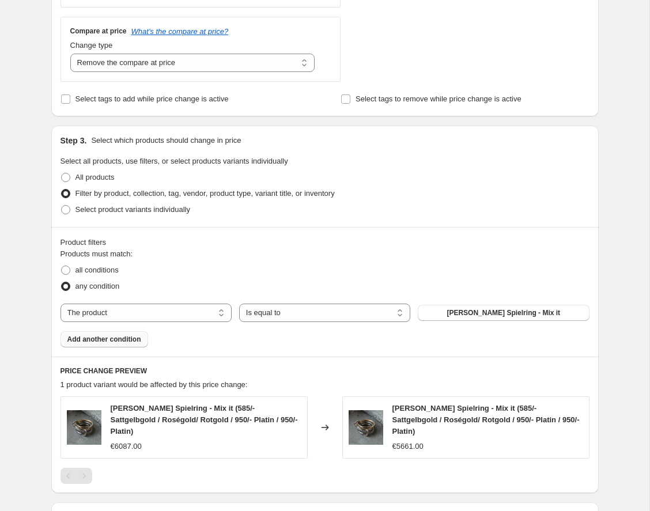
click at [108, 337] on span "Add another condition" at bounding box center [104, 339] width 74 height 9
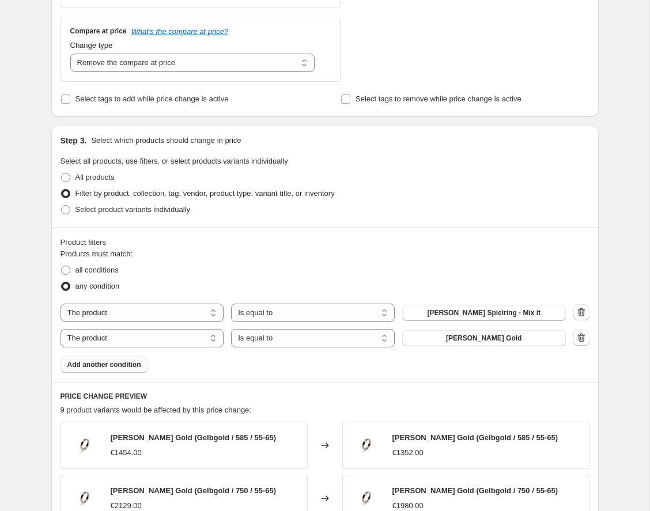
click at [491, 347] on div "The product The product's collection The product's tag The product's vendor The…" at bounding box center [312, 338] width 505 height 18
click at [490, 337] on span "[PERSON_NAME] Gold" at bounding box center [483, 337] width 75 height 9
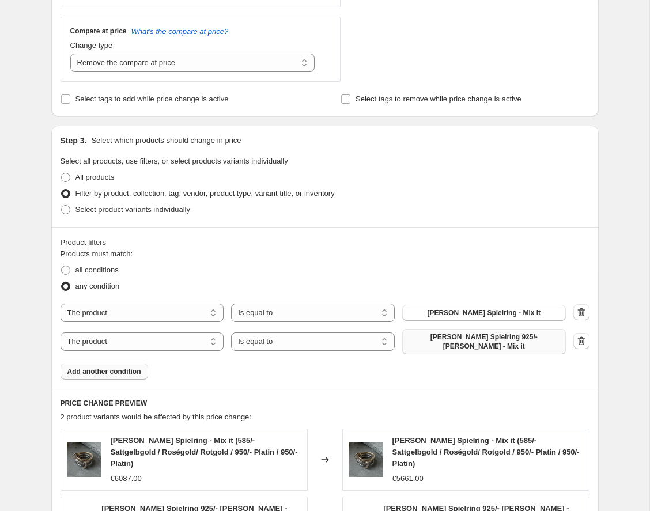
click at [98, 369] on button "Add another condition" at bounding box center [104, 371] width 88 height 16
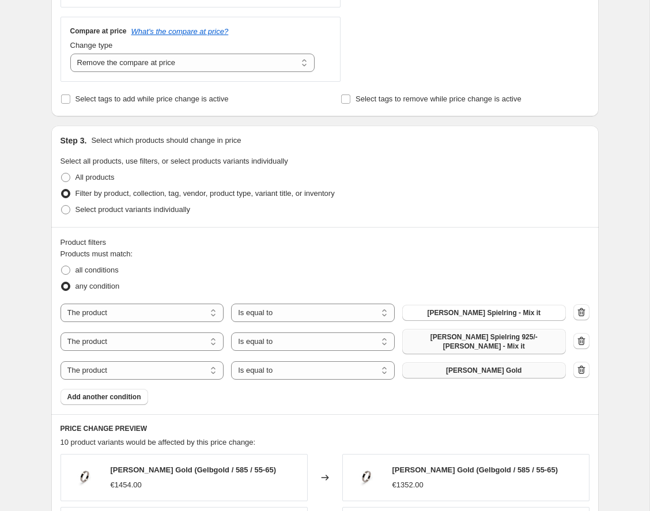
click at [490, 366] on span "[PERSON_NAME] Gold" at bounding box center [483, 370] width 75 height 9
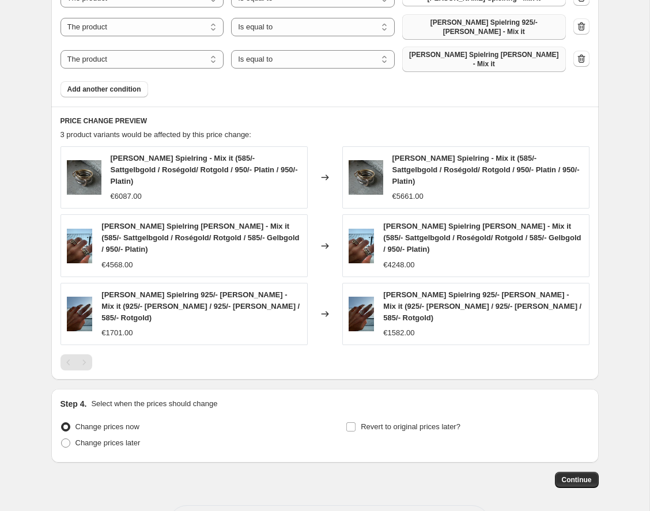
scroll to position [726, 0]
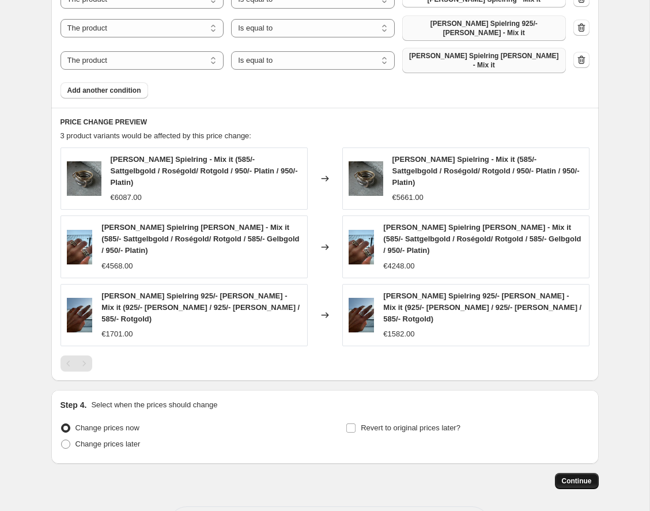
click at [579, 476] on span "Continue" at bounding box center [576, 480] width 30 height 9
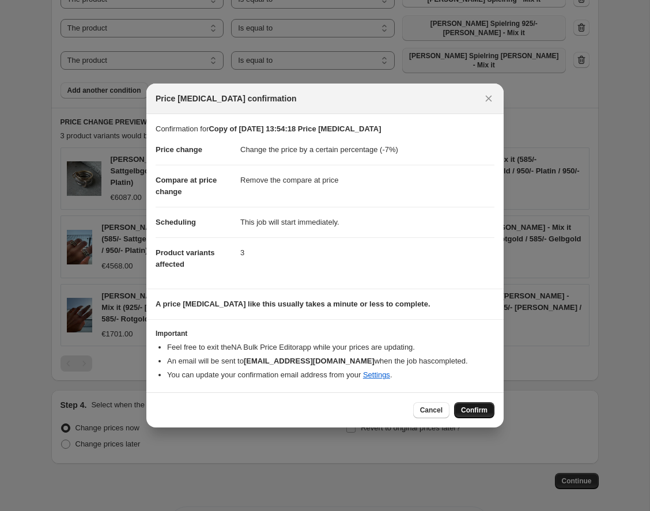
click at [475, 405] on button "Confirm" at bounding box center [474, 410] width 40 height 16
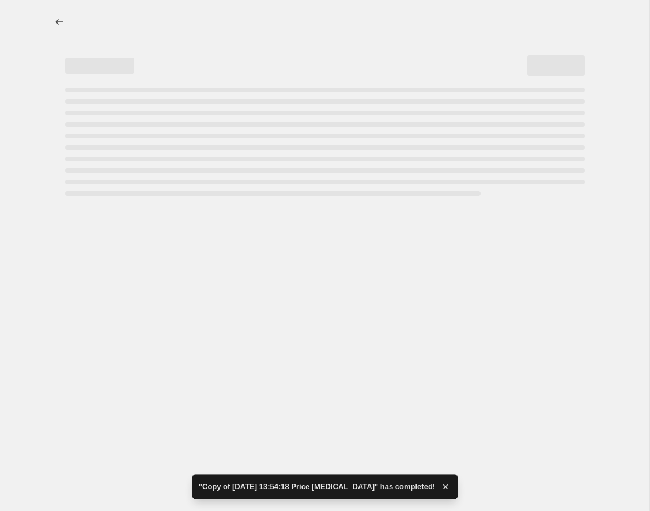
select select "percentage"
select select "remove"
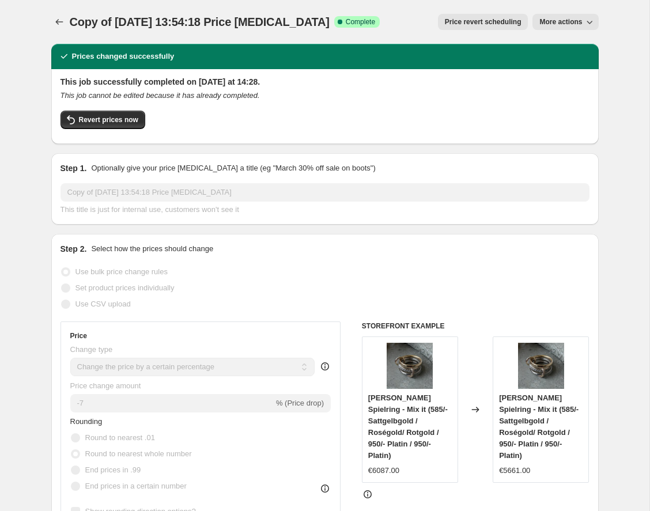
click at [563, 23] on span "More actions" at bounding box center [560, 21] width 43 height 9
click at [563, 51] on span "Copy to new job" at bounding box center [569, 46] width 63 height 12
select select "percentage"
select select "remove"
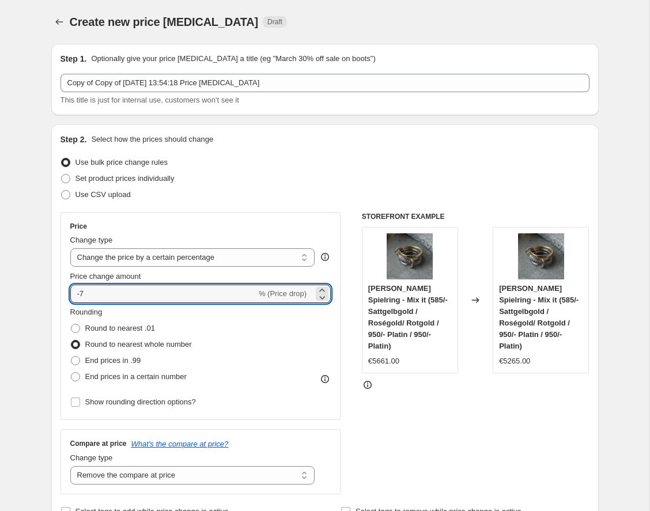
drag, startPoint x: 92, startPoint y: 291, endPoint x: 61, endPoint y: 291, distance: 31.1
click at [61, 291] on div "Price Change type Change the price to a certain amount Change the price by a ce…" at bounding box center [200, 316] width 280 height 208
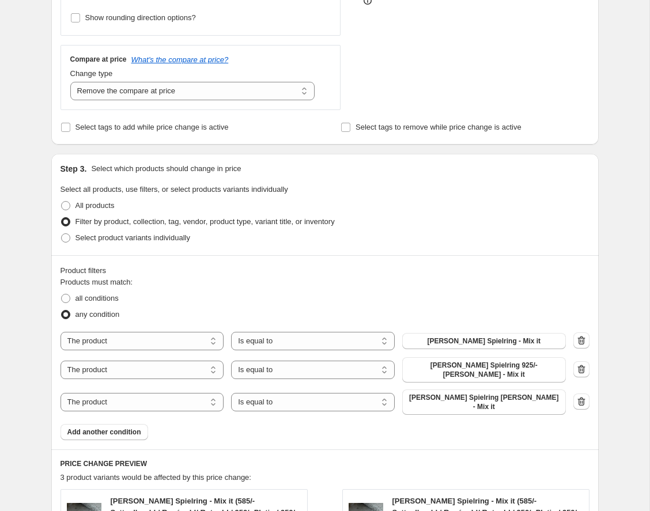
scroll to position [385, 0]
type input "10"
click at [499, 343] on span "TREVA Spielring - Mix it" at bounding box center [483, 340] width 113 height 9
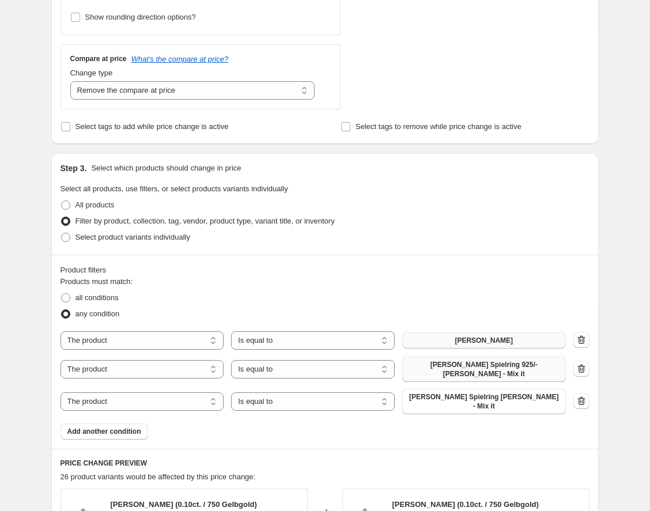
click at [496, 366] on span "TREVA Spielring 925/- Silber - Mix it" at bounding box center [484, 369] width 150 height 18
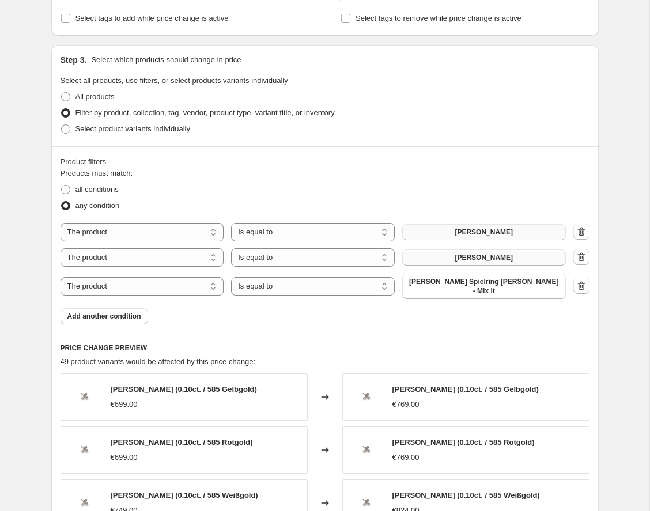
scroll to position [495, 0]
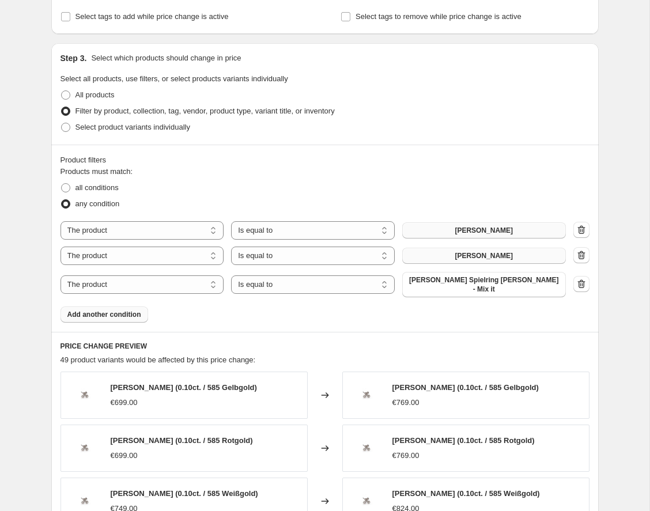
click at [123, 310] on span "Add another condition" at bounding box center [104, 314] width 74 height 9
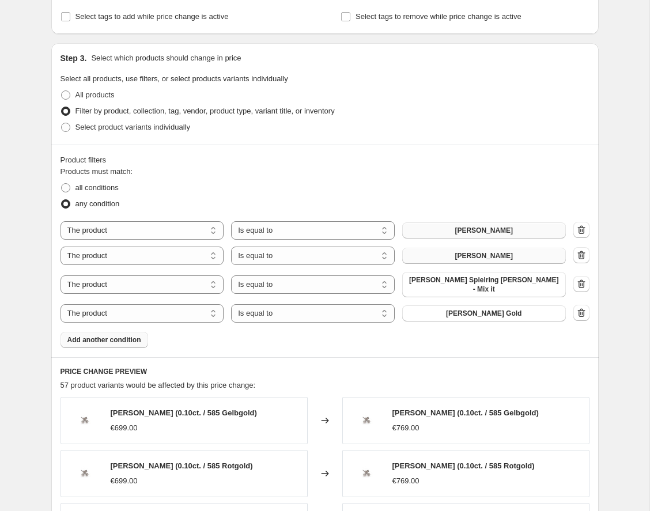
click at [127, 336] on span "Add another condition" at bounding box center [104, 339] width 74 height 9
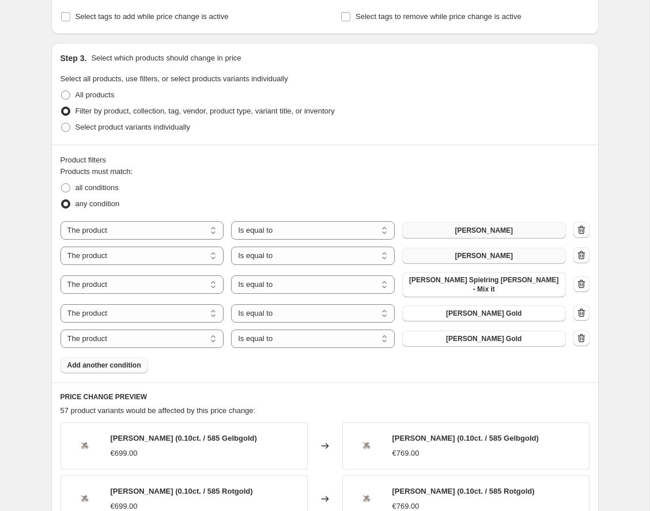
click at [131, 360] on span "Add another condition" at bounding box center [104, 364] width 74 height 9
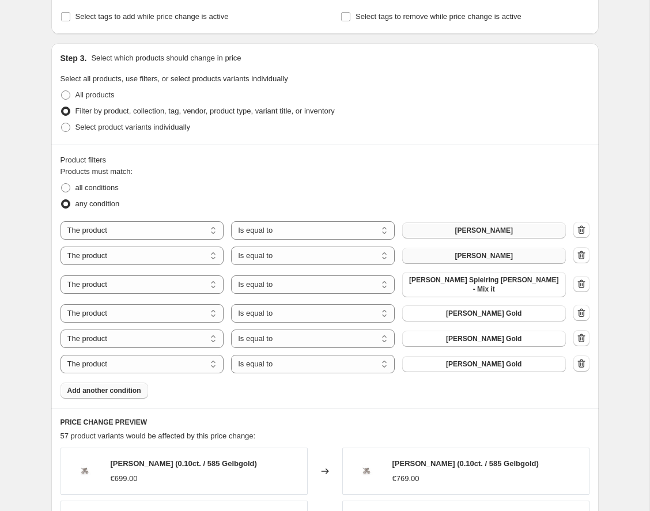
click at [130, 386] on span "Add another condition" at bounding box center [104, 390] width 74 height 9
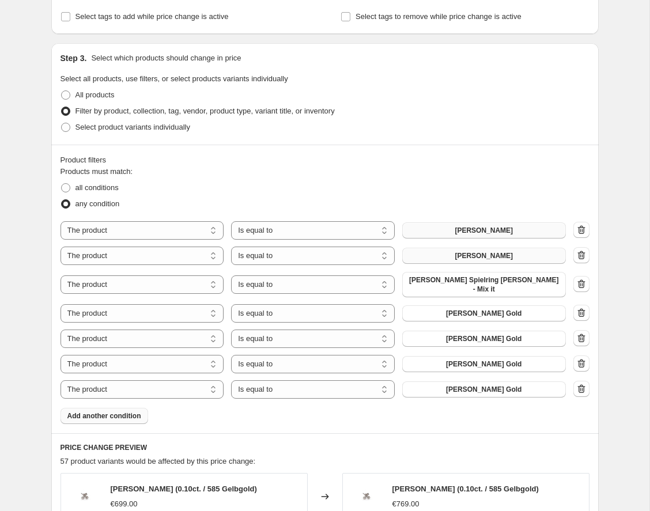
click at [483, 283] on span "TREVA Spielring klein - Mix it" at bounding box center [484, 284] width 150 height 18
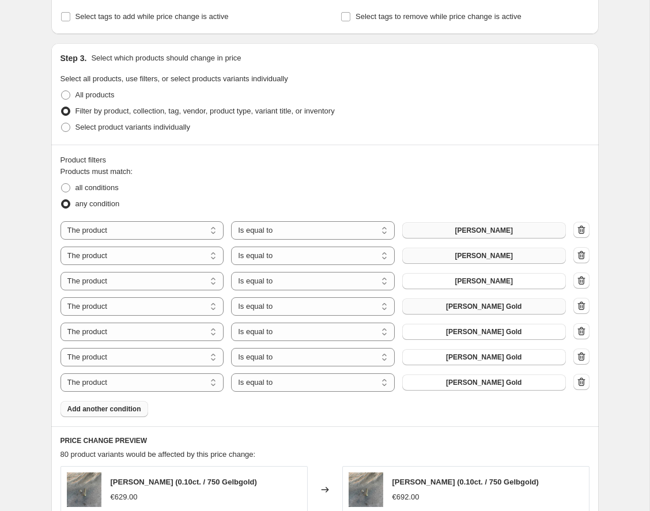
click at [487, 306] on span "[PERSON_NAME] Gold" at bounding box center [483, 306] width 75 height 9
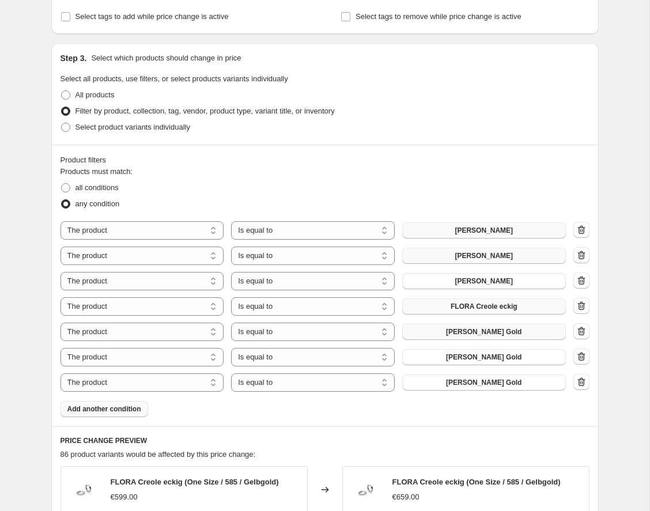
click at [489, 326] on button "[PERSON_NAME] Gold" at bounding box center [484, 332] width 164 height 16
click at [465, 354] on span "[PERSON_NAME] Gold" at bounding box center [483, 356] width 75 height 9
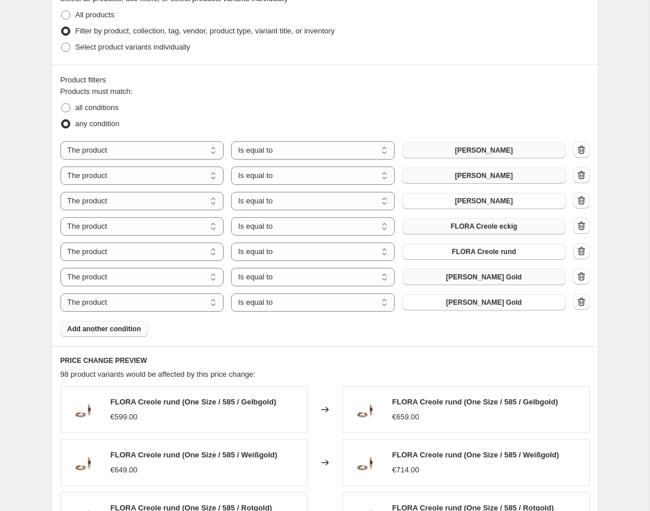
scroll to position [602, 0]
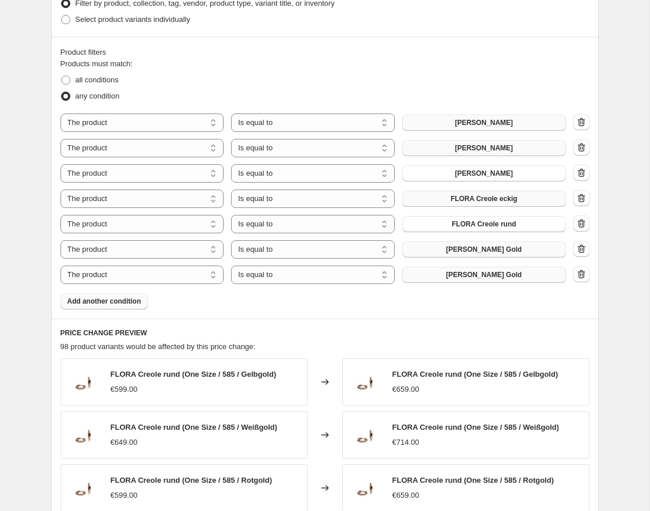
click at [489, 275] on span "[PERSON_NAME] Gold" at bounding box center [483, 274] width 75 height 9
click at [107, 302] on span "Add another condition" at bounding box center [104, 301] width 74 height 9
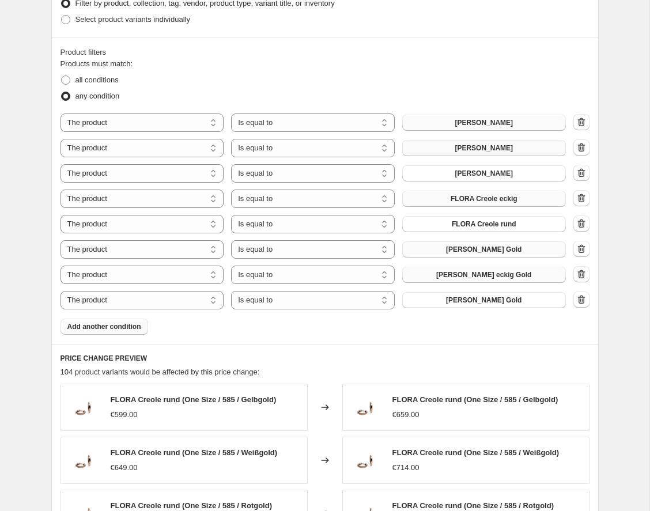
click at [111, 328] on span "Add another condition" at bounding box center [104, 326] width 74 height 9
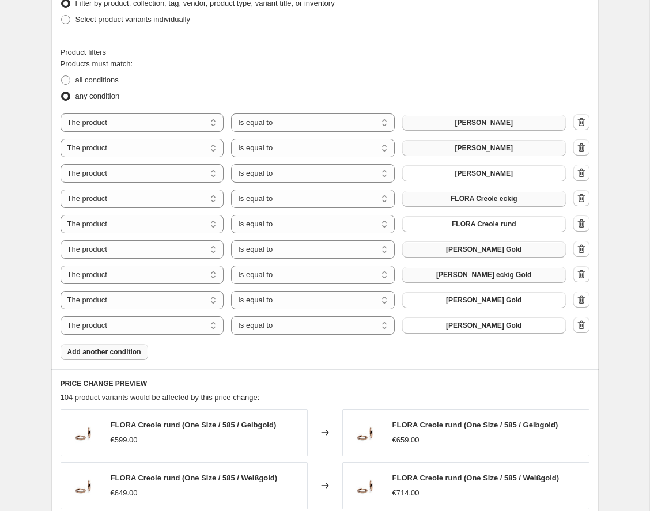
click at [116, 352] on span "Add another condition" at bounding box center [104, 351] width 74 height 9
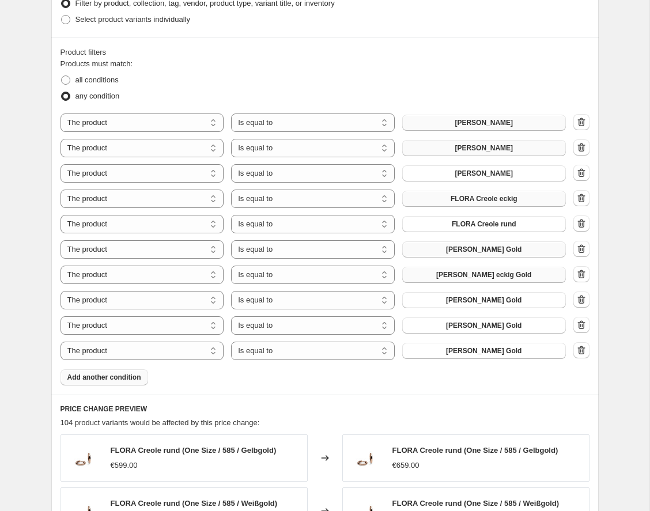
click at [120, 373] on button "Add another condition" at bounding box center [104, 377] width 88 height 16
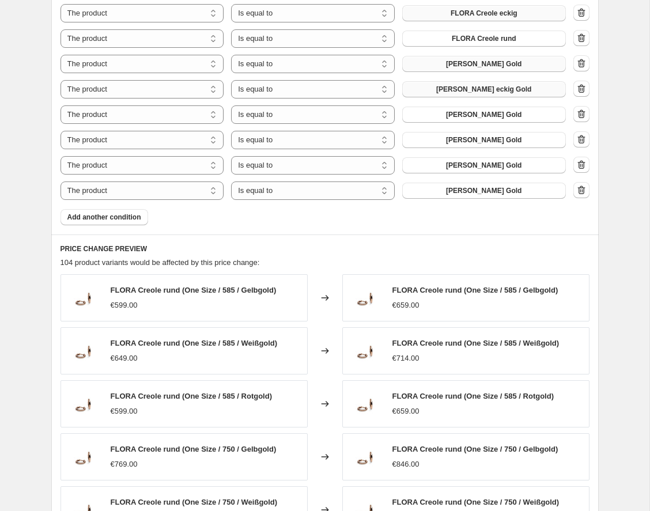
scroll to position [768, 0]
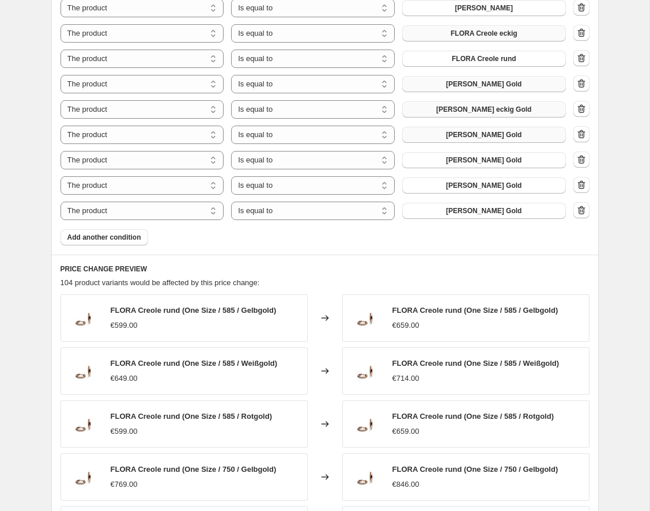
click at [504, 136] on span "[PERSON_NAME] Gold" at bounding box center [483, 134] width 75 height 9
click at [471, 159] on span "[PERSON_NAME] Gold" at bounding box center [483, 159] width 75 height 9
click at [466, 180] on button "[PERSON_NAME] Gold" at bounding box center [484, 185] width 164 height 16
click at [481, 212] on span "[PERSON_NAME] Gold" at bounding box center [483, 210] width 75 height 9
click at [107, 239] on span "Add another condition" at bounding box center [104, 237] width 74 height 9
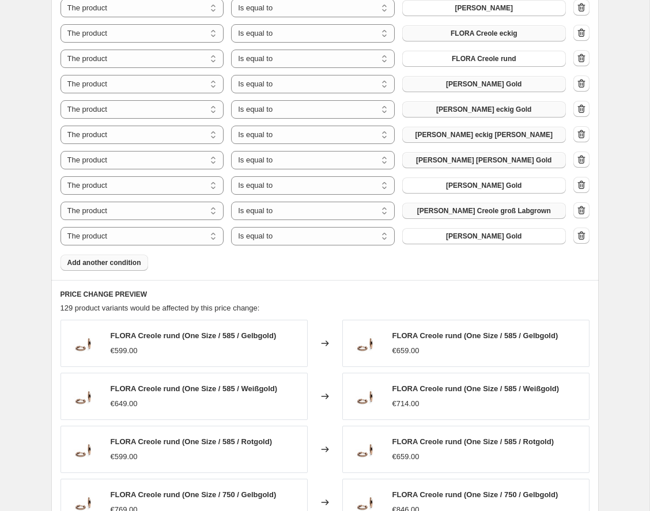
click at [123, 267] on button "Add another condition" at bounding box center [104, 263] width 88 height 16
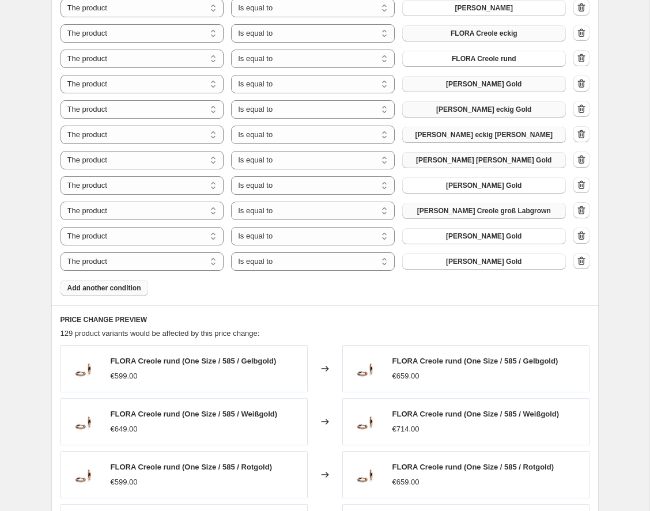
click at [127, 289] on span "Add another condition" at bounding box center [104, 287] width 74 height 9
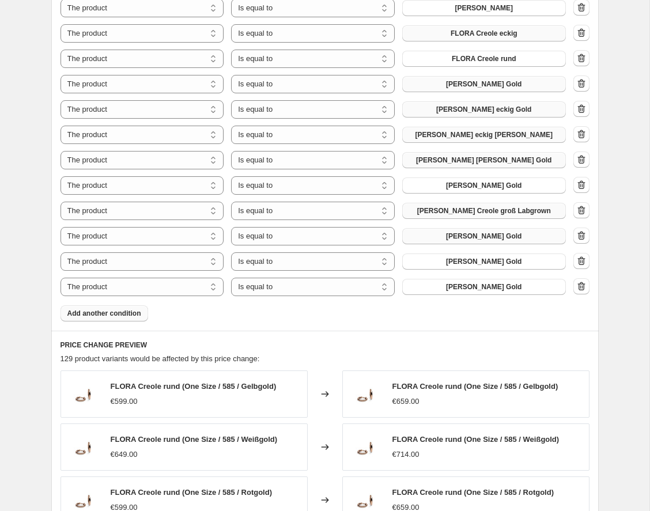
click at [473, 238] on span "[PERSON_NAME] Gold" at bounding box center [483, 235] width 75 height 9
click at [479, 261] on span "[PERSON_NAME] Gold" at bounding box center [483, 261] width 75 height 9
click at [476, 291] on span "[PERSON_NAME] Gold" at bounding box center [483, 286] width 75 height 9
click at [103, 316] on span "Add another condition" at bounding box center [104, 313] width 74 height 9
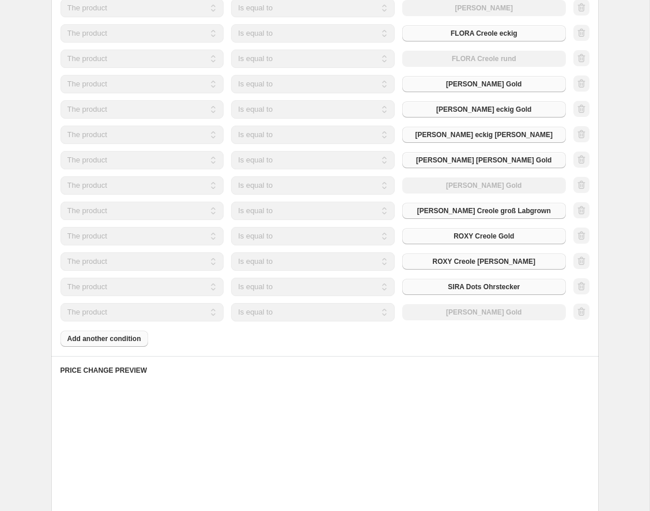
click at [103, 340] on div "Products must match: all conditions any condition The product The product's col…" at bounding box center [324, 120] width 529 height 454
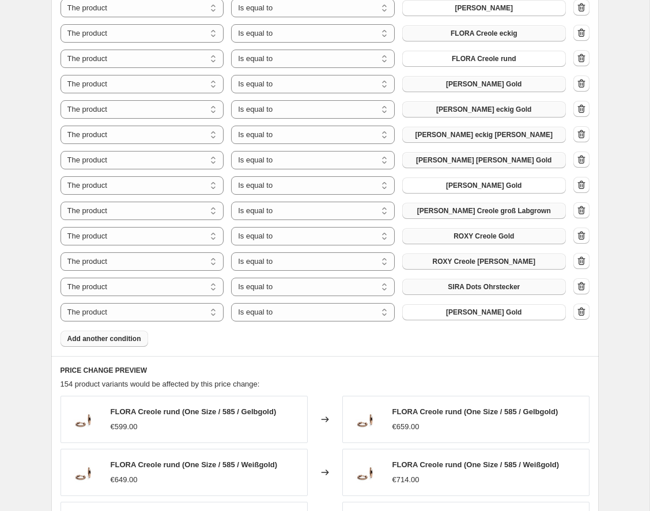
click at [107, 342] on span "Add another condition" at bounding box center [104, 338] width 74 height 9
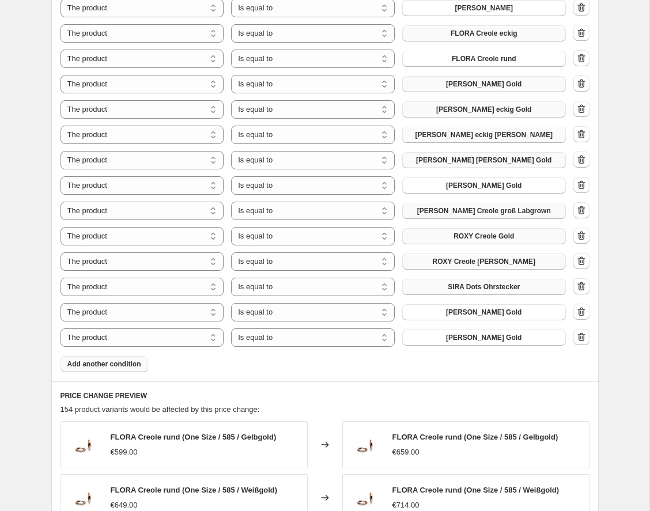
click at [111, 365] on span "Add another condition" at bounding box center [104, 363] width 74 height 9
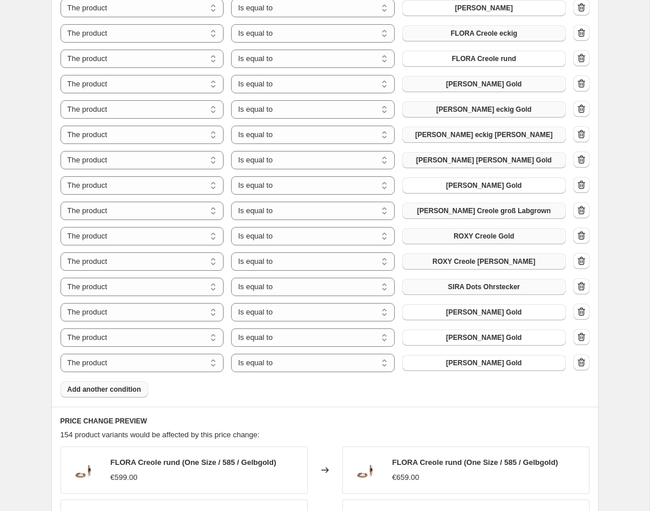
click at [115, 391] on span "Add another condition" at bounding box center [104, 389] width 74 height 9
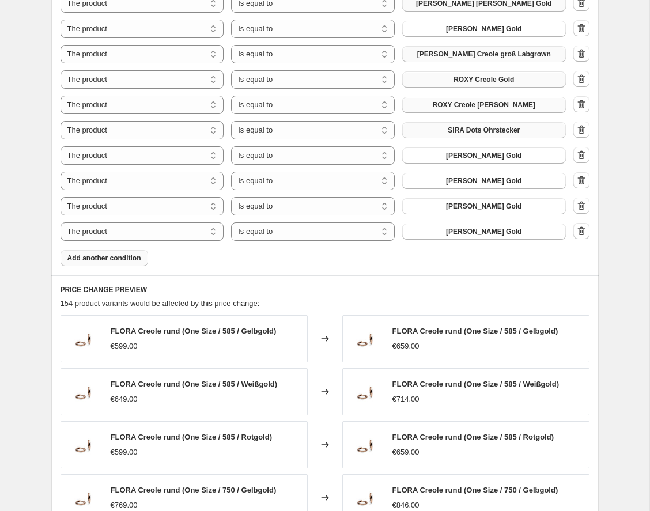
scroll to position [931, 0]
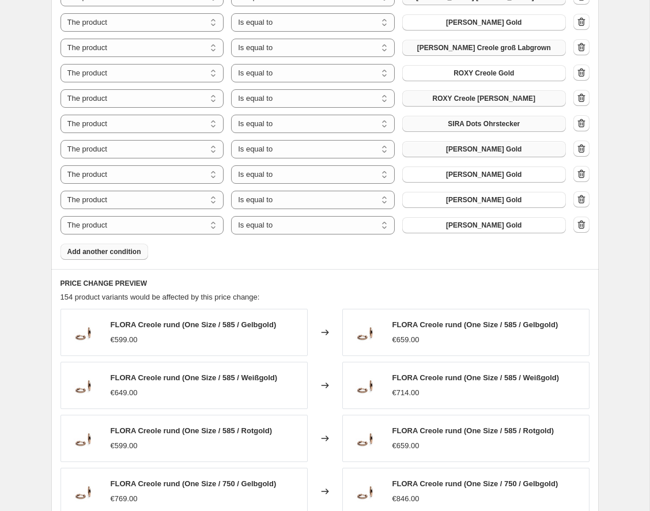
click at [495, 154] on button "[PERSON_NAME] Gold" at bounding box center [484, 149] width 164 height 16
click at [487, 173] on span "[PERSON_NAME] Gold" at bounding box center [483, 174] width 75 height 9
click at [490, 201] on span "[PERSON_NAME] Gold" at bounding box center [483, 199] width 75 height 9
click at [119, 248] on span "Add another condition" at bounding box center [104, 251] width 74 height 9
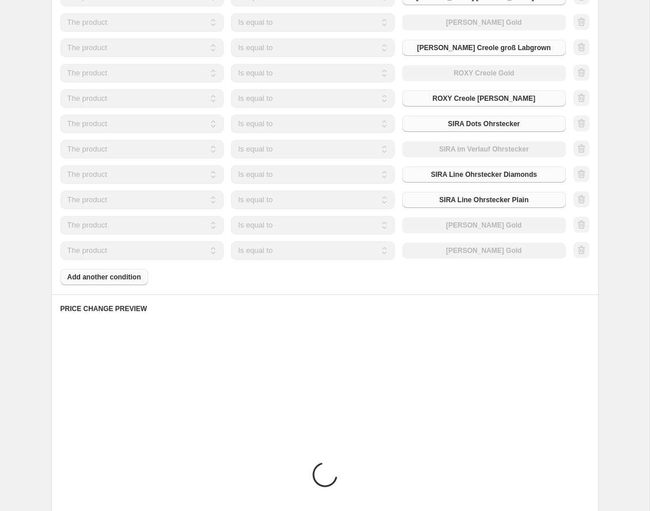
click at [119, 248] on select "The product The product's collection The product's tag The product's vendor The…" at bounding box center [142, 250] width 164 height 18
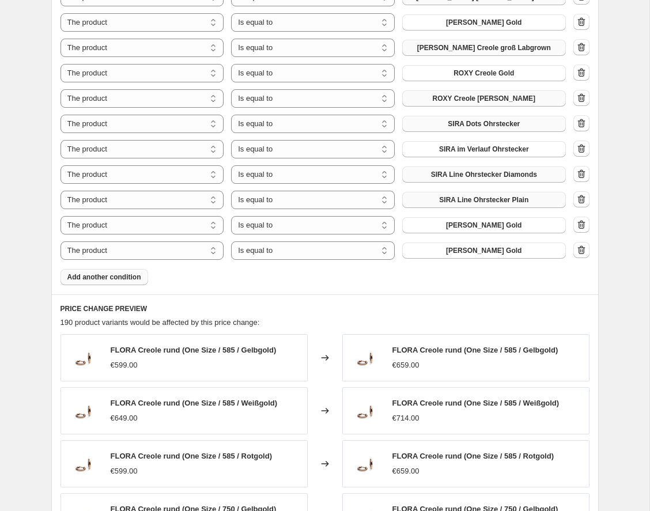
click at [119, 283] on button "Add another condition" at bounding box center [104, 277] width 88 height 16
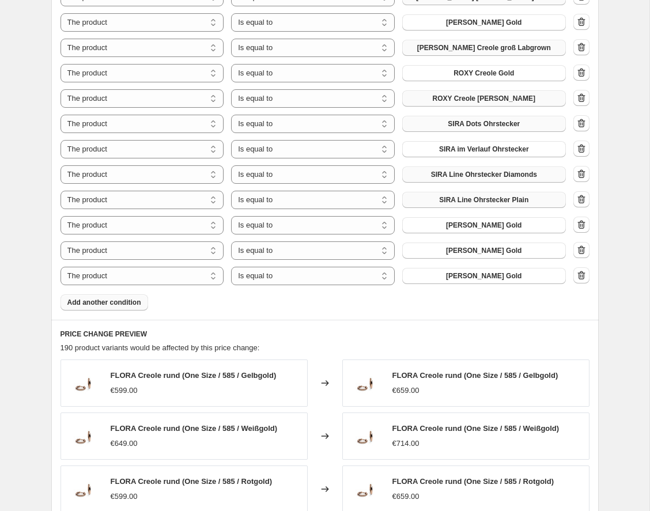
click at [120, 303] on span "Add another condition" at bounding box center [104, 302] width 74 height 9
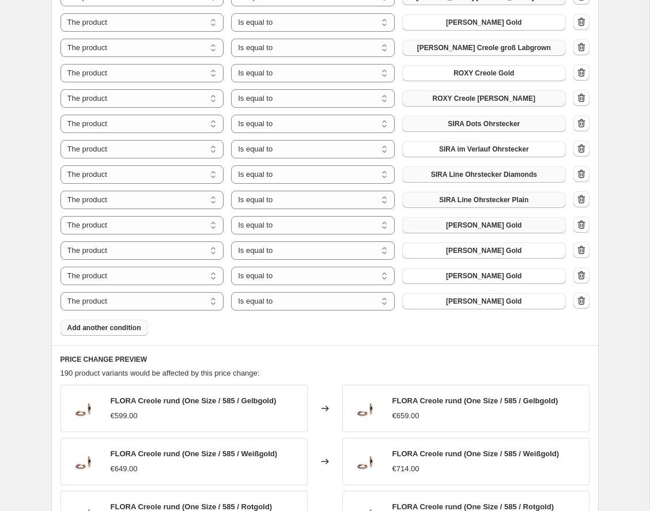
click at [501, 224] on span "[PERSON_NAME] Gold" at bounding box center [483, 225] width 75 height 9
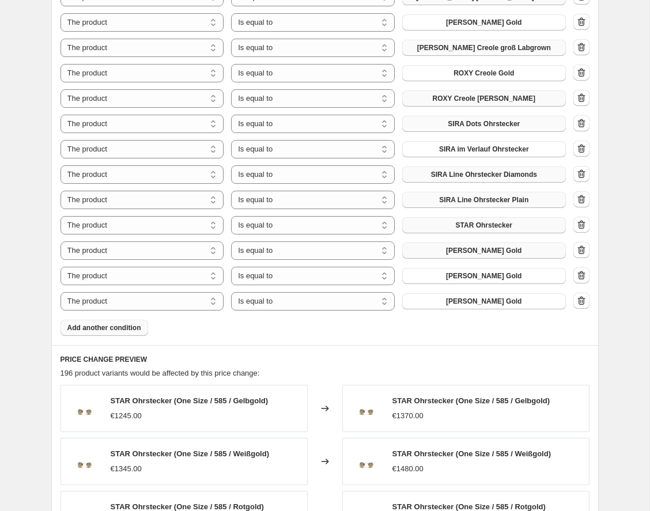
click at [476, 249] on span "[PERSON_NAME] Gold" at bounding box center [483, 250] width 75 height 9
click at [88, 325] on span "Add another condition" at bounding box center [104, 327] width 74 height 9
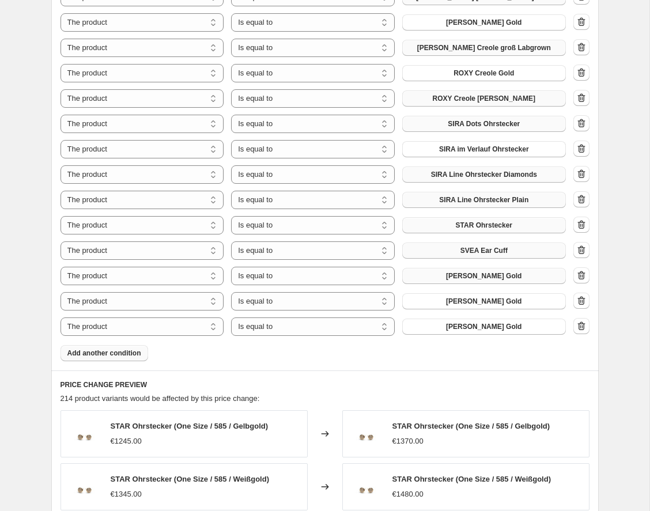
click at [490, 276] on span "[PERSON_NAME] Gold" at bounding box center [483, 275] width 75 height 9
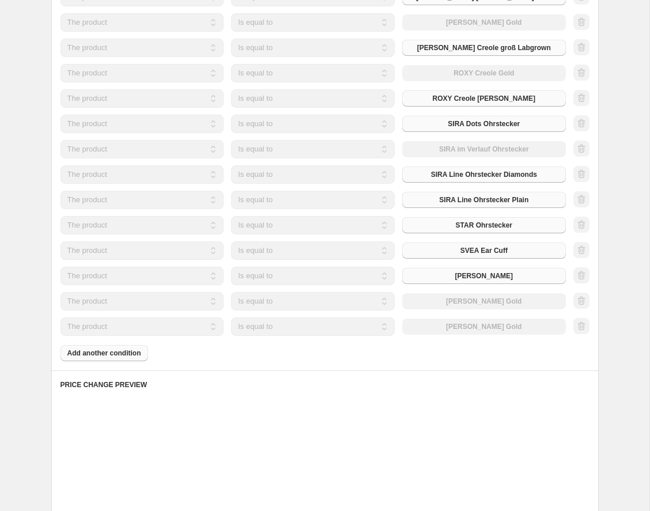
click at [481, 300] on div "The product The product's collection The product's tag The product's vendor The…" at bounding box center [312, 301] width 505 height 18
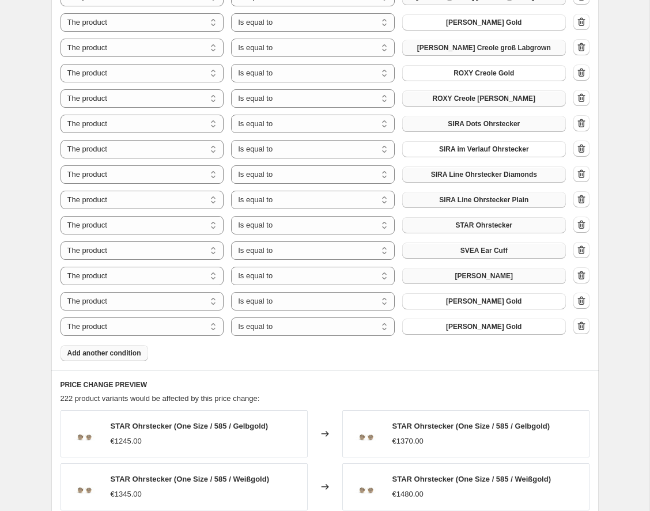
click at [481, 300] on span "[PERSON_NAME] Gold" at bounding box center [483, 301] width 75 height 9
click at [130, 354] on span "Add another condition" at bounding box center [104, 352] width 74 height 9
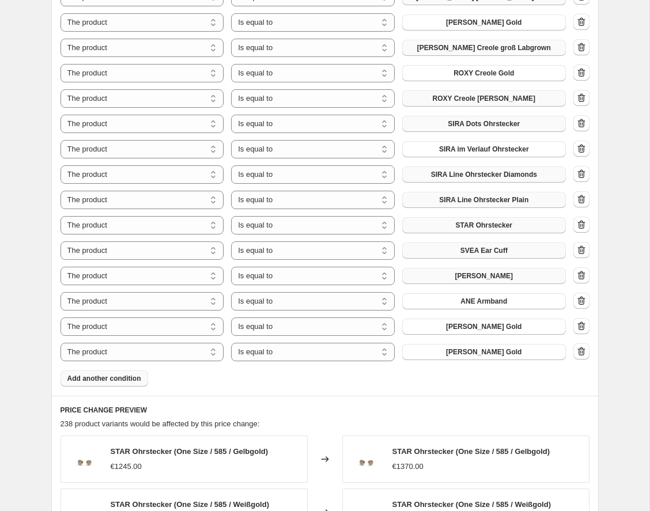
click at [122, 378] on span "Add another condition" at bounding box center [104, 378] width 74 height 9
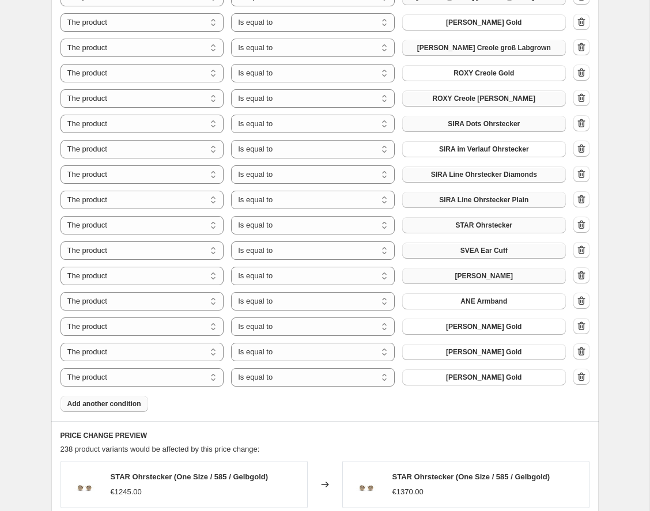
click at [122, 396] on button "Add another condition" at bounding box center [104, 404] width 88 height 16
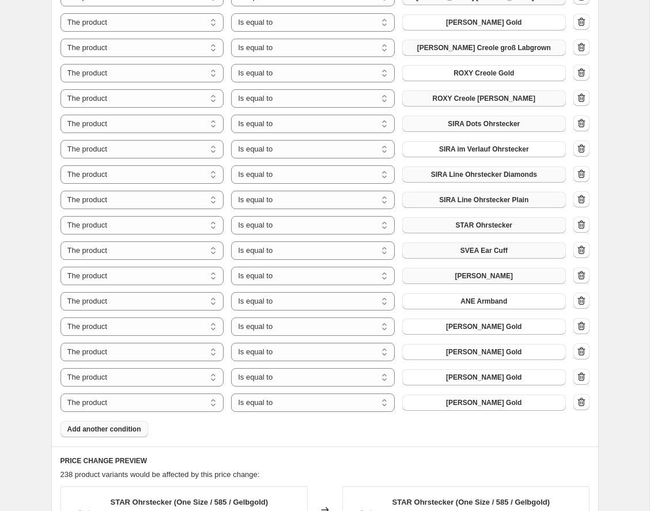
click at [122, 421] on button "Add another condition" at bounding box center [104, 429] width 88 height 16
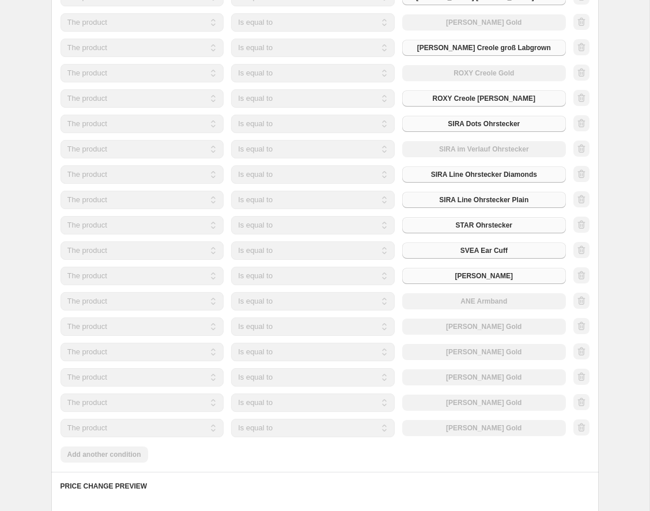
click at [124, 453] on div "Products must match: all conditions any condition The product The product's col…" at bounding box center [324, 96] width 529 height 732
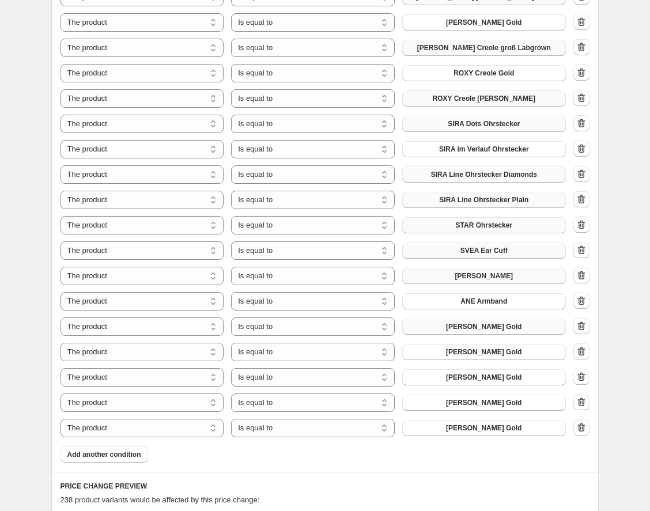
click at [479, 324] on span "[PERSON_NAME] Gold" at bounding box center [483, 326] width 75 height 9
click at [487, 351] on span "[PERSON_NAME] Gold" at bounding box center [483, 351] width 75 height 9
click at [485, 377] on span "[PERSON_NAME] Gold" at bounding box center [483, 377] width 75 height 9
click at [477, 401] on span "[PERSON_NAME] Gold" at bounding box center [483, 402] width 75 height 9
click at [485, 428] on span "[PERSON_NAME] Gold" at bounding box center [483, 427] width 75 height 9
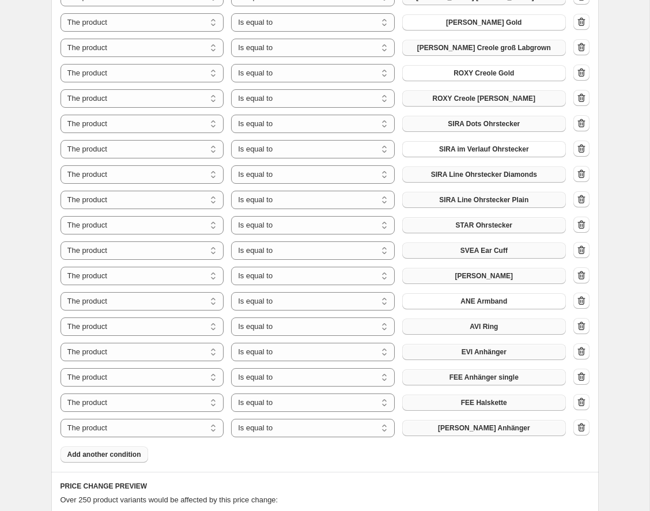
click at [93, 450] on button "Add another condition" at bounding box center [104, 454] width 88 height 16
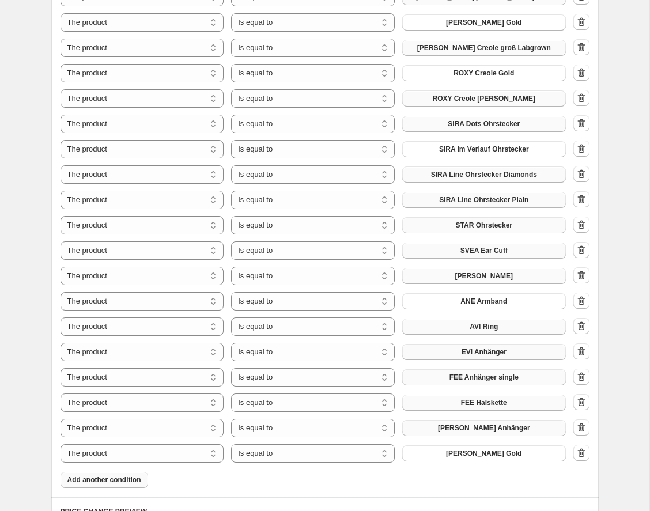
click at [98, 484] on span "Add another condition" at bounding box center [104, 479] width 74 height 9
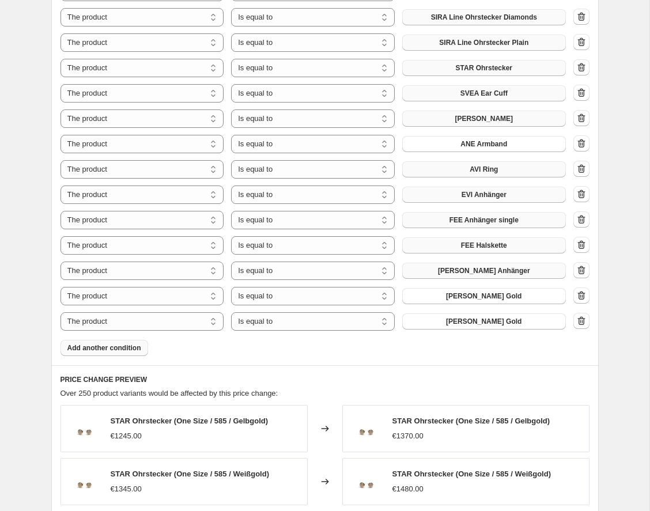
scroll to position [1090, 0]
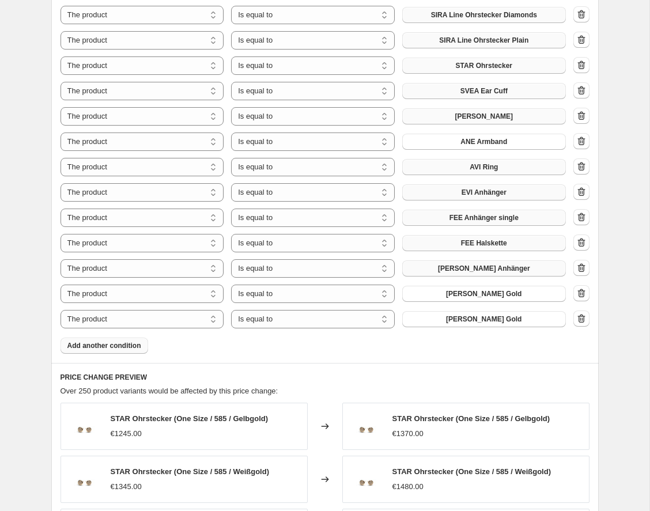
click at [112, 346] on span "Add another condition" at bounding box center [104, 345] width 74 height 9
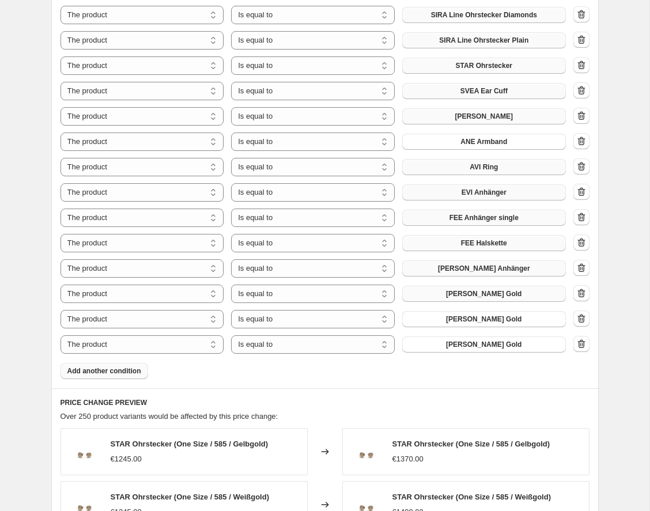
click at [480, 296] on span "[PERSON_NAME] Gold" at bounding box center [483, 293] width 75 height 9
click at [485, 316] on span "[PERSON_NAME] Gold" at bounding box center [483, 318] width 75 height 9
click at [462, 343] on span "[PERSON_NAME] Gold" at bounding box center [483, 344] width 75 height 9
click at [119, 374] on span "Add another condition" at bounding box center [104, 370] width 74 height 9
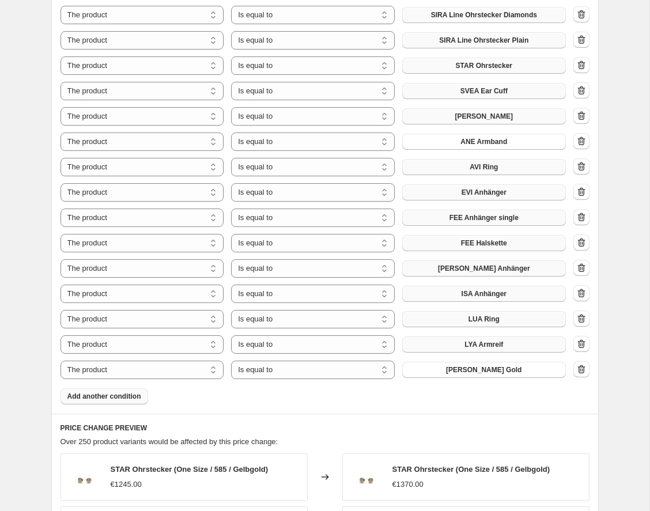
click at [120, 397] on span "Add another condition" at bounding box center [104, 396] width 74 height 9
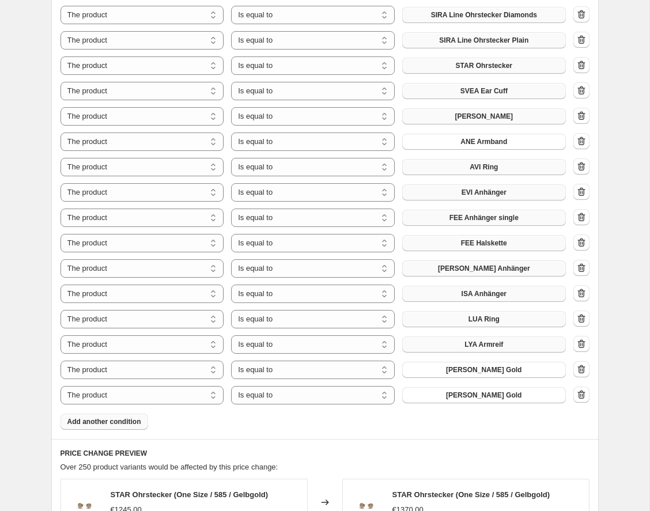
click at [120, 424] on span "Add another condition" at bounding box center [104, 421] width 74 height 9
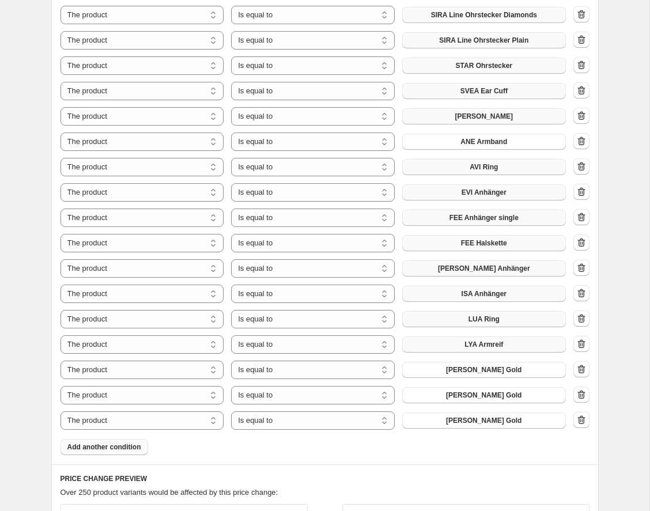
click at [120, 449] on span "Add another condition" at bounding box center [104, 446] width 74 height 9
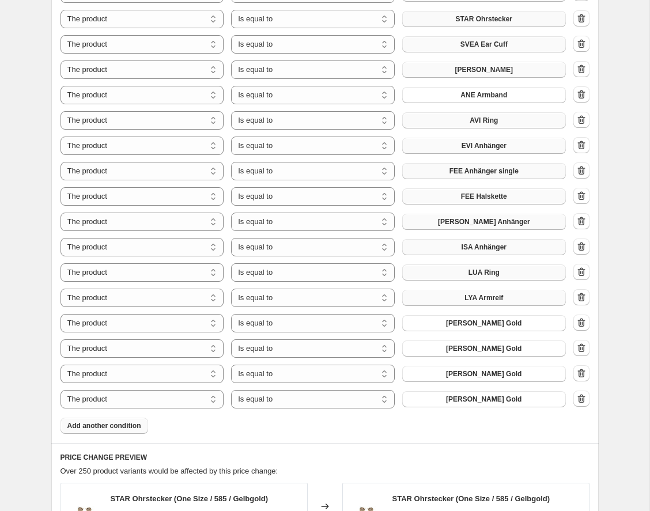
scroll to position [1151, 0]
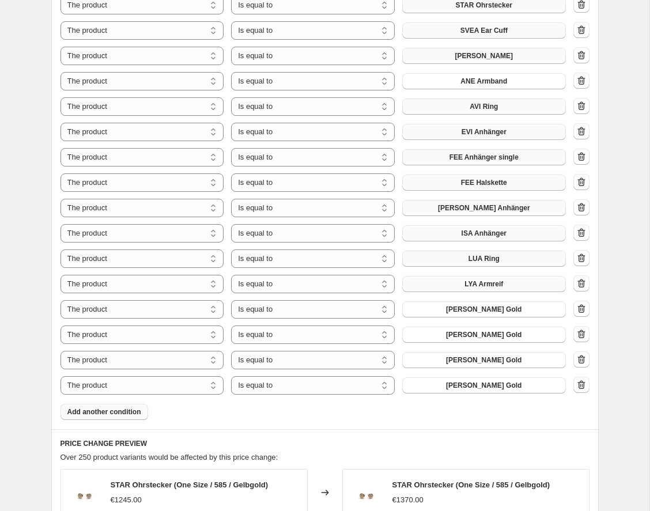
click at [120, 409] on span "Add another condition" at bounding box center [104, 411] width 74 height 9
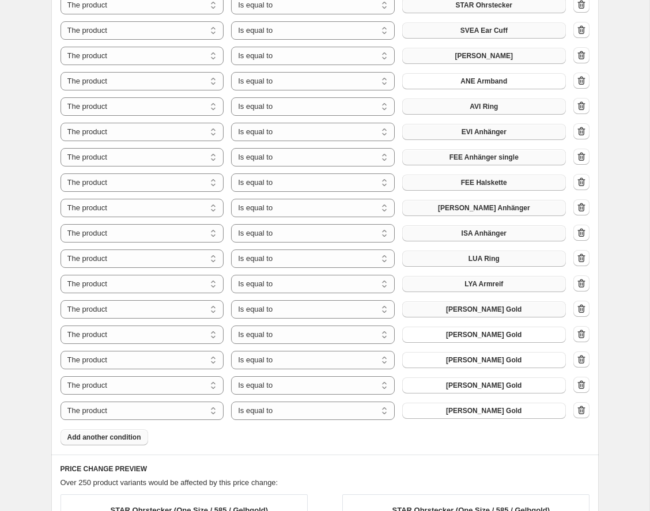
click at [485, 308] on span "[PERSON_NAME] Gold" at bounding box center [483, 309] width 75 height 9
click at [486, 336] on span "[PERSON_NAME] Gold" at bounding box center [483, 334] width 75 height 9
click at [485, 360] on span "[PERSON_NAME] Gold" at bounding box center [483, 359] width 75 height 9
click at [475, 385] on span "[PERSON_NAME] Gold" at bounding box center [483, 385] width 75 height 9
click at [470, 408] on span "[PERSON_NAME] Gold" at bounding box center [483, 410] width 75 height 9
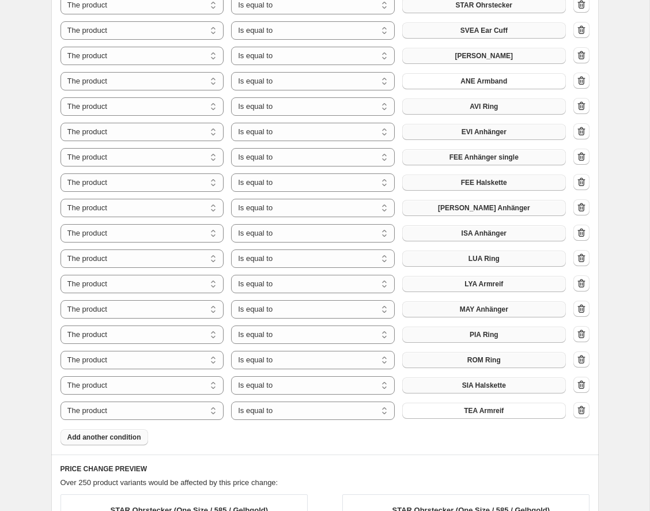
click at [108, 439] on span "Add another condition" at bounding box center [104, 436] width 74 height 9
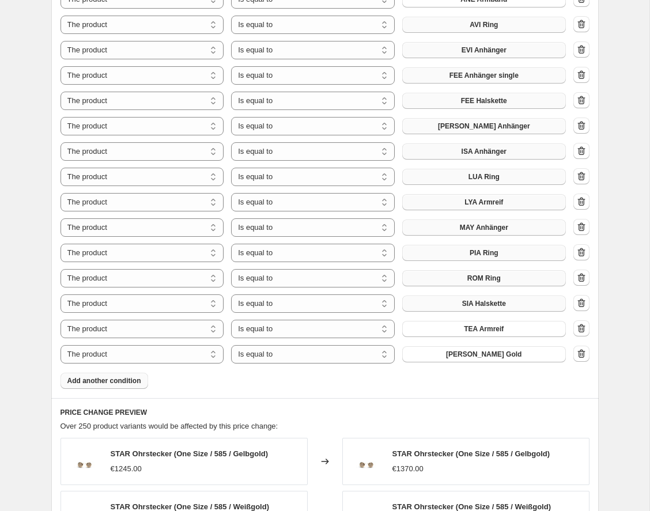
scroll to position [1234, 0]
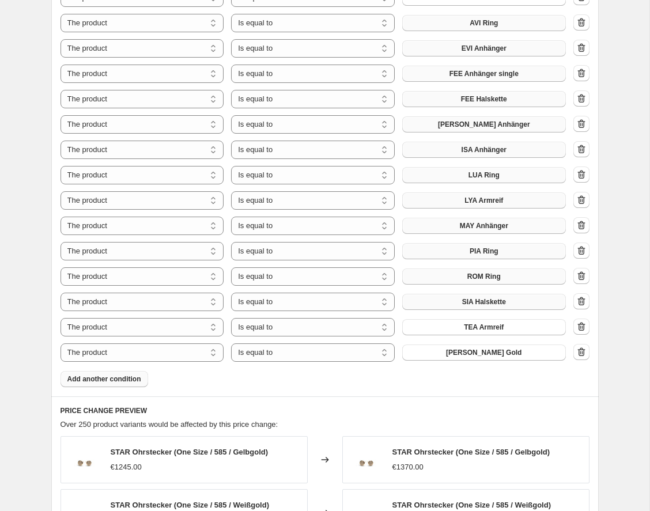
click at [119, 382] on span "Add another condition" at bounding box center [104, 378] width 74 height 9
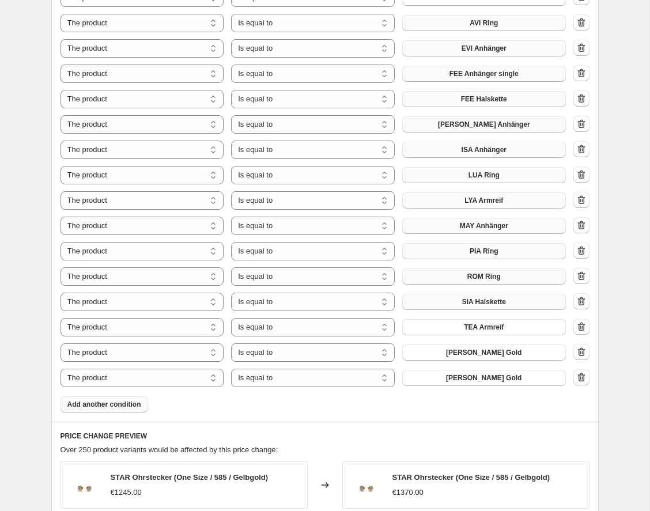
click at [116, 408] on span "Add another condition" at bounding box center [104, 404] width 74 height 9
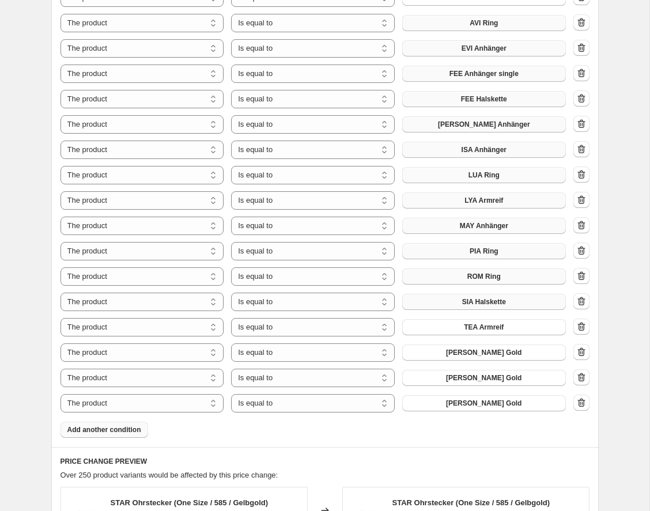
click at [116, 430] on span "Add another condition" at bounding box center [104, 429] width 74 height 9
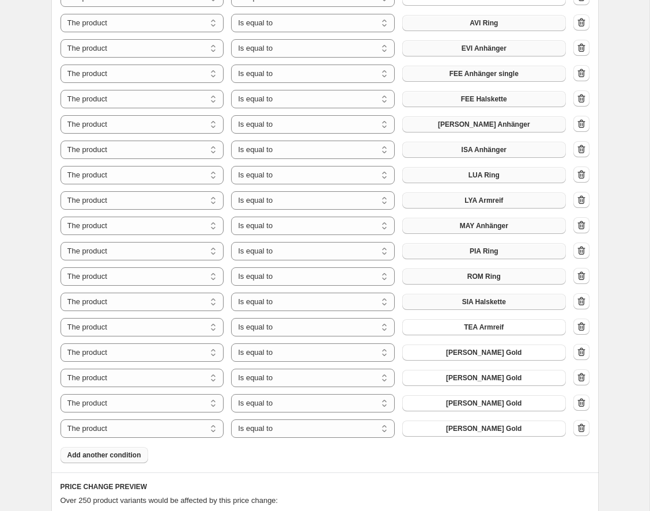
click at [116, 454] on span "Add another condition" at bounding box center [104, 454] width 74 height 9
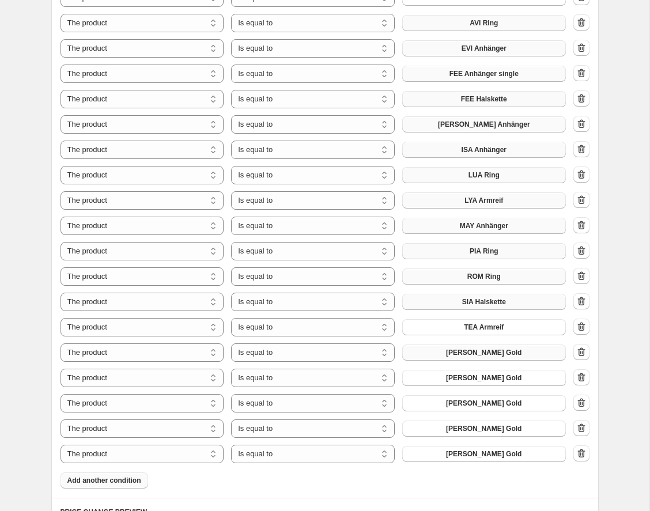
click at [488, 352] on span "[PERSON_NAME] Gold" at bounding box center [483, 352] width 75 height 9
click at [489, 378] on span "[PERSON_NAME] Gold" at bounding box center [483, 377] width 75 height 9
click at [485, 401] on span "[PERSON_NAME] Gold" at bounding box center [483, 402] width 75 height 9
click at [493, 430] on span "[PERSON_NAME] Gold" at bounding box center [483, 428] width 75 height 9
click at [484, 456] on span "[PERSON_NAME] Gold" at bounding box center [483, 453] width 75 height 9
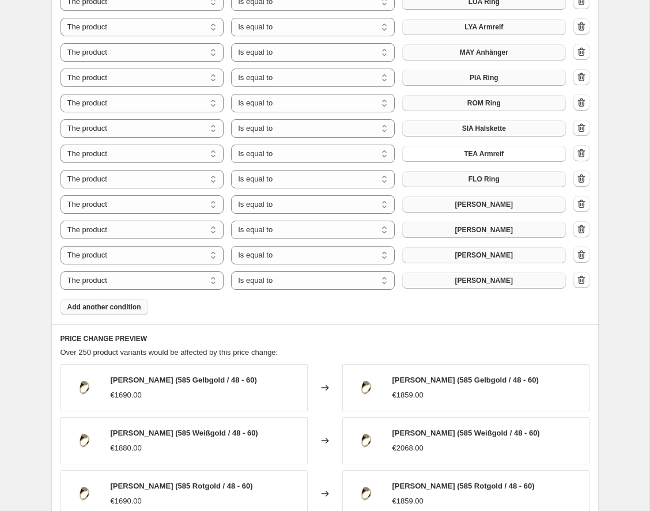
scroll to position [1408, 0]
click at [89, 309] on span "Add another condition" at bounding box center [104, 306] width 74 height 9
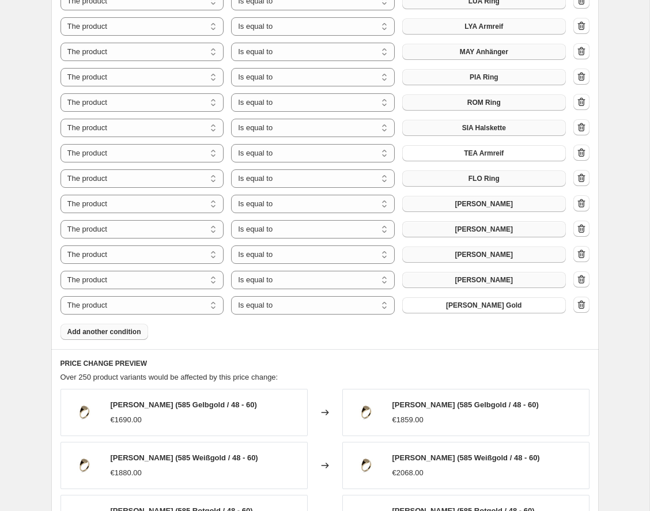
click at [101, 333] on span "Add another condition" at bounding box center [104, 331] width 74 height 9
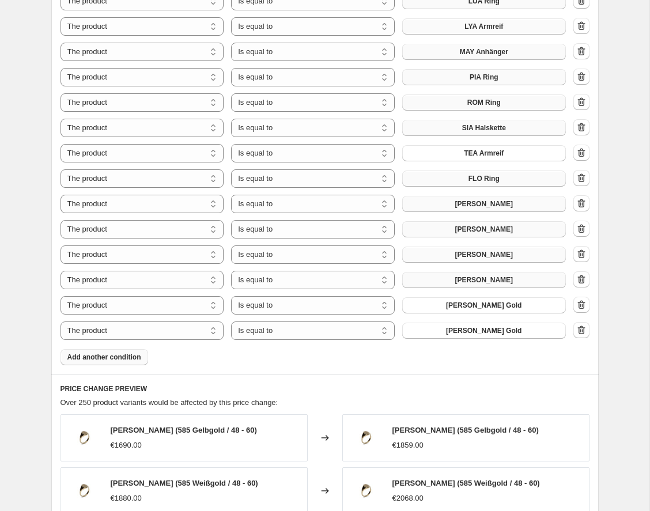
click at [105, 357] on span "Add another condition" at bounding box center [104, 356] width 74 height 9
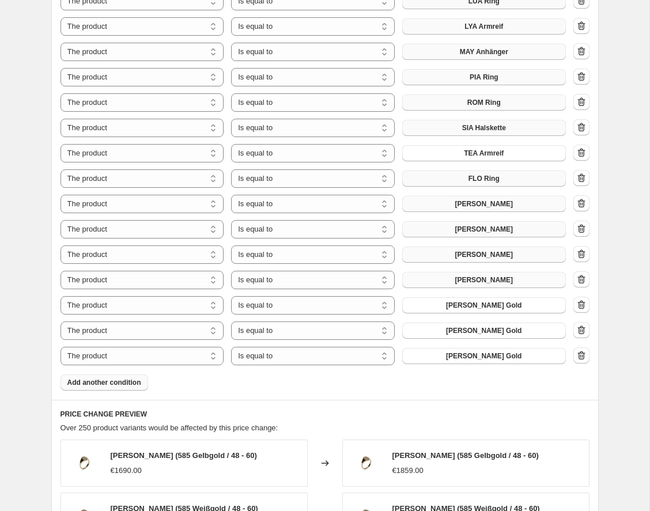
click at [106, 385] on span "Add another condition" at bounding box center [104, 382] width 74 height 9
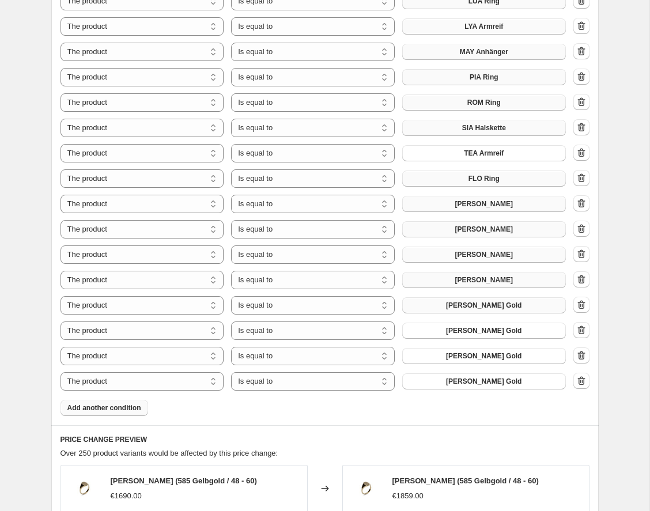
click at [485, 308] on span "[PERSON_NAME] Gold" at bounding box center [483, 305] width 75 height 9
click at [472, 330] on span "[PERSON_NAME] Gold" at bounding box center [483, 330] width 75 height 9
click at [481, 359] on span "[PERSON_NAME] Gold" at bounding box center [483, 355] width 75 height 9
click at [494, 379] on span "[PERSON_NAME] Gold" at bounding box center [483, 381] width 75 height 9
click at [114, 408] on span "Add another condition" at bounding box center [104, 407] width 74 height 9
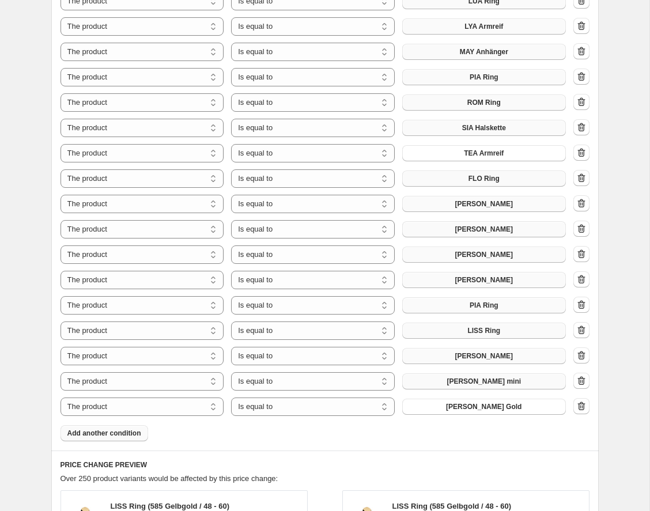
click at [120, 431] on span "Add another condition" at bounding box center [104, 432] width 74 height 9
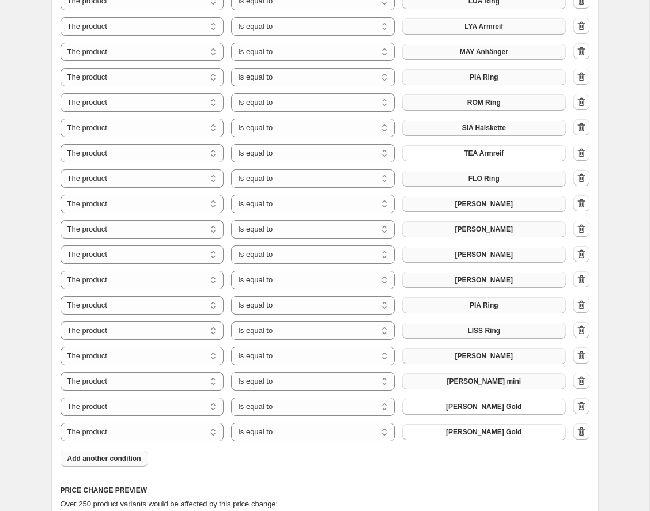
click at [119, 459] on span "Add another condition" at bounding box center [104, 458] width 74 height 9
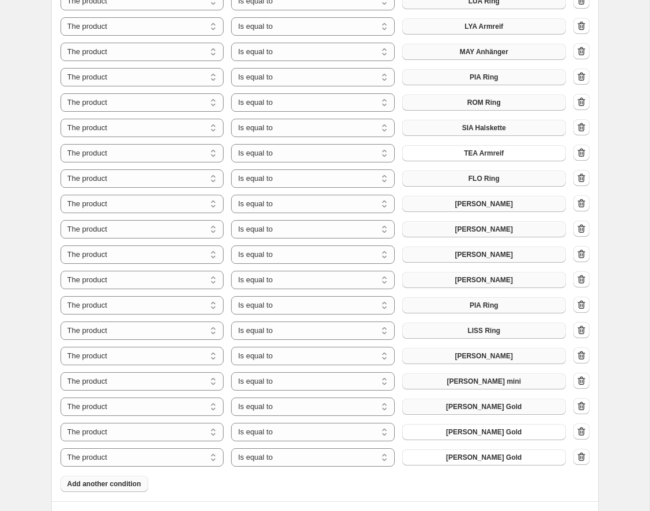
click at [465, 407] on span "[PERSON_NAME] Gold" at bounding box center [483, 406] width 75 height 9
click at [502, 431] on span "[PERSON_NAME] Gold" at bounding box center [483, 431] width 75 height 9
click at [479, 457] on span "[PERSON_NAME] Gold" at bounding box center [483, 457] width 75 height 9
click at [133, 480] on span "Add another condition" at bounding box center [104, 483] width 74 height 9
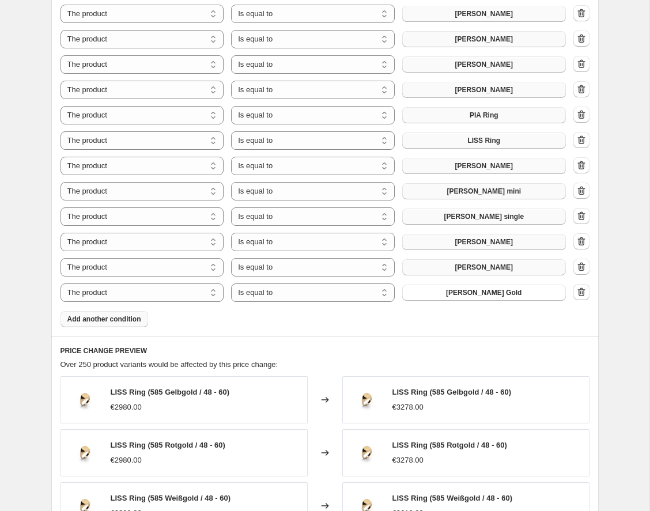
scroll to position [1605, 0]
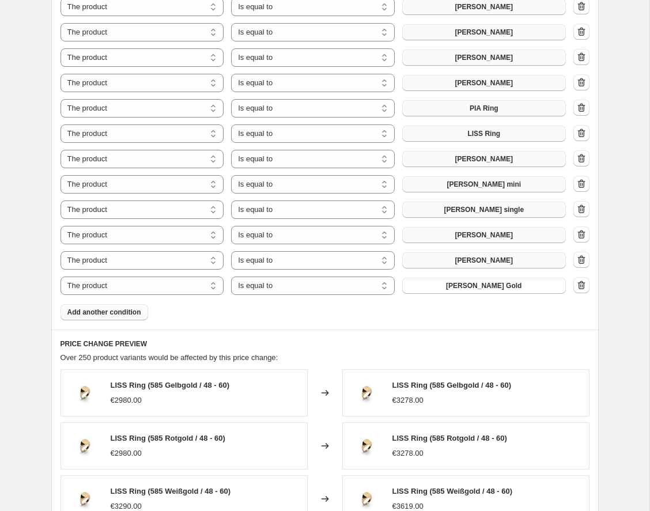
click at [124, 309] on span "Add another condition" at bounding box center [104, 312] width 74 height 9
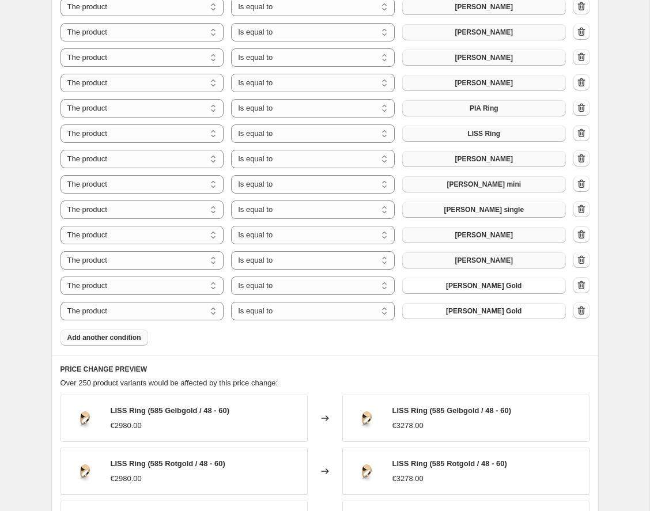
click at [123, 344] on button "Add another condition" at bounding box center [104, 337] width 88 height 16
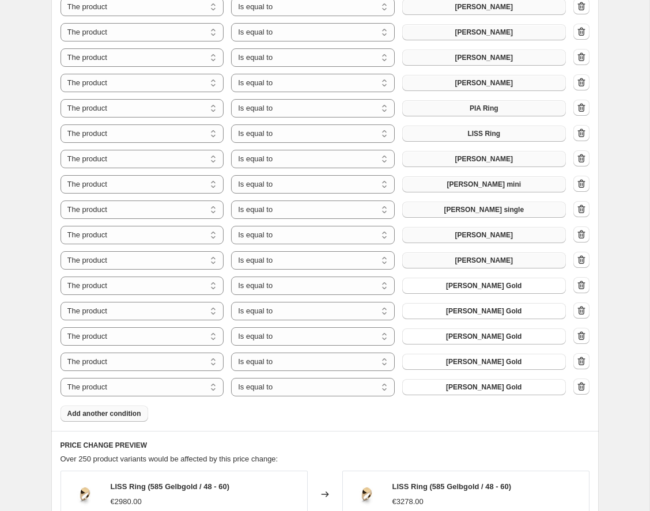
click at [501, 284] on span "[PERSON_NAME] Gold" at bounding box center [483, 285] width 75 height 9
click at [484, 306] on button "[PERSON_NAME] Gold" at bounding box center [484, 311] width 164 height 16
click at [502, 333] on span "[PERSON_NAME] Gold" at bounding box center [483, 336] width 75 height 9
click at [492, 357] on button "[PERSON_NAME] Gold" at bounding box center [484, 362] width 164 height 16
click at [508, 382] on button "[PERSON_NAME] Gold" at bounding box center [484, 387] width 164 height 16
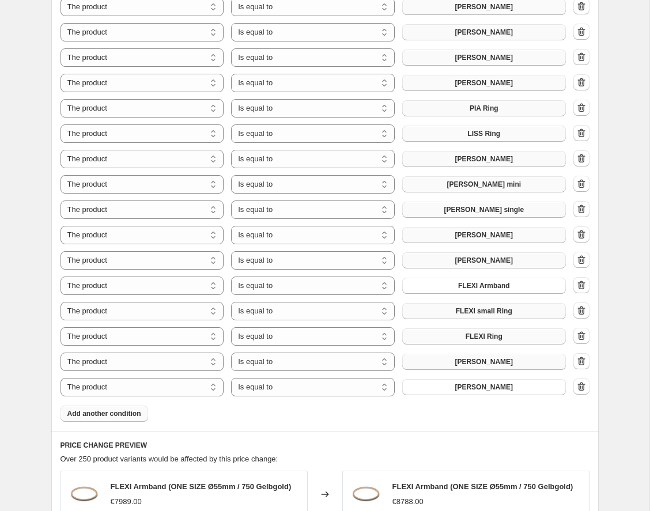
click at [131, 417] on span "Add another condition" at bounding box center [104, 413] width 74 height 9
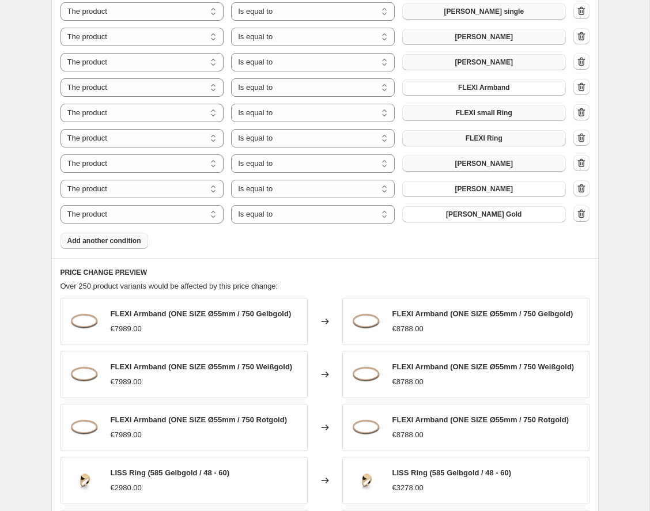
scroll to position [1825, 0]
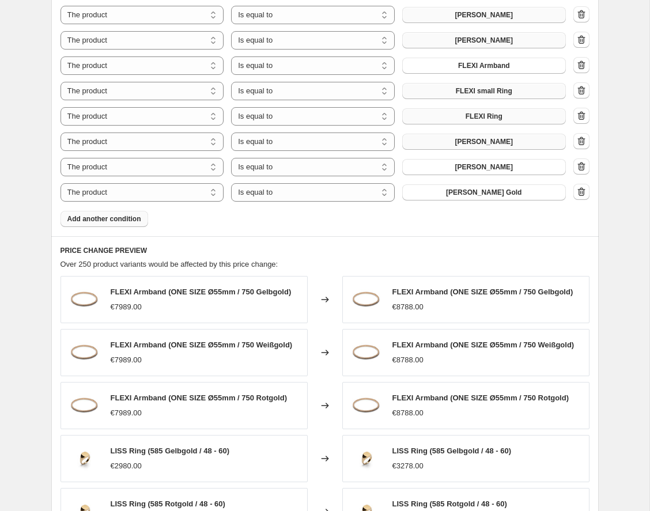
click at [104, 225] on button "Add another condition" at bounding box center [104, 219] width 88 height 16
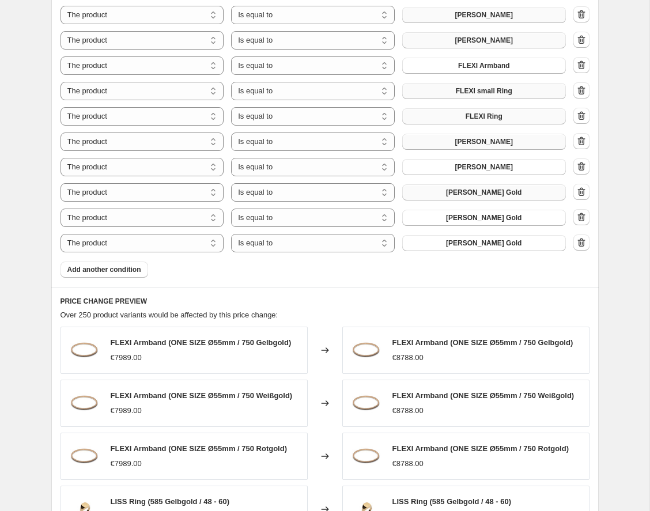
click at [473, 193] on span "[PERSON_NAME] Gold" at bounding box center [483, 192] width 75 height 9
click at [494, 216] on span "[PERSON_NAME] Gold" at bounding box center [483, 217] width 75 height 9
click at [485, 242] on span "[PERSON_NAME] Gold" at bounding box center [483, 242] width 75 height 9
click at [133, 265] on span "Add another condition" at bounding box center [104, 269] width 74 height 9
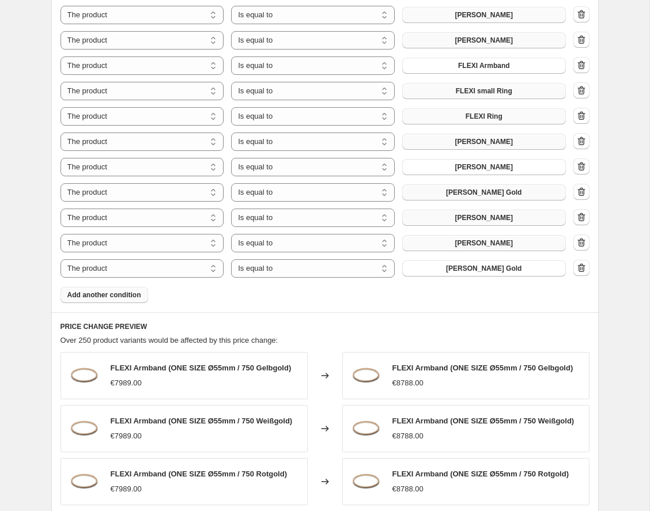
click at [128, 296] on span "Add another condition" at bounding box center [104, 294] width 74 height 9
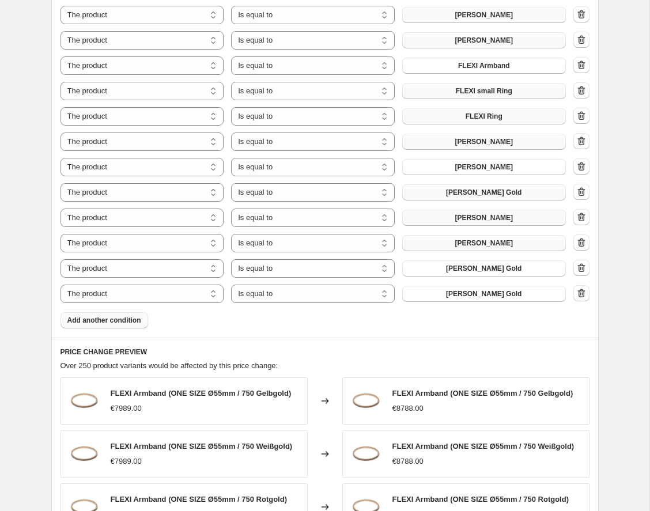
click at [132, 322] on span "Add another condition" at bounding box center [104, 320] width 74 height 9
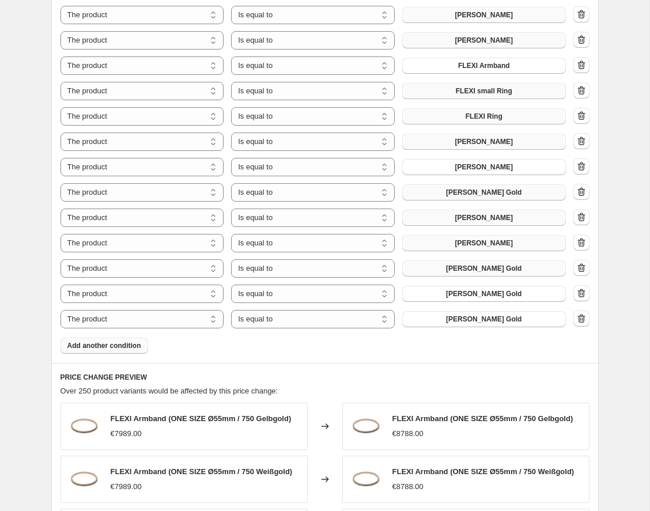
click at [483, 269] on span "[PERSON_NAME] Gold" at bounding box center [483, 268] width 75 height 9
click at [457, 288] on button "[PERSON_NAME] Gold" at bounding box center [484, 294] width 164 height 16
click at [483, 322] on span "[PERSON_NAME] Gold" at bounding box center [483, 318] width 75 height 9
click at [116, 348] on span "Add another condition" at bounding box center [104, 345] width 74 height 9
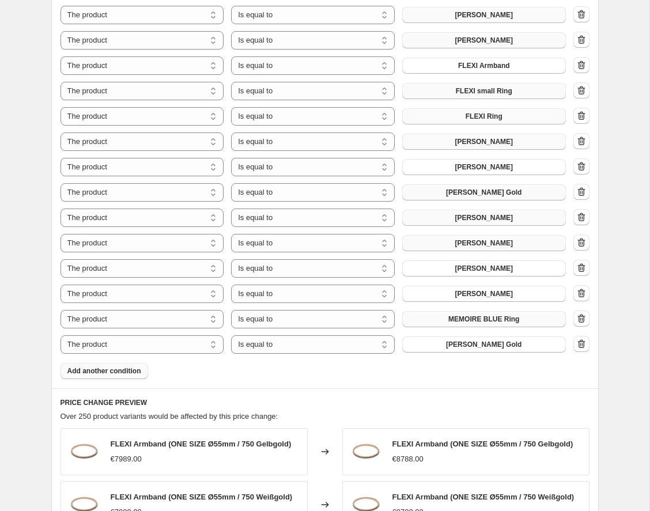
click at [120, 371] on span "Add another condition" at bounding box center [104, 370] width 74 height 9
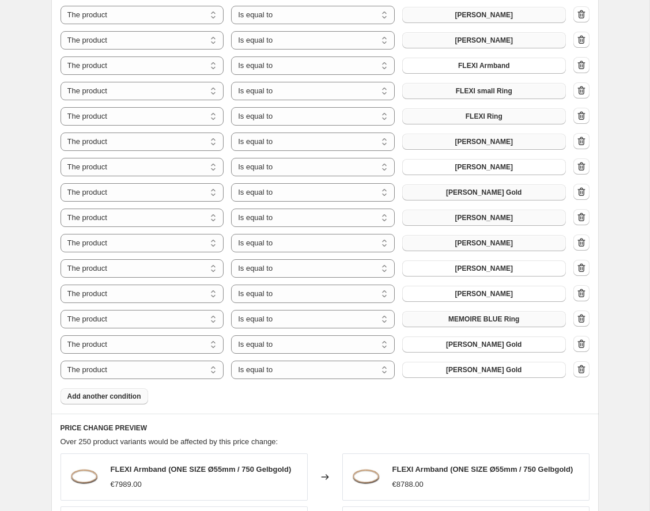
click at [123, 399] on span "Add another condition" at bounding box center [104, 396] width 74 height 9
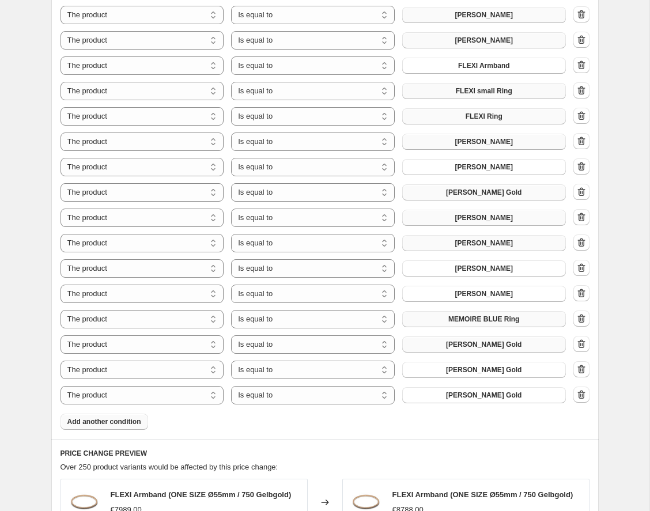
click at [484, 342] on span "[PERSON_NAME] Gold" at bounding box center [483, 344] width 75 height 9
click at [501, 365] on button "[PERSON_NAME] Gold" at bounding box center [484, 370] width 164 height 16
click at [492, 395] on span "[PERSON_NAME] Gold" at bounding box center [483, 394] width 75 height 9
